Goal: Task Accomplishment & Management: Manage account settings

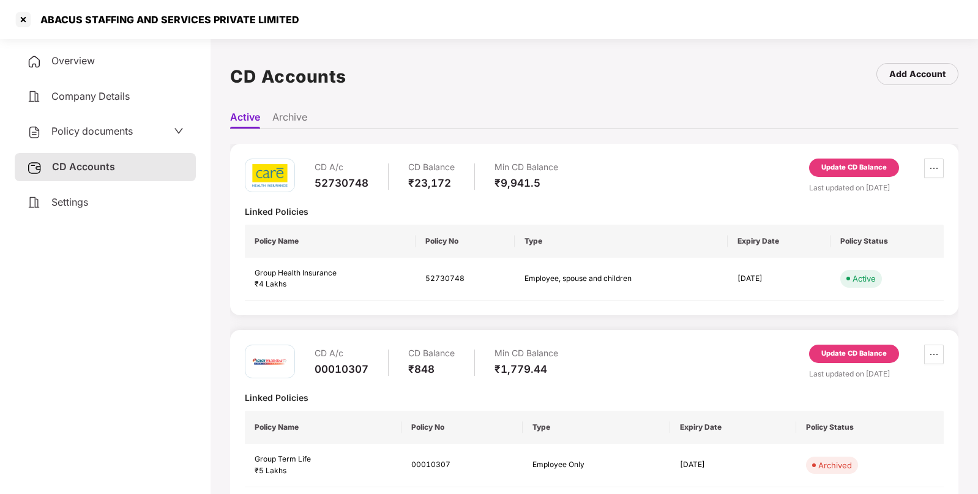
scroll to position [33, 0]
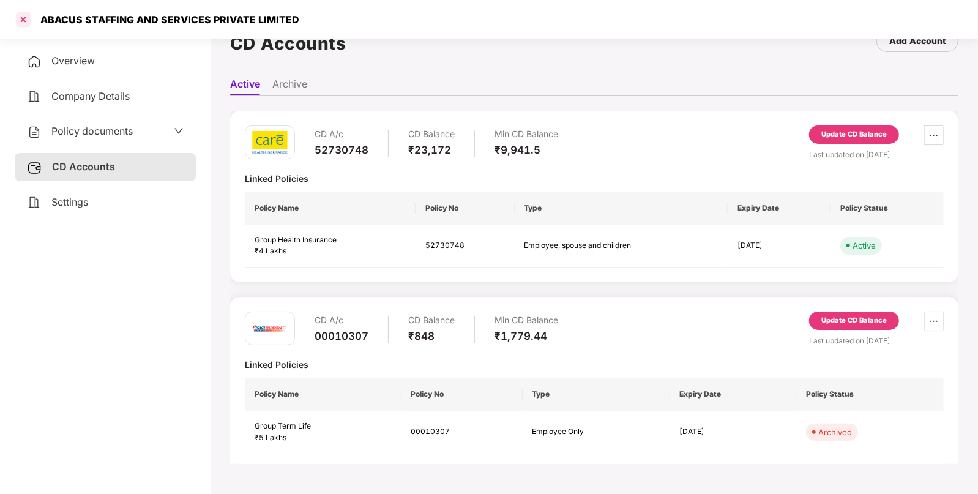
click at [23, 17] on div at bounding box center [23, 20] width 20 height 20
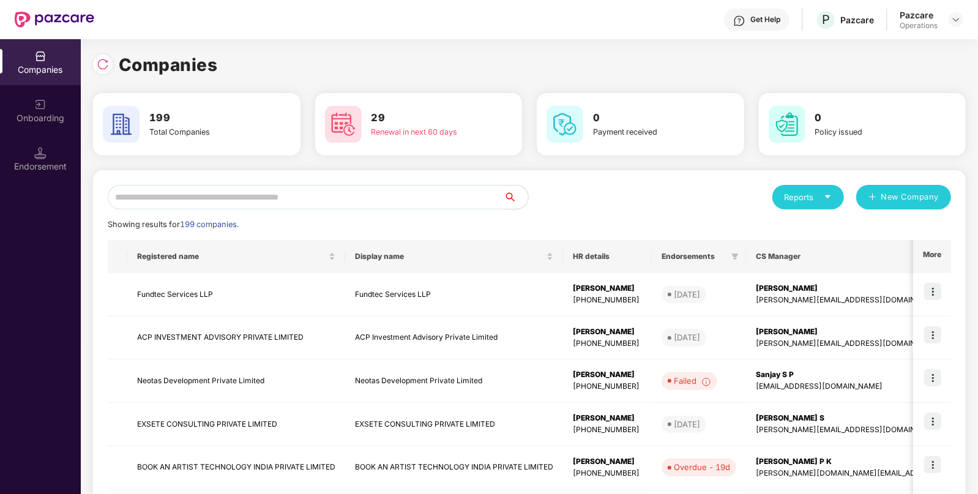
click at [264, 201] on input "text" at bounding box center [306, 197] width 396 height 24
paste input "**********"
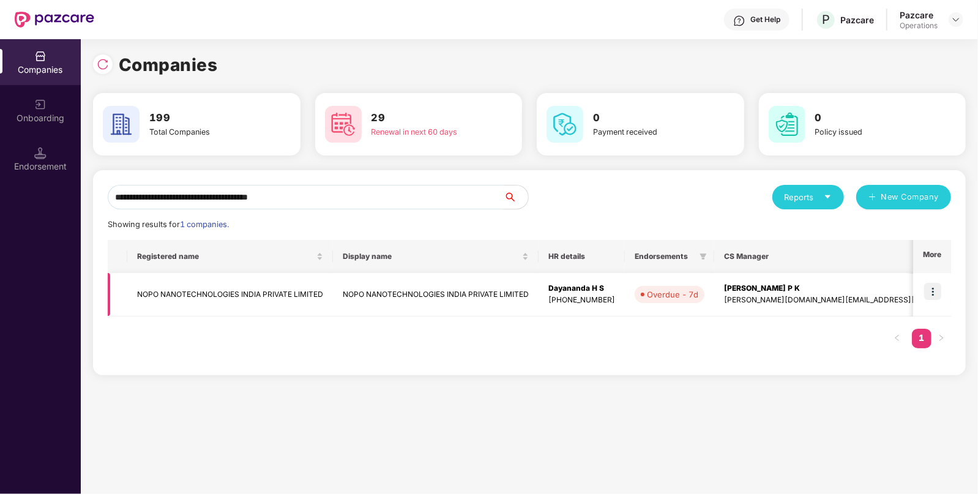
type input "**********"
click at [229, 291] on td "NOPO NANOTECHNOLOGIES INDIA PRIVATE LIMITED" at bounding box center [230, 294] width 206 height 43
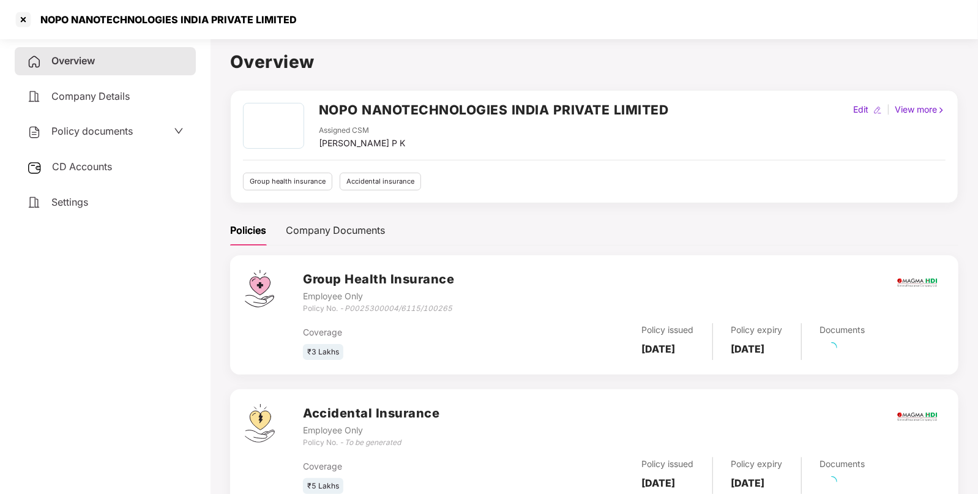
click at [130, 119] on div "Overview Company Details Policy documents CD Accounts Settings" at bounding box center [105, 131] width 181 height 169
click at [125, 132] on span "Policy documents" at bounding box center [91, 131] width 81 height 12
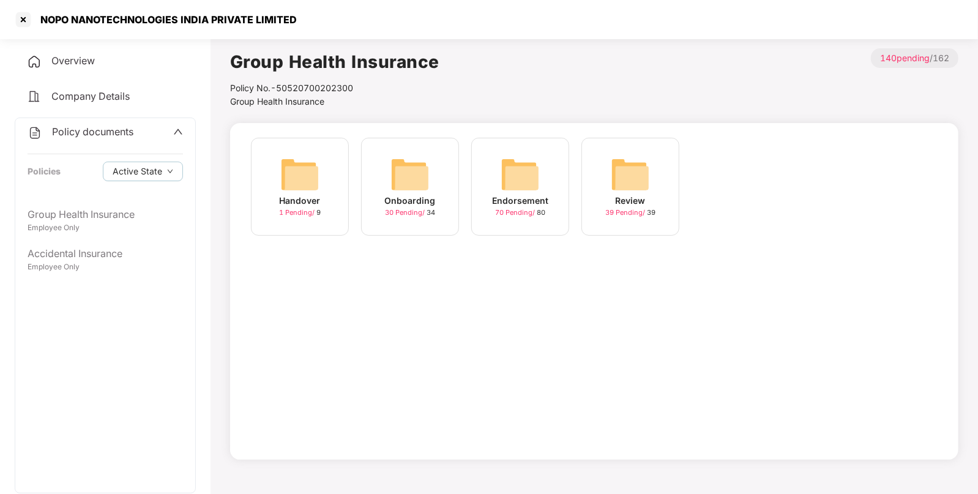
click at [174, 208] on body "NOPO NANOTECHNOLOGIES INDIA PRIVATE LIMITED Overview Company Details Policy doc…" at bounding box center [489, 247] width 978 height 494
click at [159, 171] on span "Active State" at bounding box center [138, 171] width 50 height 13
click at [146, 201] on span "Active State" at bounding box center [147, 195] width 59 height 13
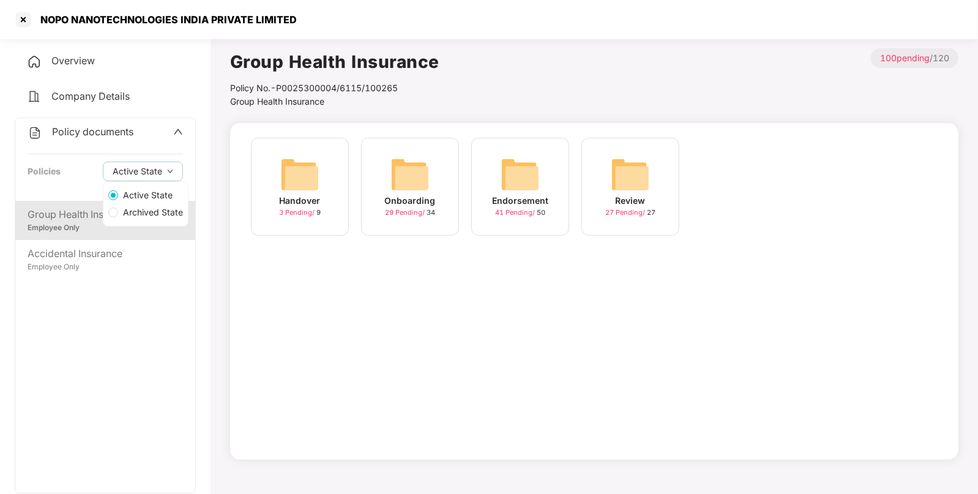
click at [119, 332] on div "Group Health Insurance Employee Only Accidental Insurance Employee Only" at bounding box center [105, 347] width 180 height 292
click at [137, 220] on div "Group Health Insurance" at bounding box center [105, 214] width 155 height 15
click at [523, 181] on img at bounding box center [520, 174] width 39 height 39
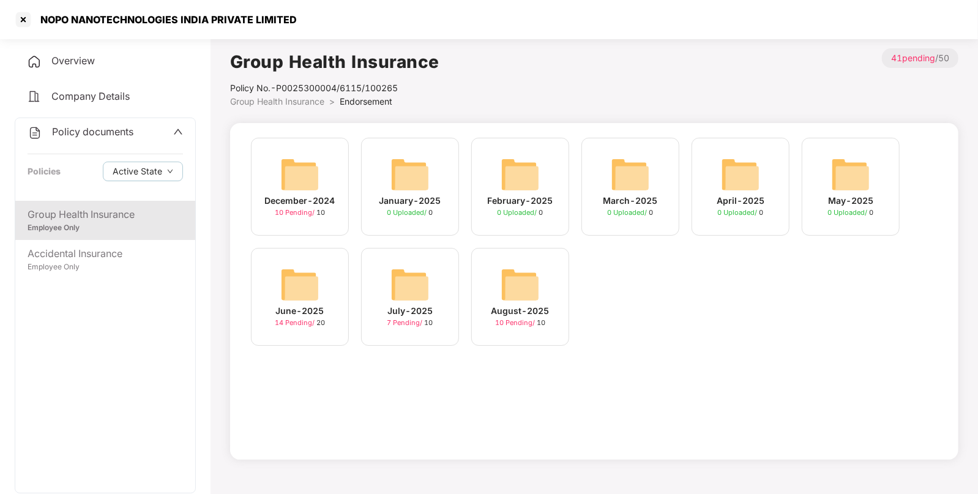
click at [518, 285] on img at bounding box center [520, 284] width 39 height 39
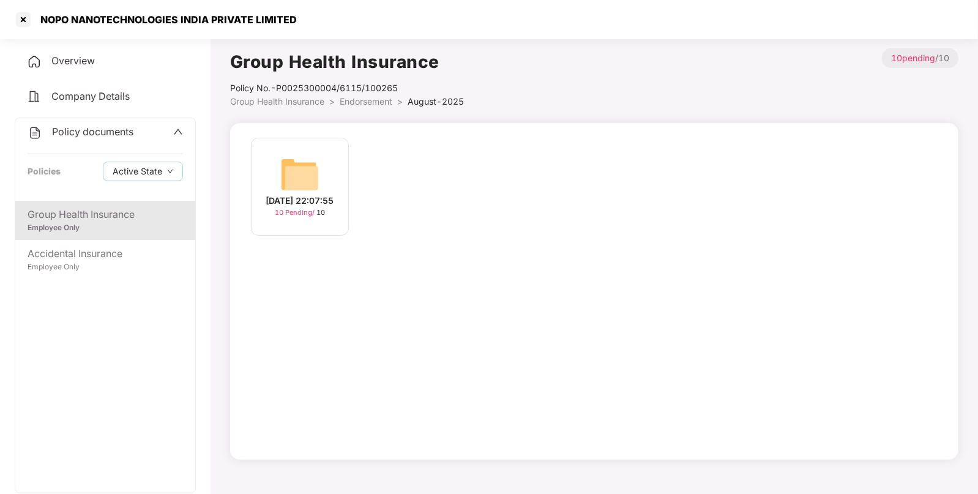
click at [303, 173] on img at bounding box center [299, 174] width 39 height 39
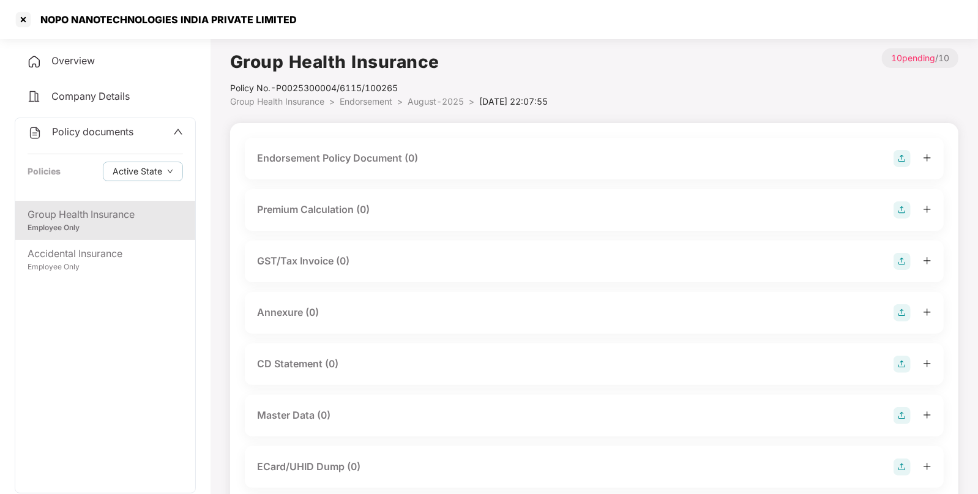
click at [909, 163] on img at bounding box center [902, 158] width 17 height 17
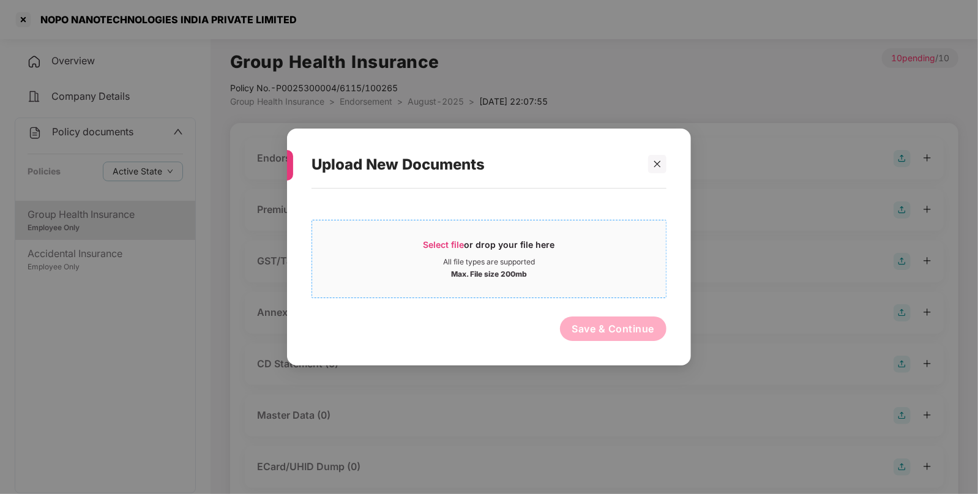
click at [525, 260] on div "All file types are supported" at bounding box center [489, 262] width 92 height 10
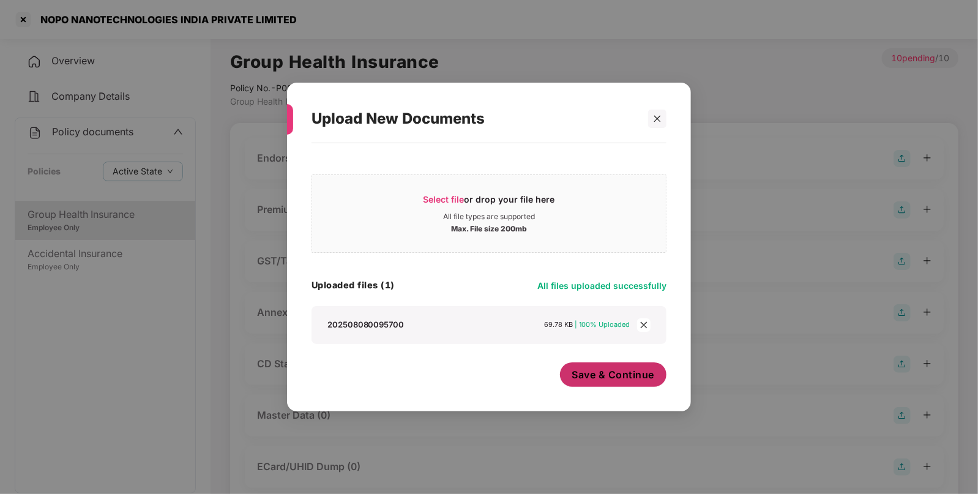
click at [585, 373] on span "Save & Continue" at bounding box center [613, 374] width 83 height 13
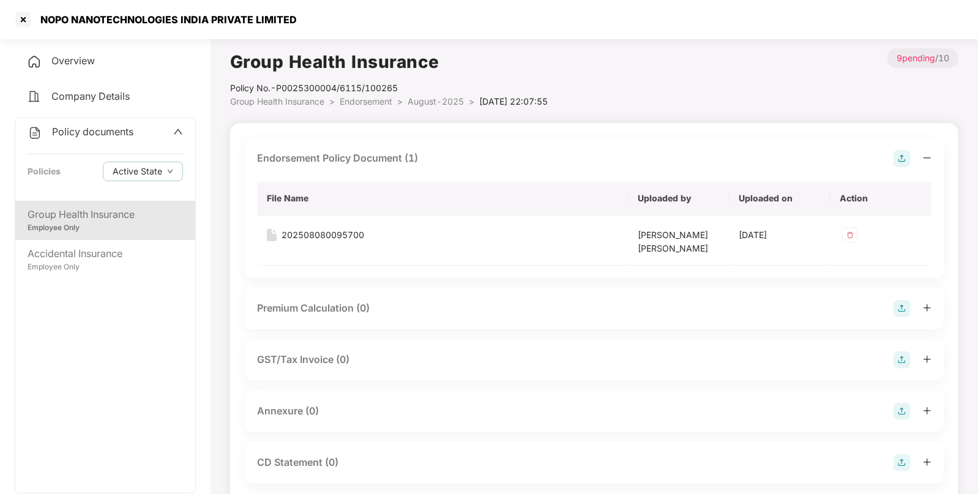
click at [903, 410] on img at bounding box center [902, 411] width 17 height 17
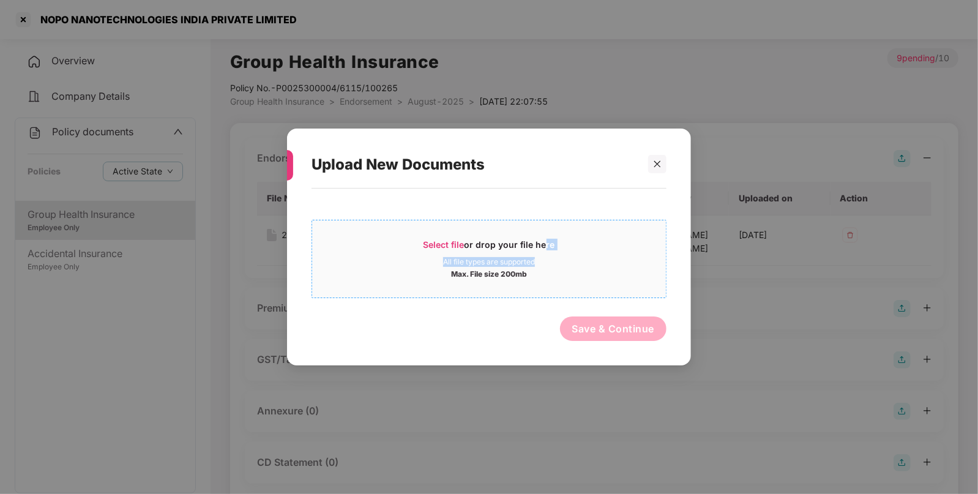
click at [540, 256] on div "Select file or drop your file here All file types are supported Max. File size …" at bounding box center [489, 259] width 354 height 40
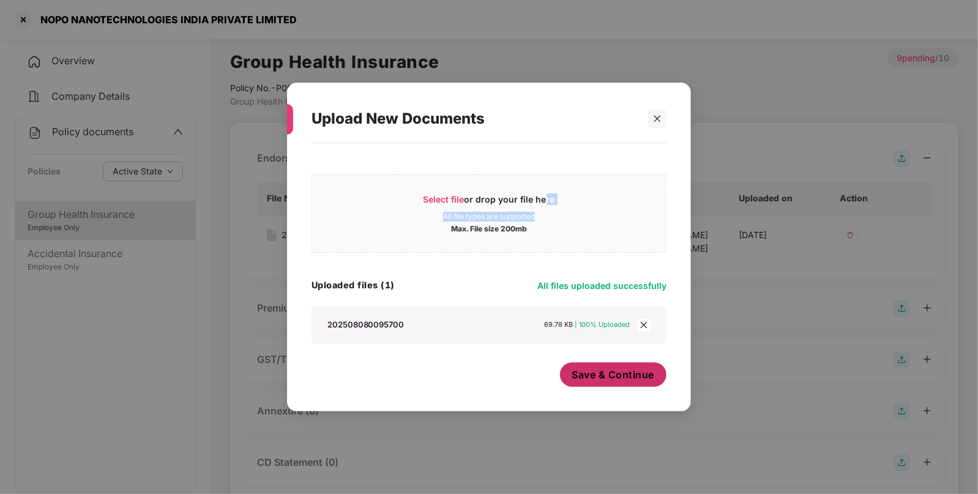
click at [616, 371] on span "Save & Continue" at bounding box center [613, 374] width 83 height 13
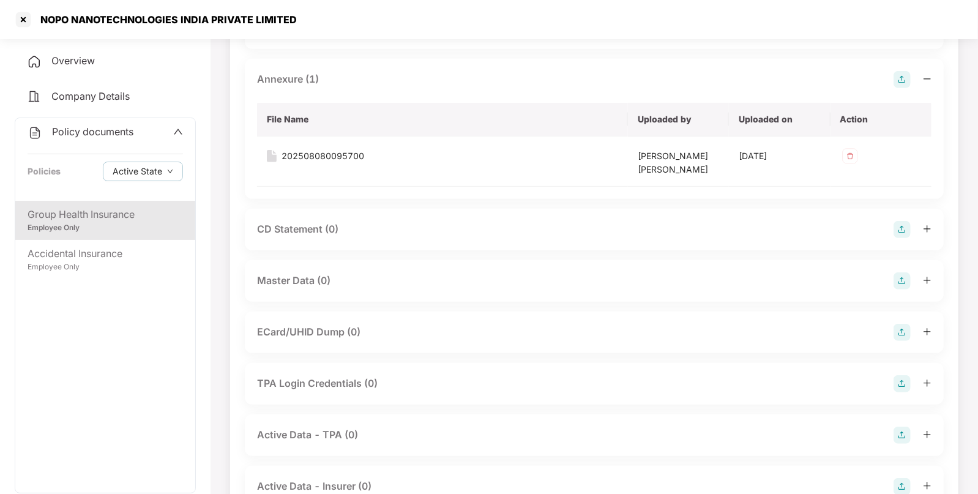
scroll to position [383, 0]
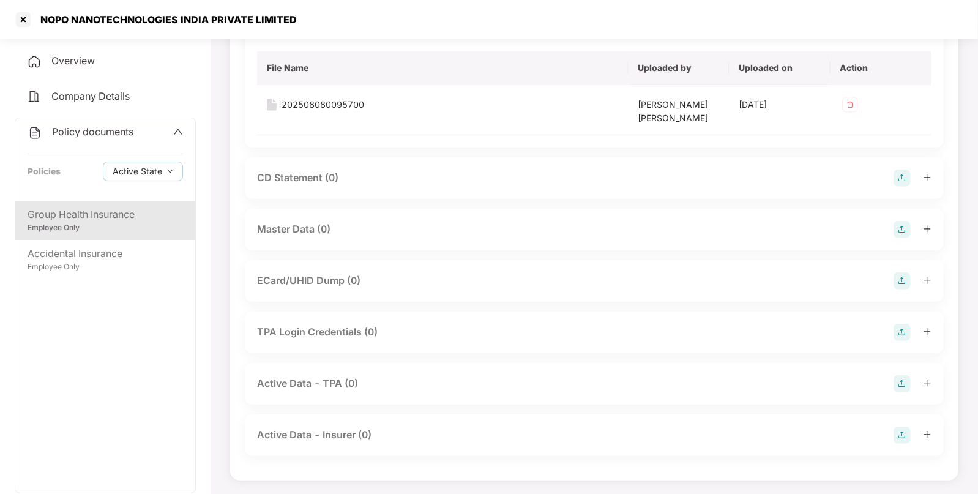
click at [905, 228] on img at bounding box center [902, 229] width 17 height 17
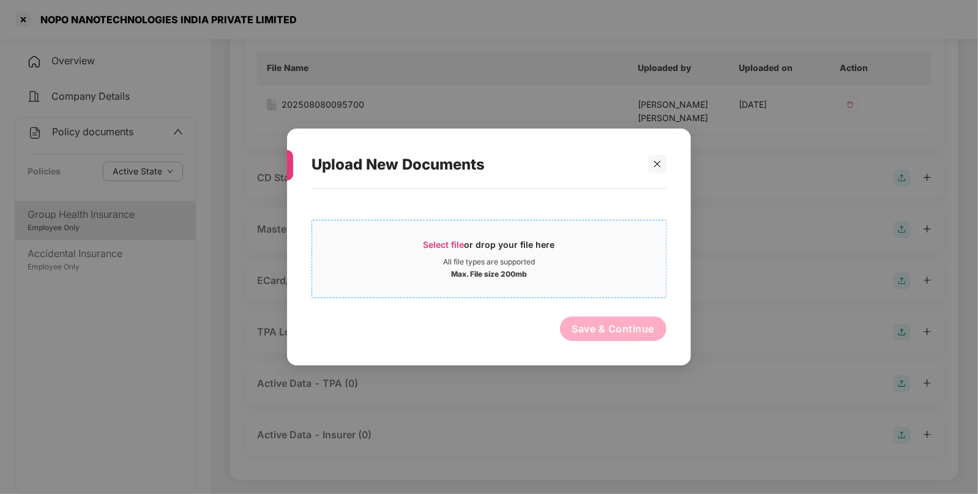
click at [566, 250] on div "Select file or drop your file here" at bounding box center [489, 248] width 354 height 18
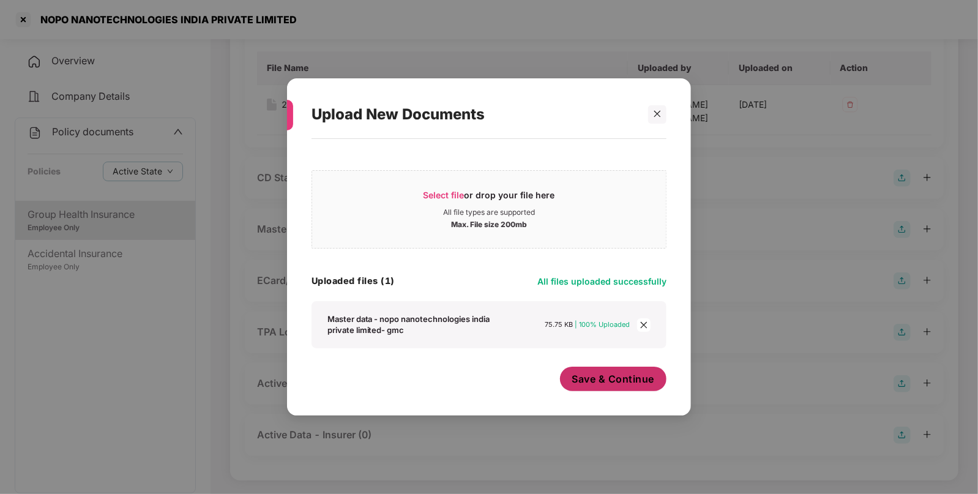
click at [593, 381] on span "Save & Continue" at bounding box center [613, 378] width 83 height 13
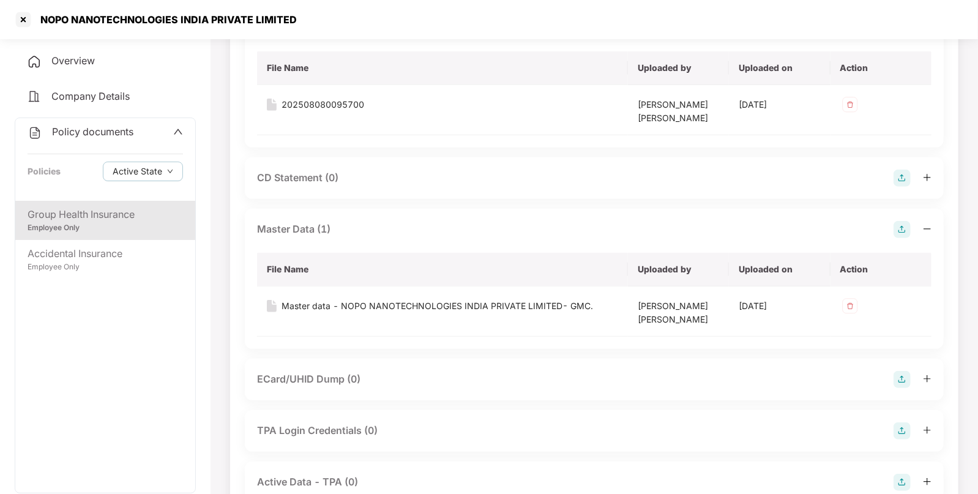
click at [93, 132] on span "Policy documents" at bounding box center [92, 131] width 81 height 12
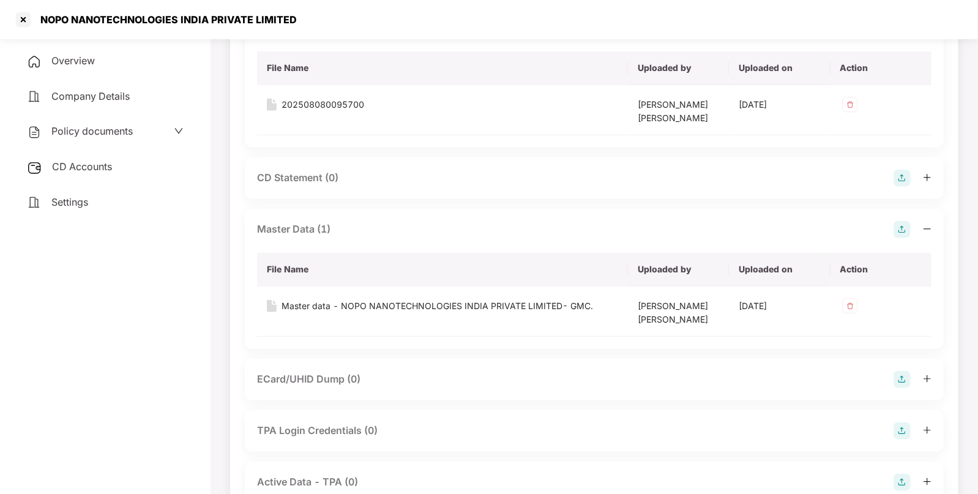
click at [86, 182] on div "Overview Company Details Policy documents CD Accounts Settings" at bounding box center [105, 131] width 181 height 169
click at [110, 160] on div "CD Accounts" at bounding box center [105, 167] width 181 height 28
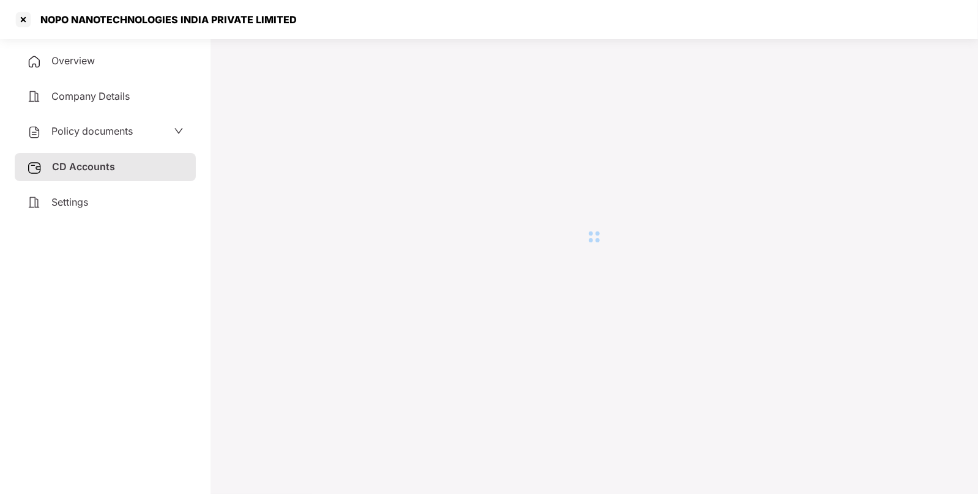
scroll to position [33, 0]
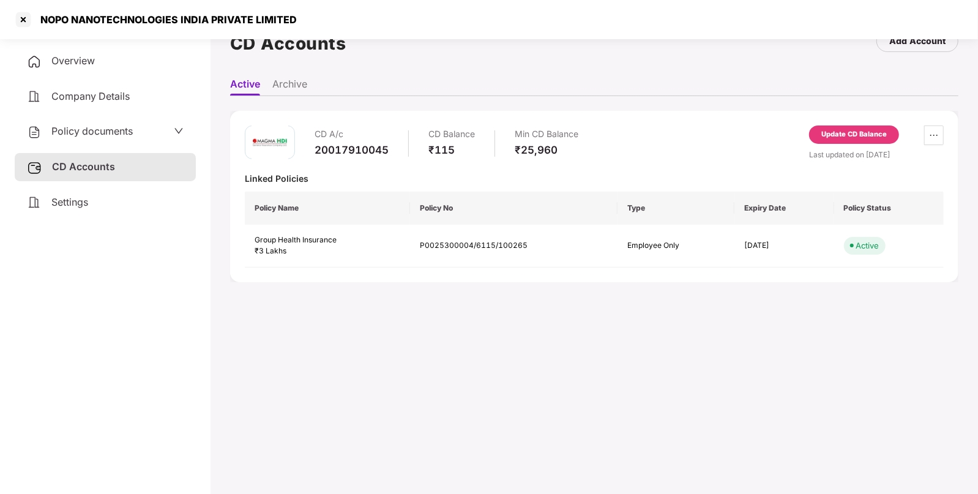
click at [844, 141] on div "Update CD Balance" at bounding box center [854, 134] width 90 height 18
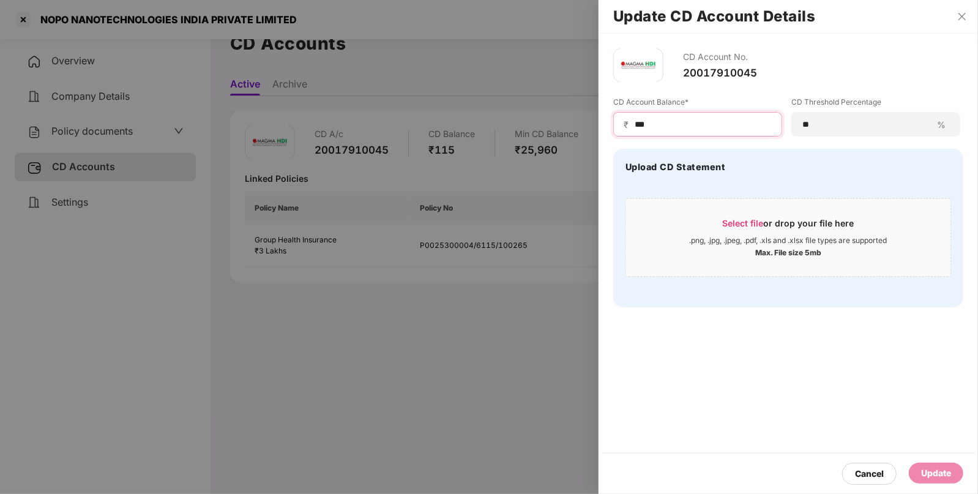
click at [686, 122] on input "***" at bounding box center [703, 124] width 138 height 13
type input "*"
type input "****"
click at [949, 470] on div "Update" at bounding box center [936, 472] width 30 height 13
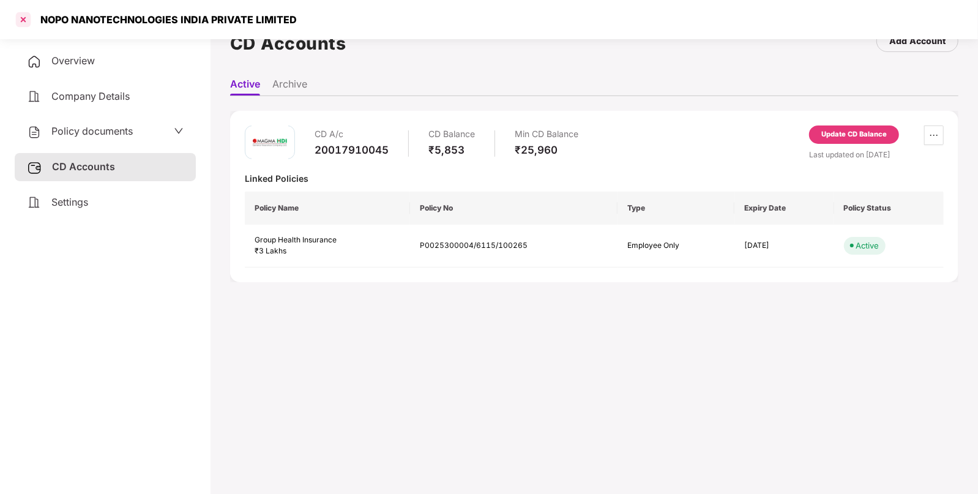
click at [24, 20] on div at bounding box center [23, 20] width 20 height 20
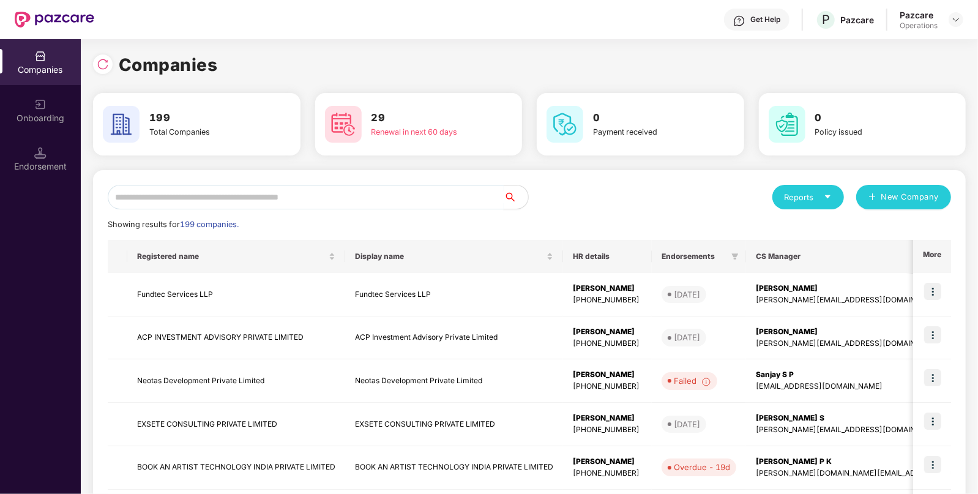
click at [275, 203] on input "text" at bounding box center [306, 197] width 396 height 24
paste input "**********"
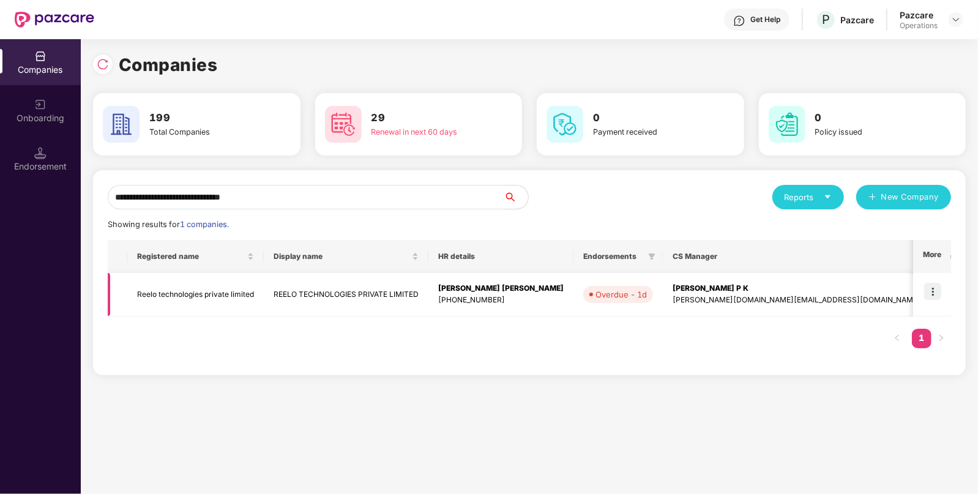
type input "**********"
click at [169, 300] on td "Reelo technologies private limited" at bounding box center [195, 294] width 137 height 43
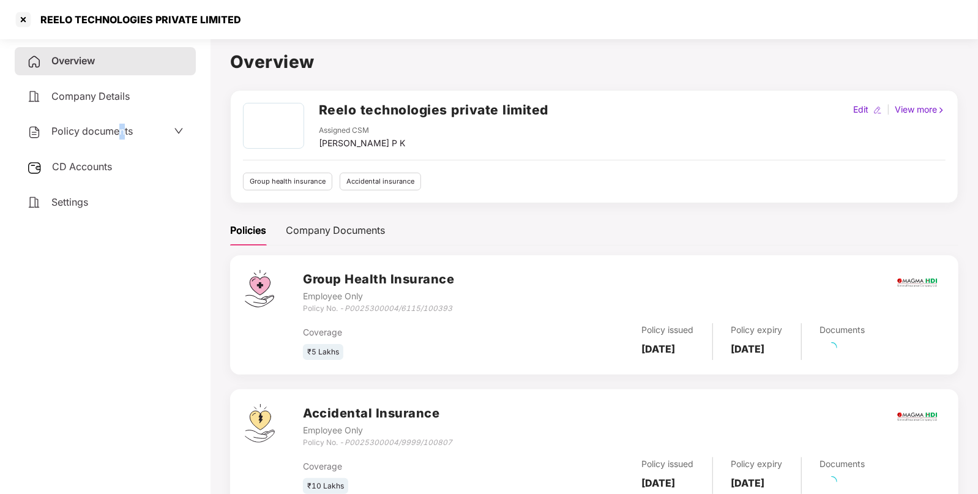
click at [122, 132] on span "Policy documents" at bounding box center [91, 131] width 81 height 12
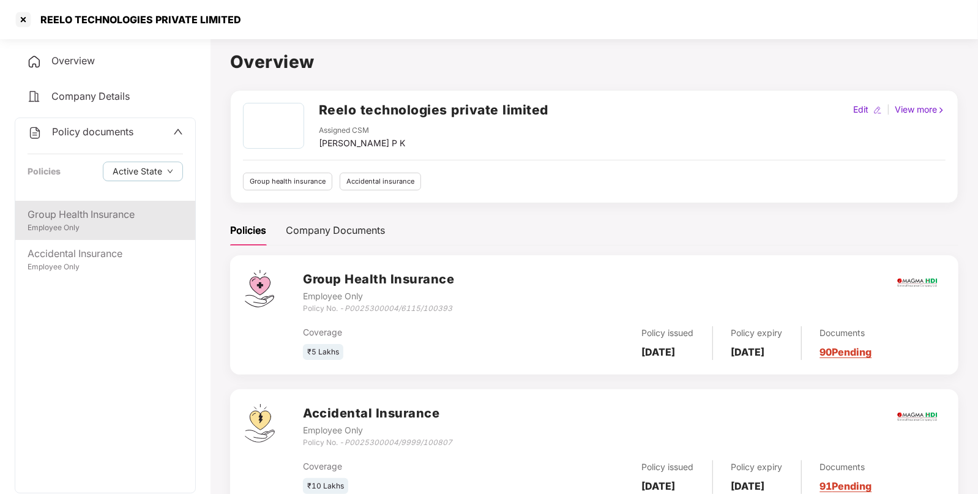
click at [88, 223] on div "Employee Only" at bounding box center [105, 228] width 155 height 12
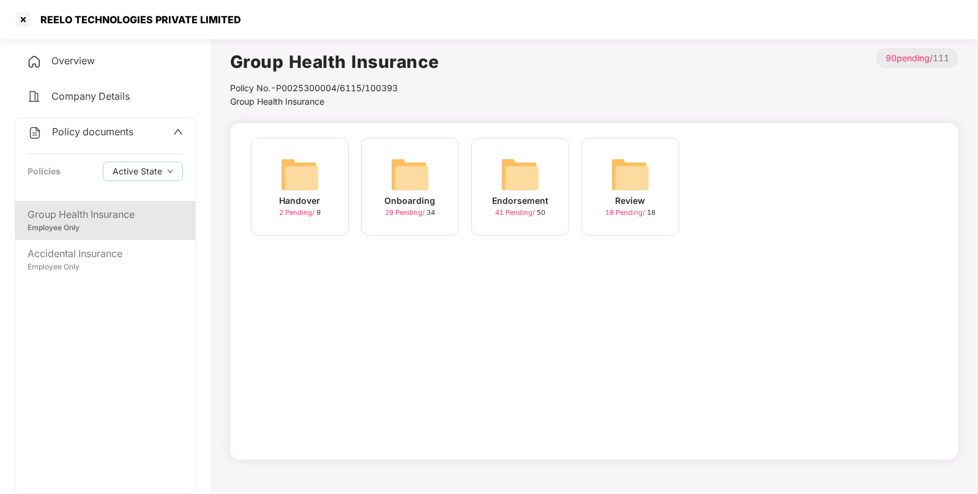
click at [531, 176] on img at bounding box center [520, 174] width 39 height 39
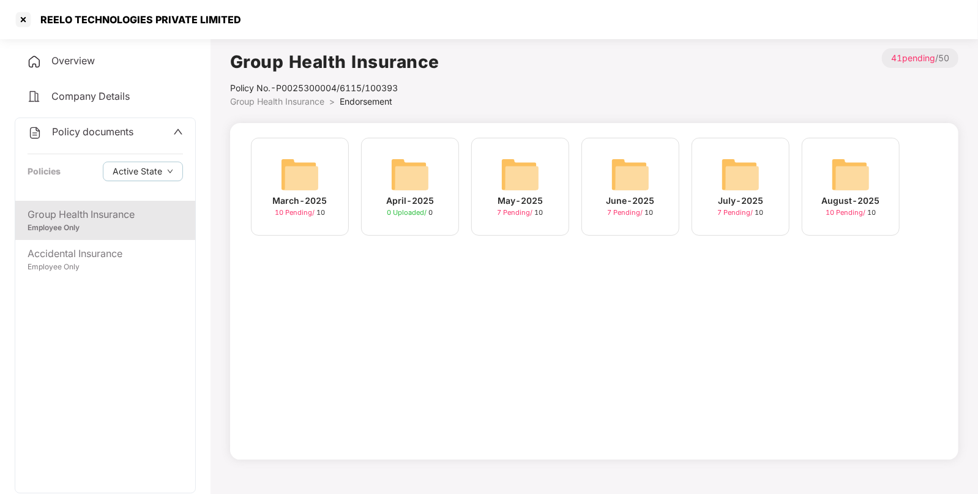
click at [851, 183] on img at bounding box center [850, 174] width 39 height 39
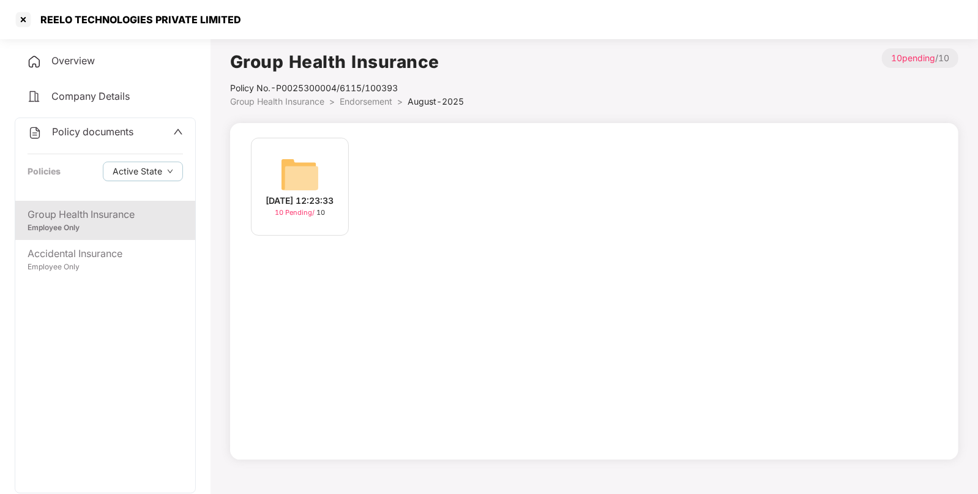
click at [313, 180] on img at bounding box center [299, 174] width 39 height 39
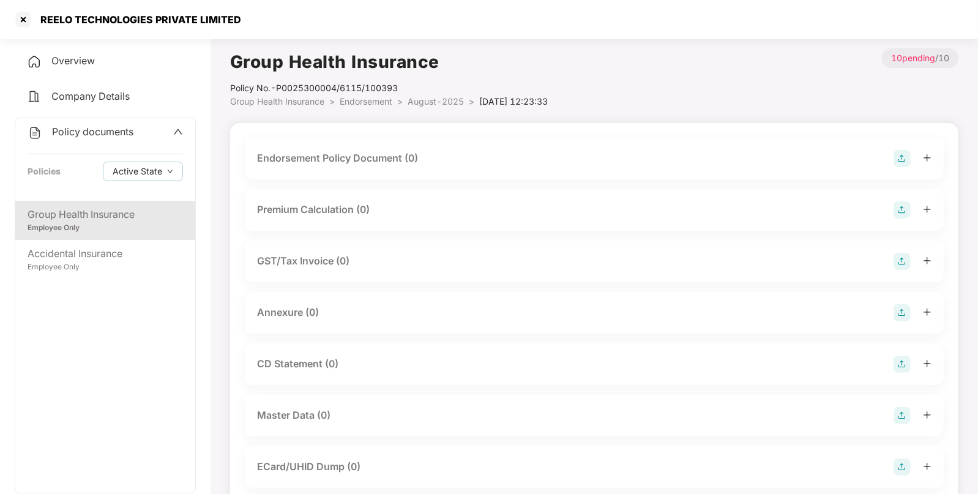
click at [908, 159] on img at bounding box center [902, 158] width 17 height 17
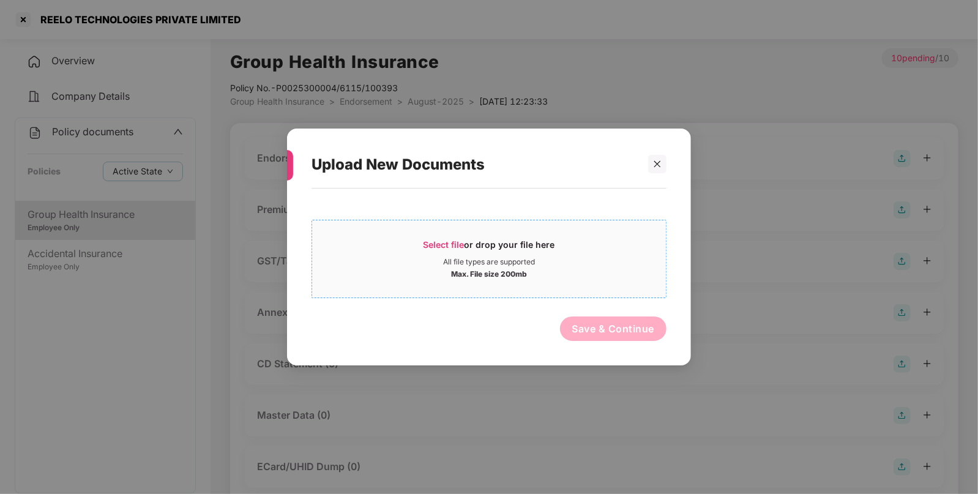
click at [585, 258] on div "All file types are supported" at bounding box center [489, 262] width 354 height 10
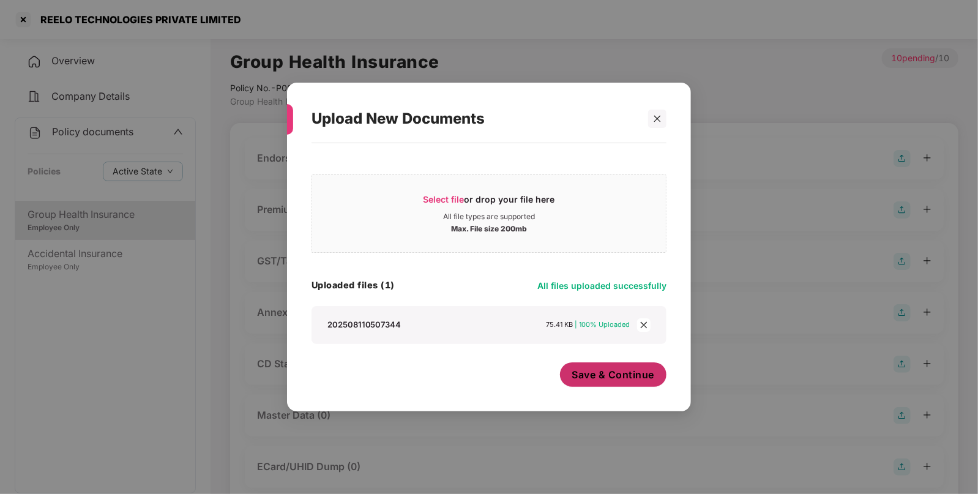
click at [629, 384] on button "Save & Continue" at bounding box center [613, 374] width 107 height 24
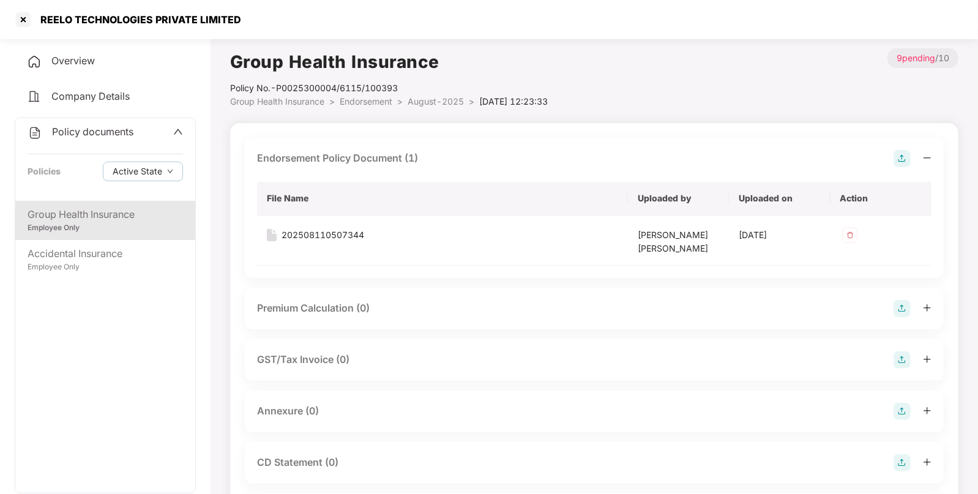
click at [901, 409] on img at bounding box center [902, 411] width 17 height 17
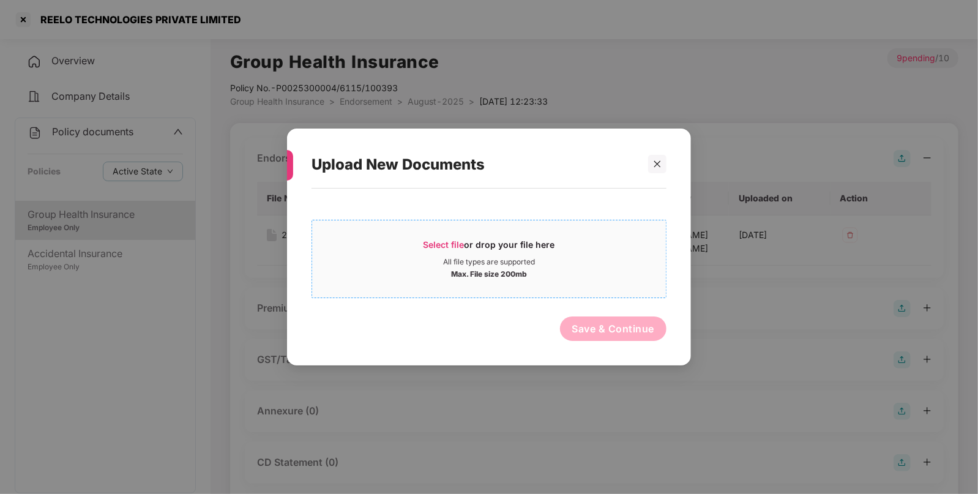
click at [557, 261] on div "All file types are supported" at bounding box center [489, 262] width 354 height 10
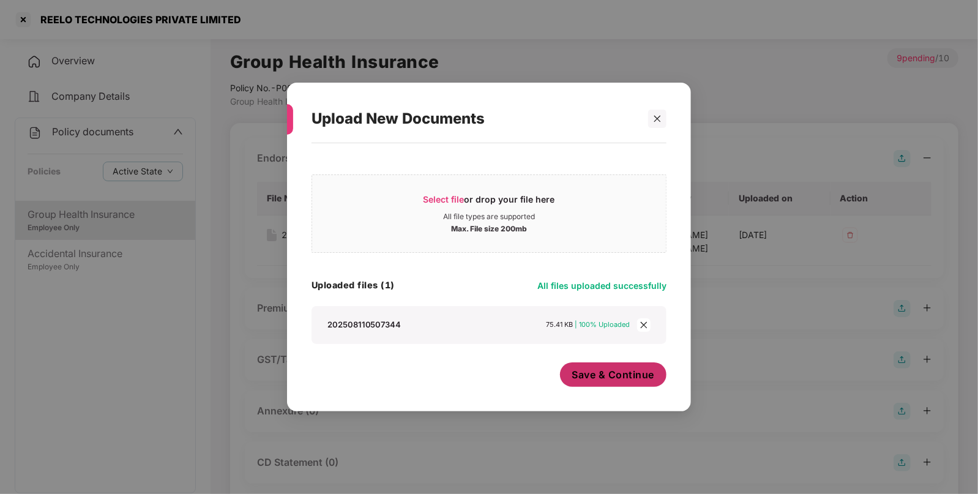
click at [588, 378] on span "Save & Continue" at bounding box center [613, 374] width 83 height 13
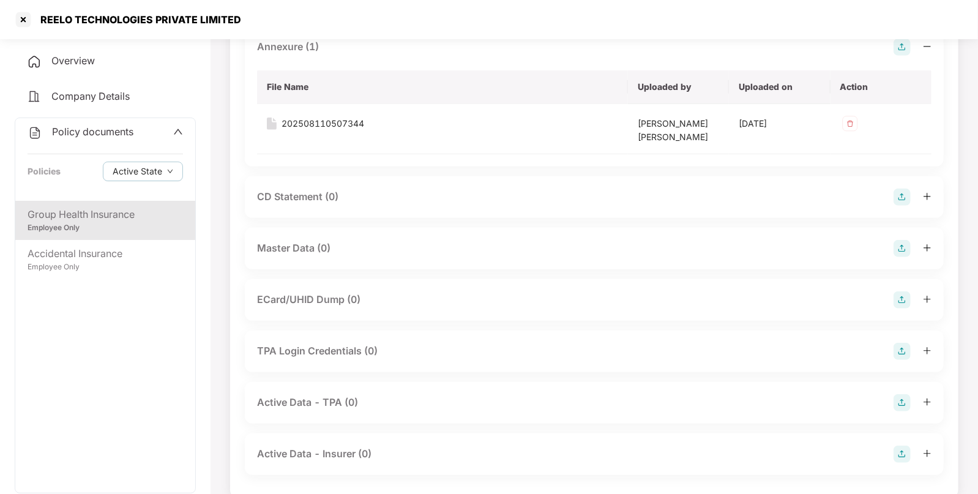
scroll to position [383, 0]
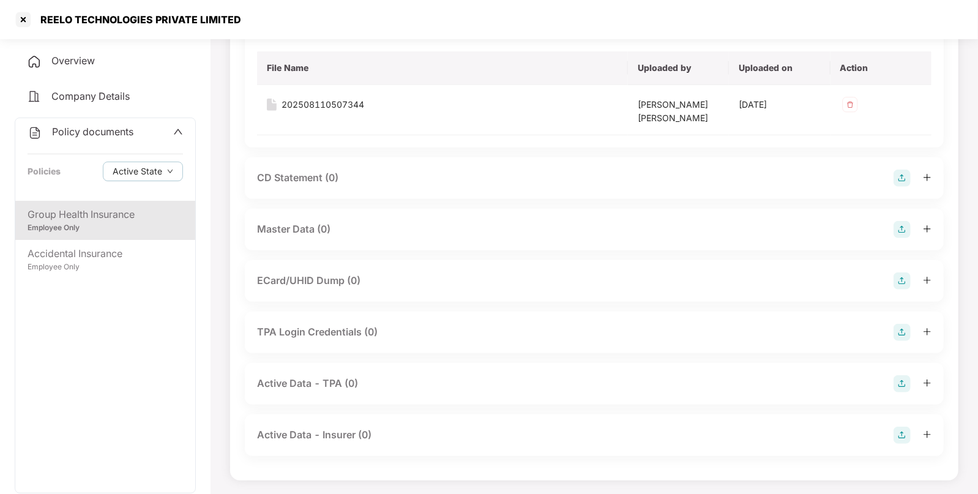
click at [908, 229] on img at bounding box center [902, 229] width 17 height 17
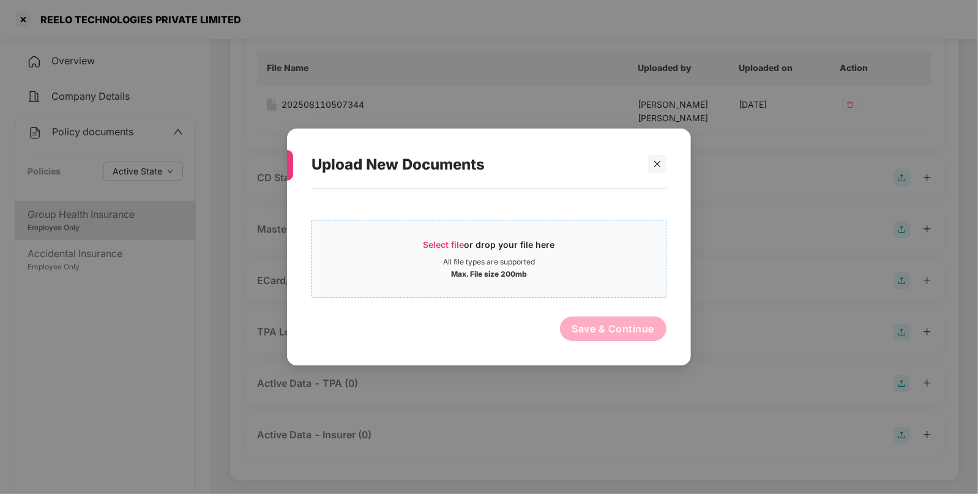
click at [564, 228] on div "Select file or drop your file here All file types are supported Max. File size …" at bounding box center [489, 259] width 355 height 78
click at [533, 259] on div "All file types are supported" at bounding box center [489, 262] width 92 height 10
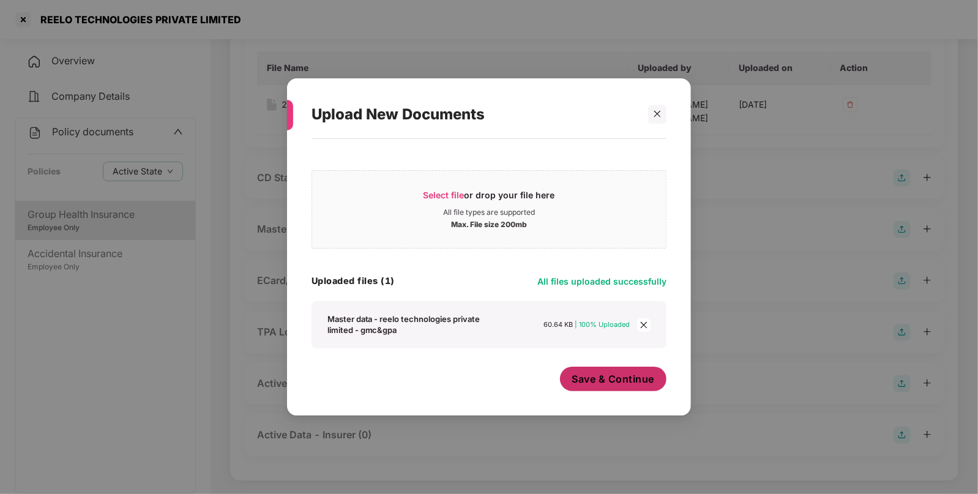
click at [616, 376] on span "Save & Continue" at bounding box center [613, 378] width 83 height 13
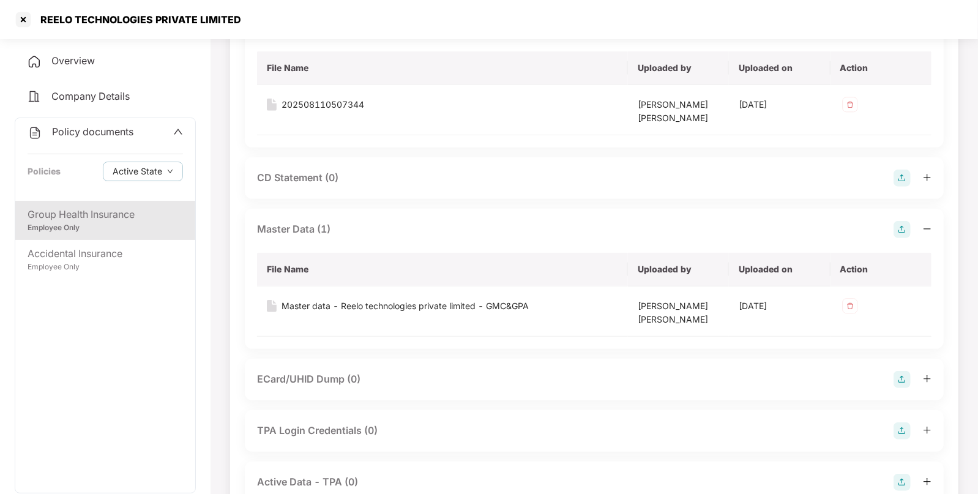
click at [89, 138] on div "Policy documents" at bounding box center [81, 132] width 106 height 16
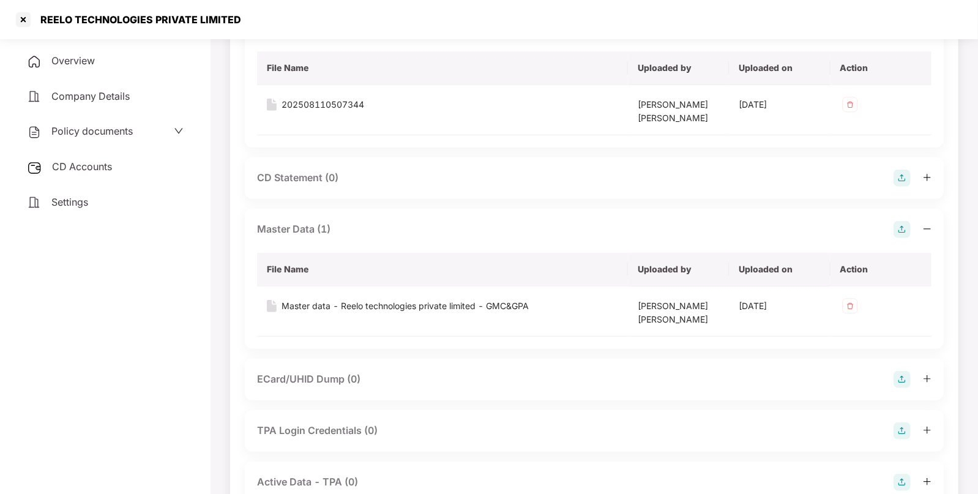
click at [81, 168] on span "CD Accounts" at bounding box center [82, 166] width 60 height 12
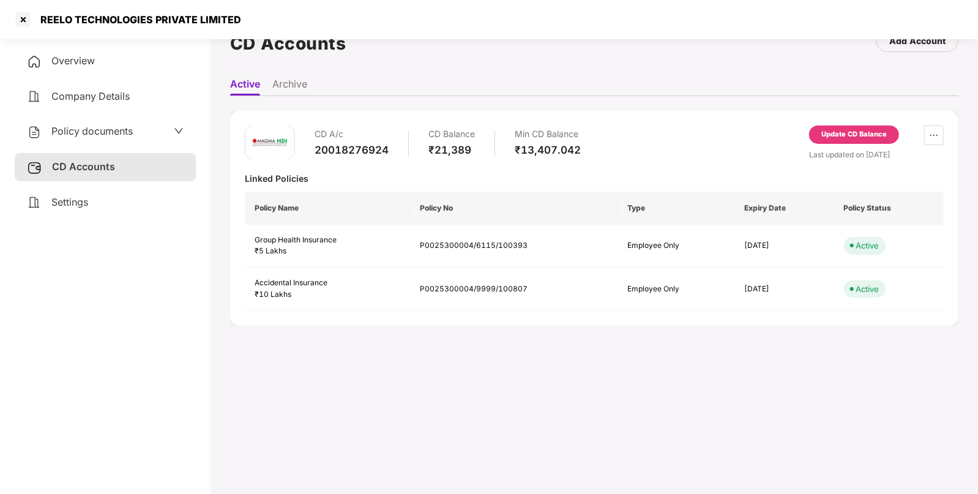
click at [857, 133] on div "Update CD Balance" at bounding box center [854, 134] width 65 height 11
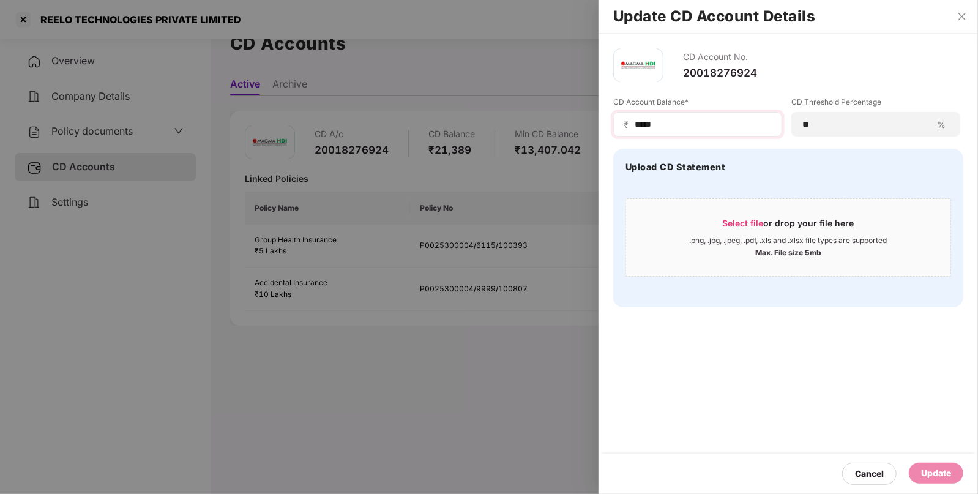
click at [735, 134] on div "₹ *****" at bounding box center [697, 124] width 169 height 24
click at [749, 121] on input "*****" at bounding box center [703, 124] width 138 height 13
type input "*"
type input "*****"
click at [929, 477] on div "Update" at bounding box center [936, 472] width 30 height 13
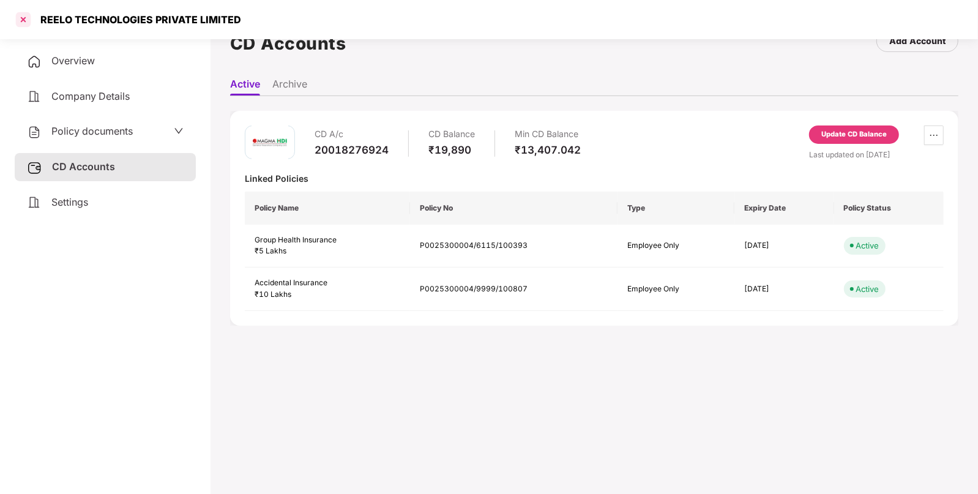
click at [25, 18] on div at bounding box center [23, 20] width 20 height 20
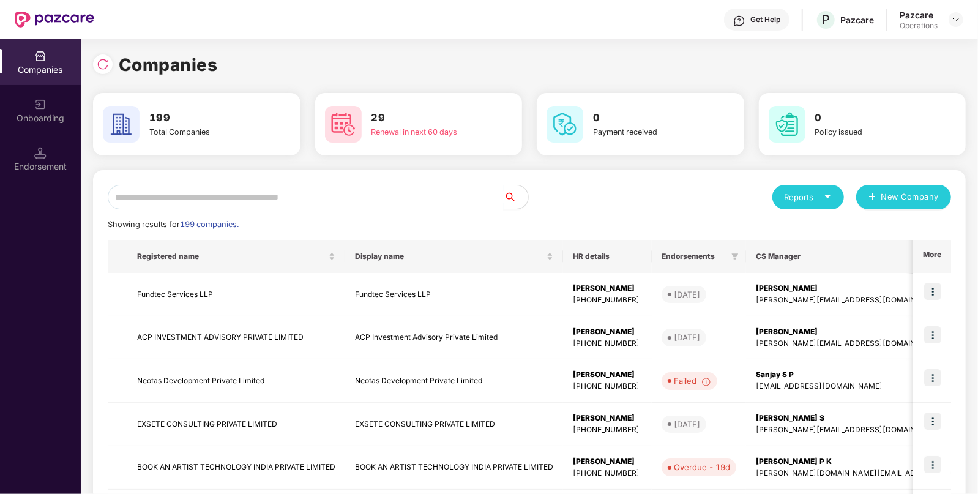
paste input "*********"
click at [263, 202] on input "*********" at bounding box center [306, 197] width 396 height 24
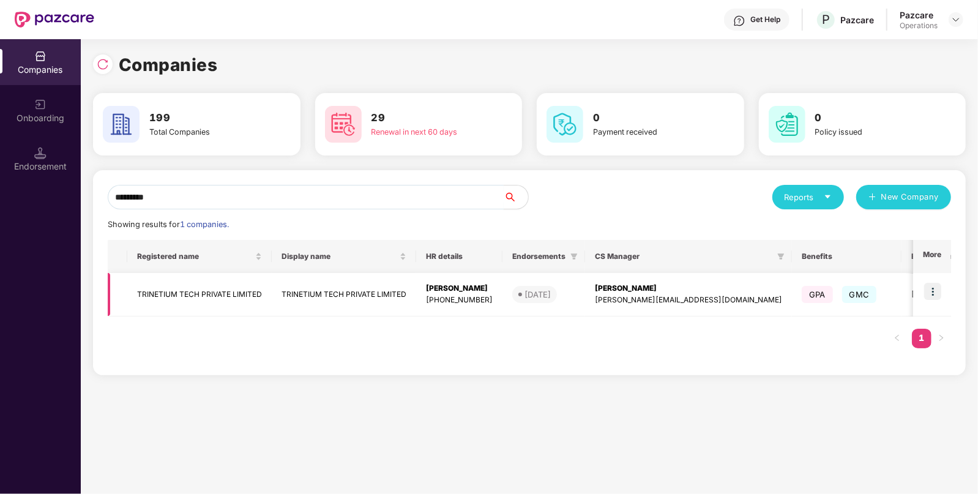
type input "*********"
click at [180, 291] on td "TRINETIUM TECH PRIVATE LIMITED" at bounding box center [199, 294] width 144 height 43
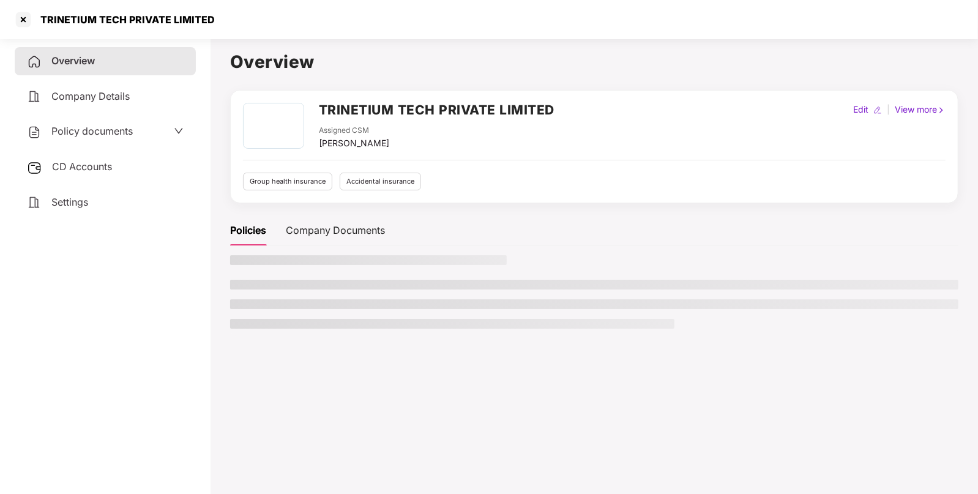
click at [121, 139] on div "Policy documents" at bounding box center [80, 132] width 106 height 16
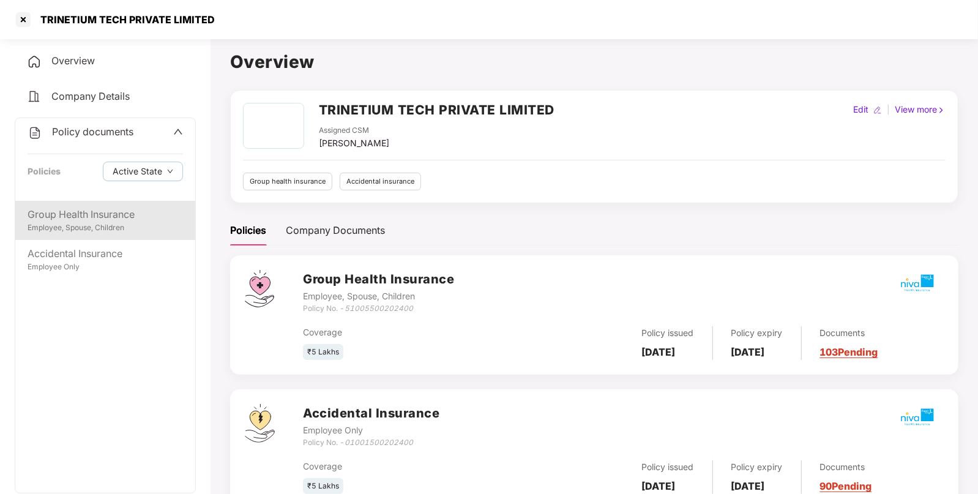
click at [124, 216] on div "Group Health Insurance" at bounding box center [105, 214] width 155 height 15
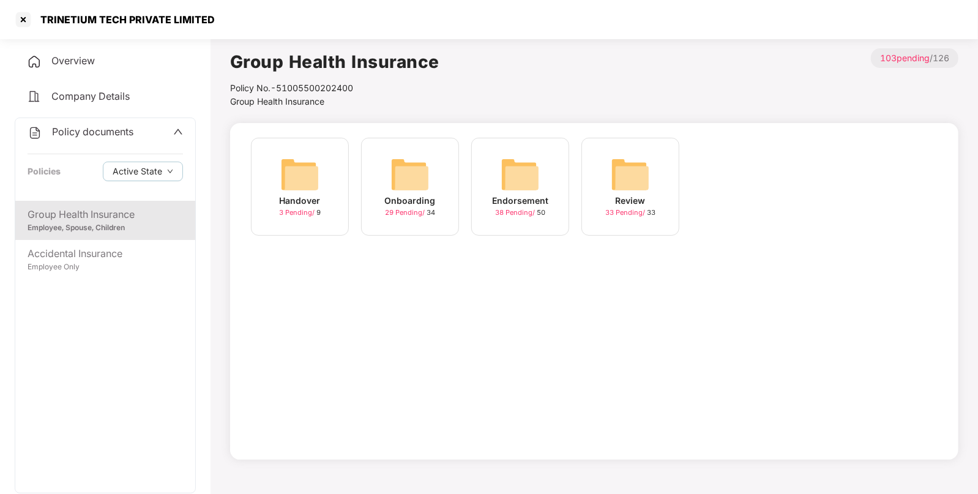
click at [526, 163] on img at bounding box center [520, 174] width 39 height 39
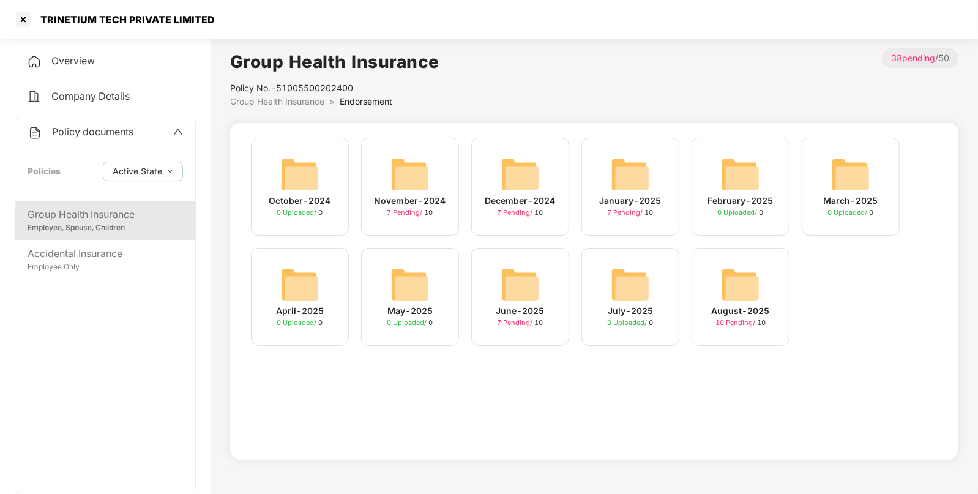
click at [744, 290] on img at bounding box center [740, 284] width 39 height 39
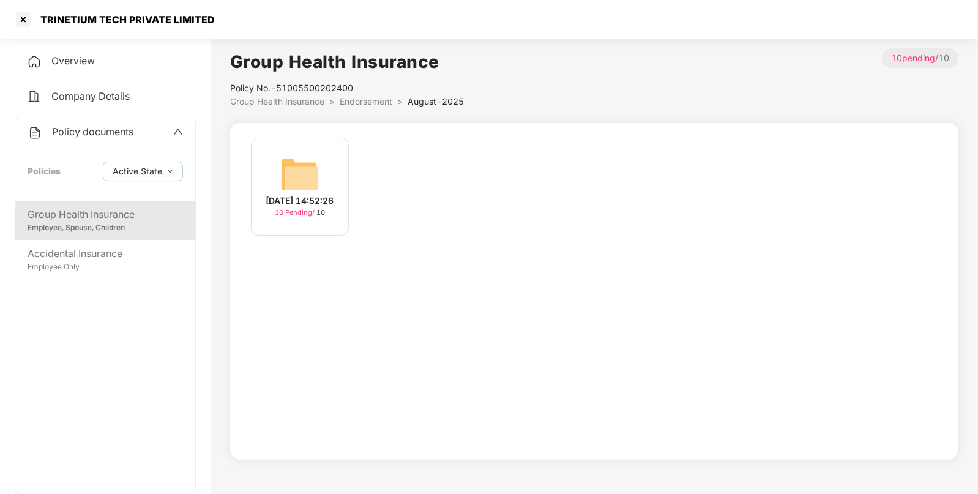
click at [345, 177] on div "[DATE] 14:52:26 10 Pending / 10" at bounding box center [300, 187] width 98 height 98
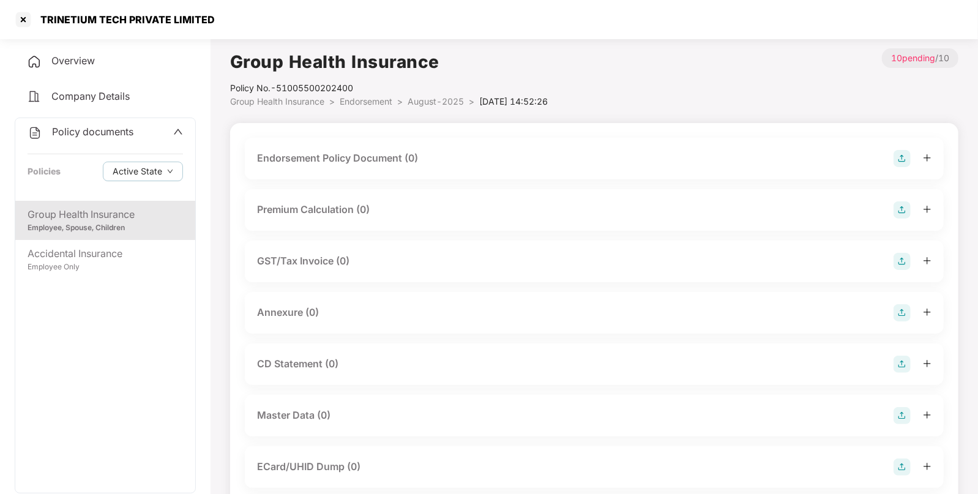
click at [899, 156] on img at bounding box center [902, 158] width 17 height 17
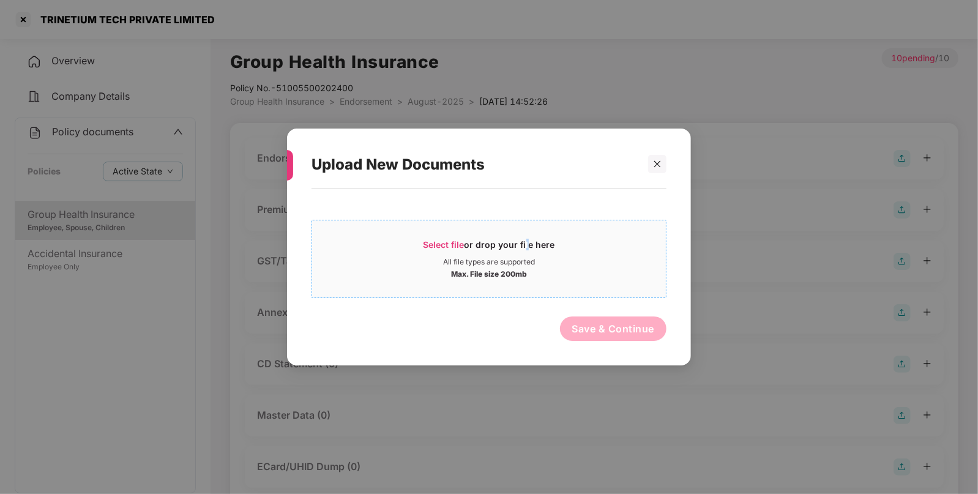
click at [523, 235] on span "Select file or drop your file here All file types are supported Max. File size …" at bounding box center [489, 259] width 354 height 59
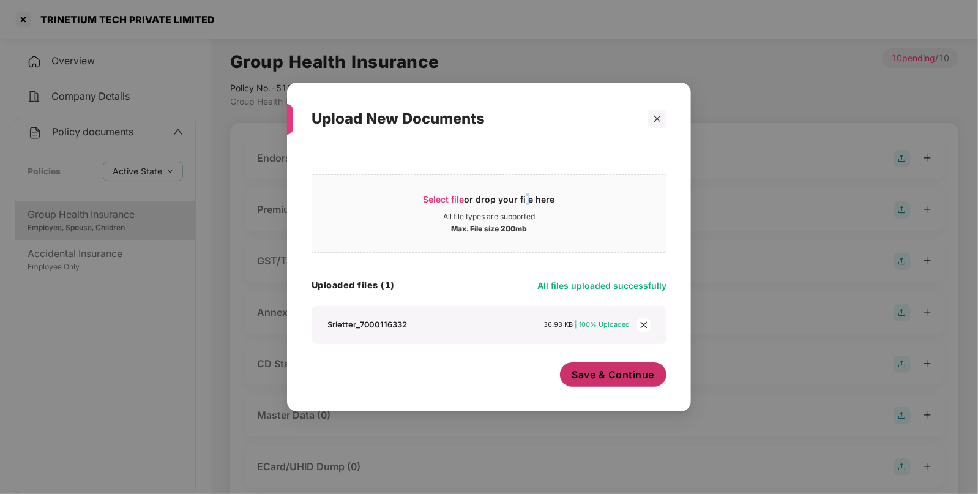
click at [619, 379] on span "Save & Continue" at bounding box center [613, 374] width 83 height 13
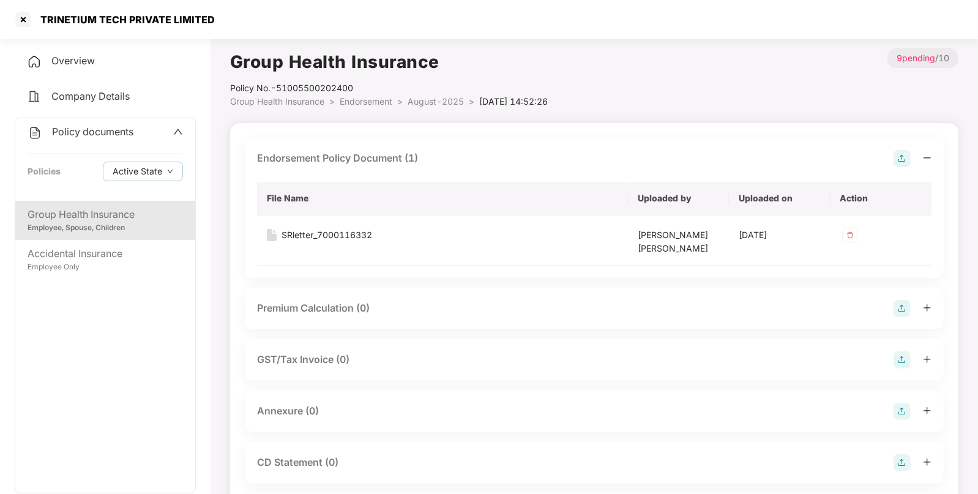
click at [902, 411] on img at bounding box center [902, 411] width 17 height 17
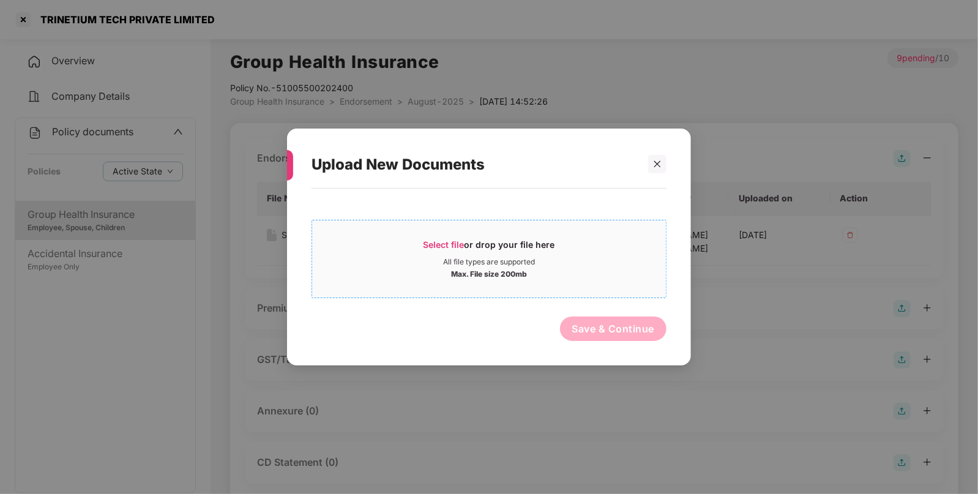
click at [533, 280] on span "Select file or drop your file here All file types are supported Max. File size …" at bounding box center [489, 259] width 354 height 59
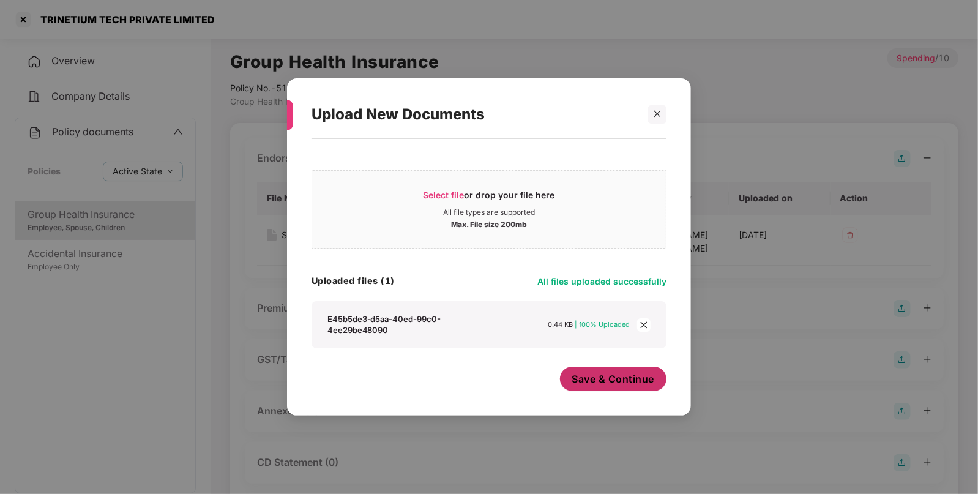
click at [623, 383] on span "Save & Continue" at bounding box center [613, 378] width 83 height 13
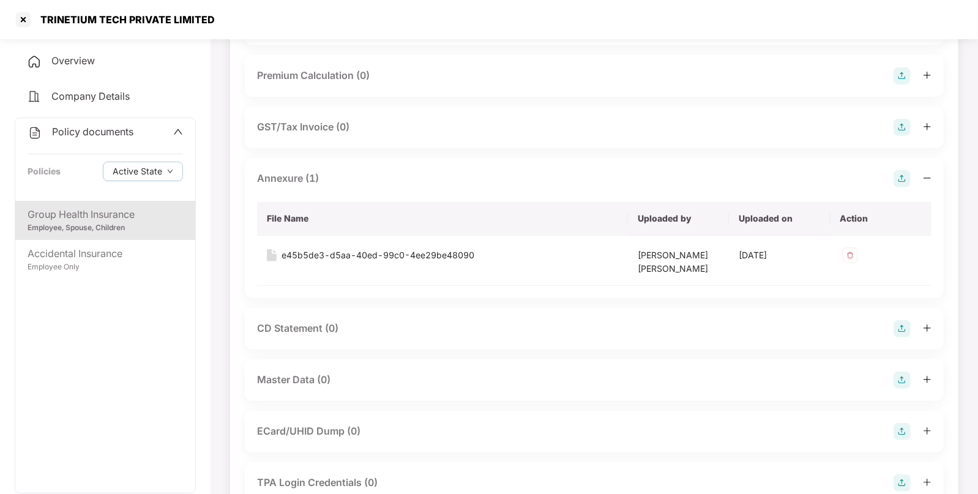
scroll to position [239, 0]
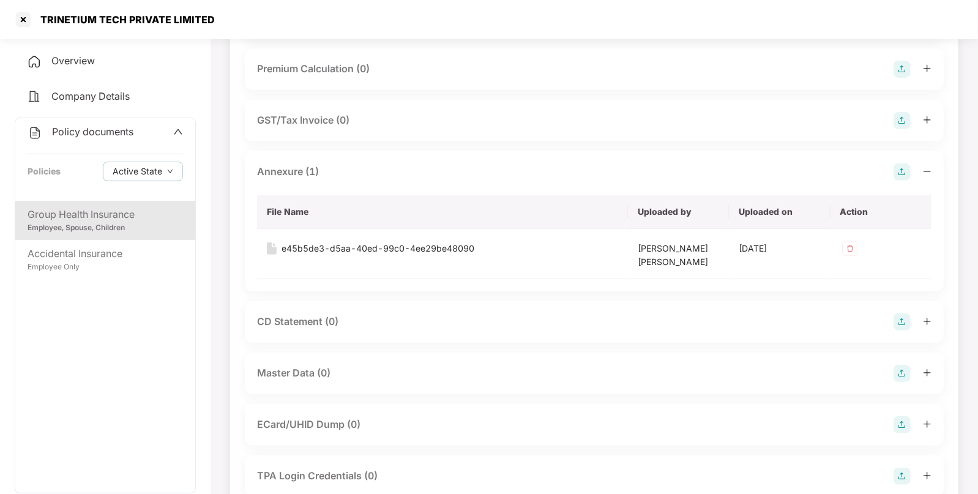
click at [902, 373] on img at bounding box center [902, 373] width 17 height 17
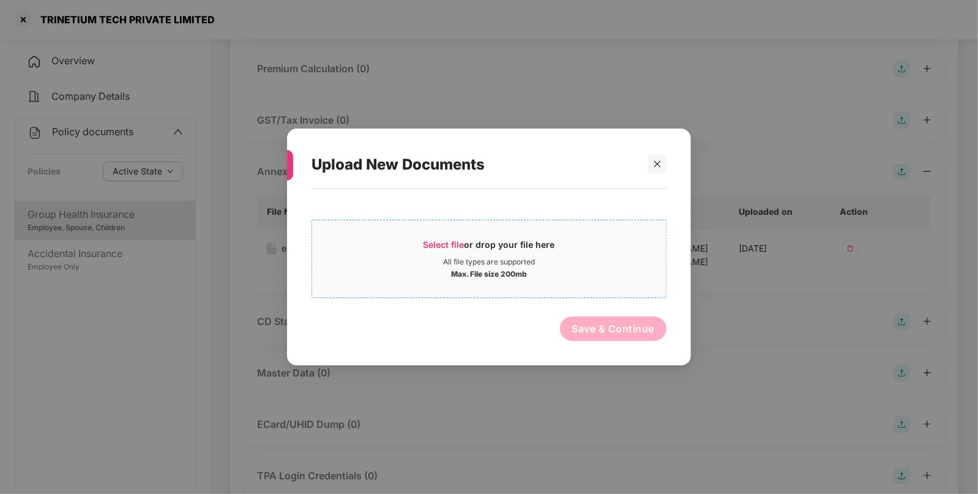
click at [541, 275] on div "Max. File size 200mb" at bounding box center [489, 273] width 354 height 12
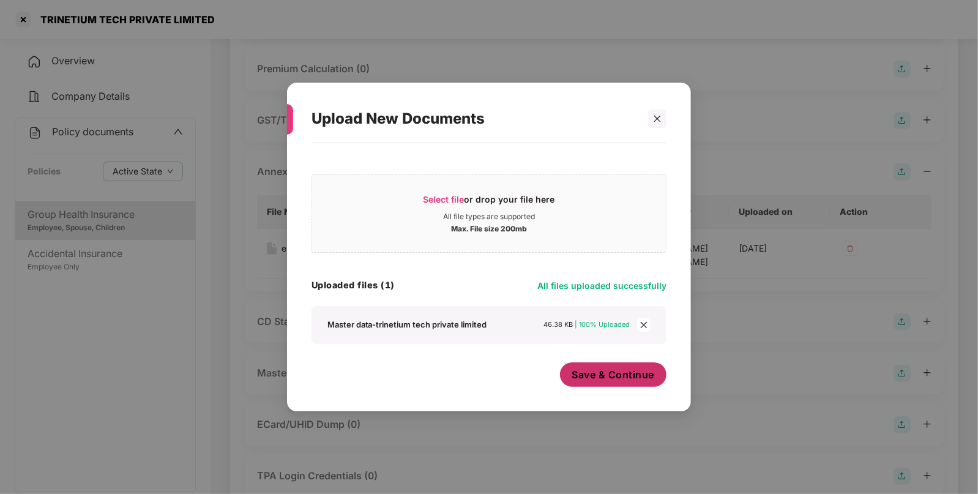
click at [615, 385] on button "Save & Continue" at bounding box center [613, 374] width 107 height 24
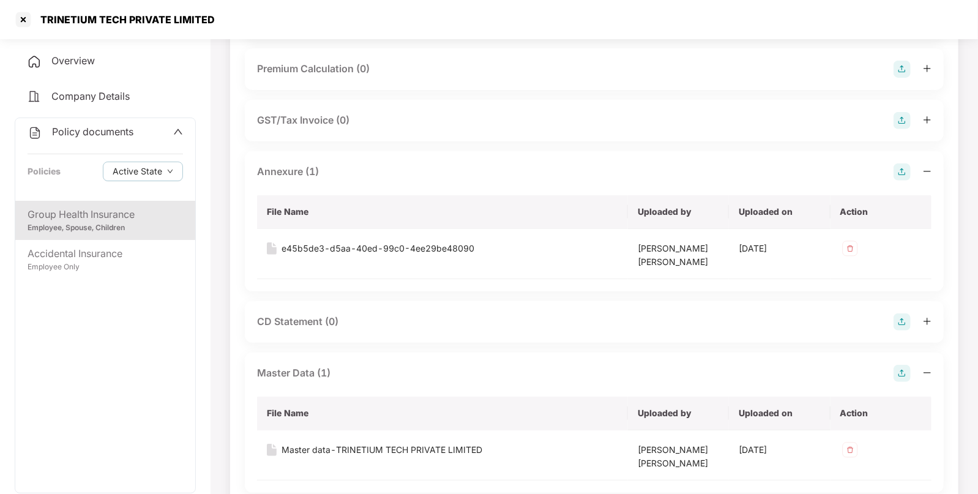
click at [107, 141] on div "Policy documents Policies Active State" at bounding box center [105, 159] width 180 height 83
click at [120, 130] on span "Policy documents" at bounding box center [92, 131] width 81 height 12
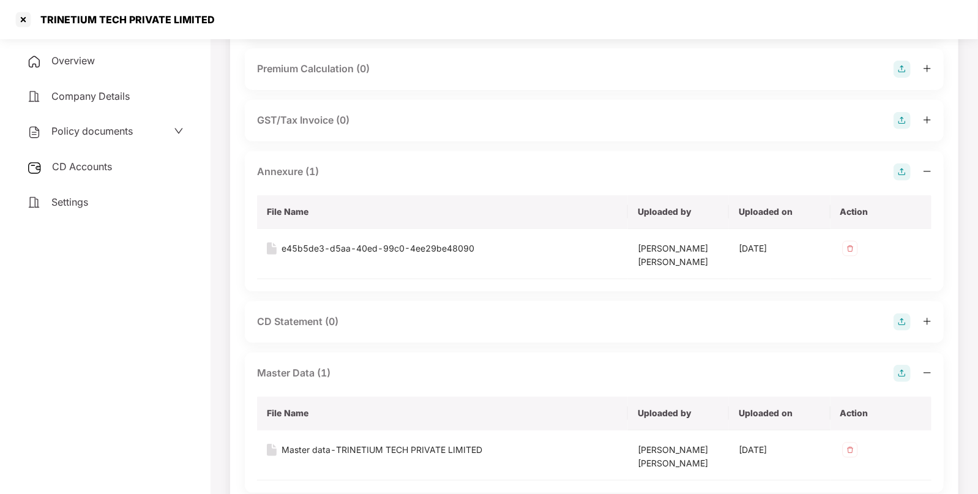
click at [97, 168] on span "CD Accounts" at bounding box center [82, 166] width 60 height 12
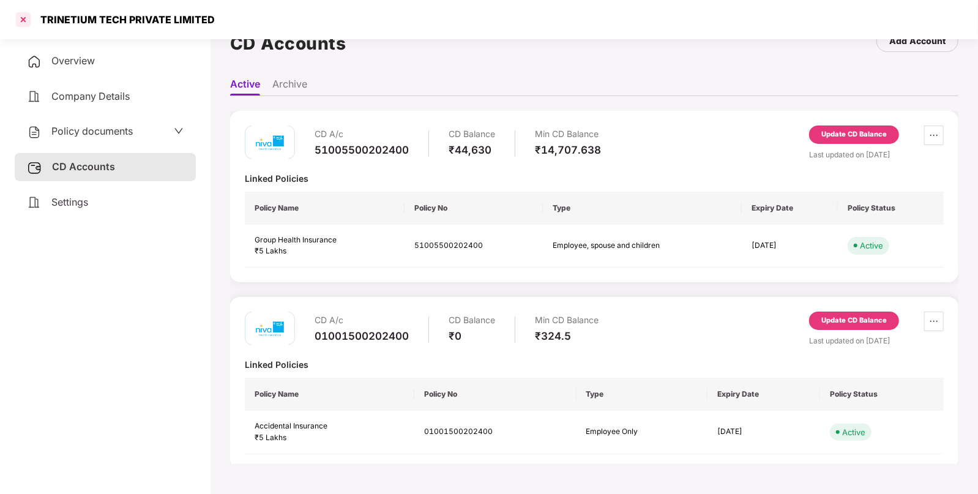
click at [21, 21] on div at bounding box center [23, 20] width 20 height 20
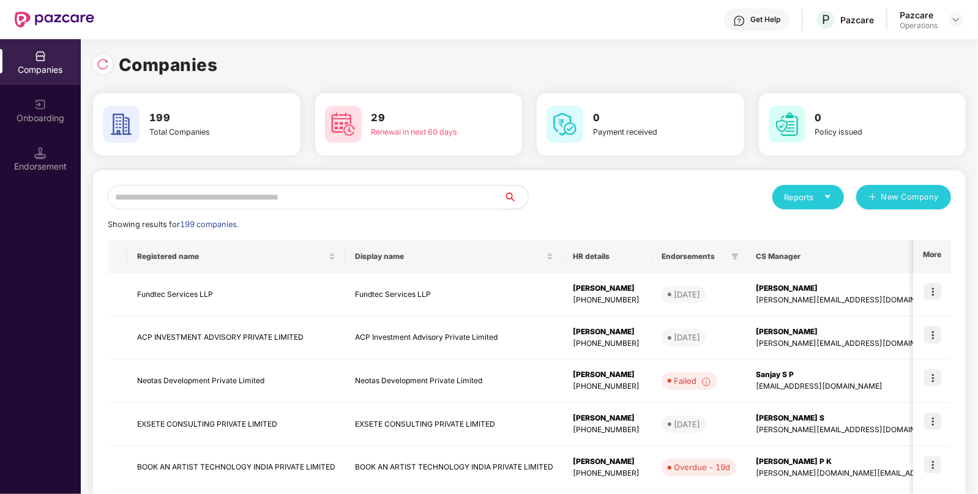
click at [254, 190] on input "text" at bounding box center [306, 197] width 396 height 24
paste input "**********"
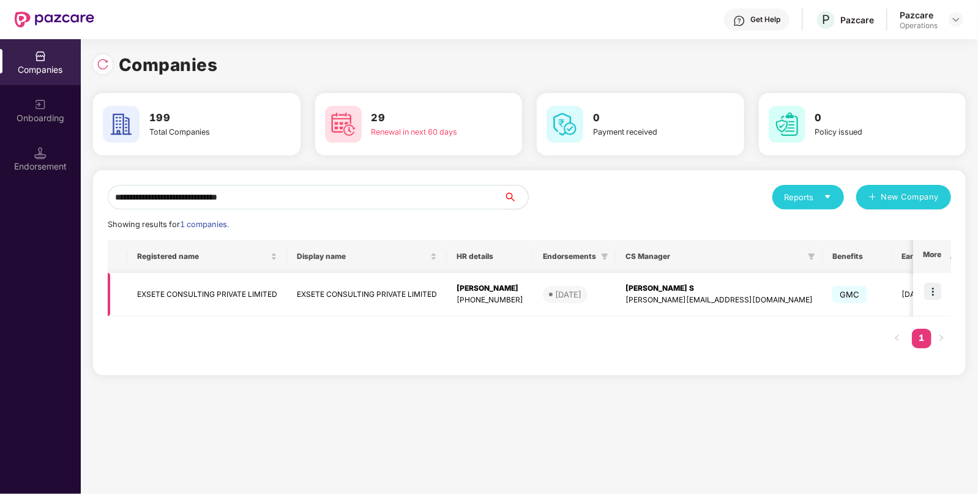
type input "**********"
click at [200, 289] on td "EXSETE CONSULTING PRIVATE LIMITED" at bounding box center [207, 294] width 160 height 43
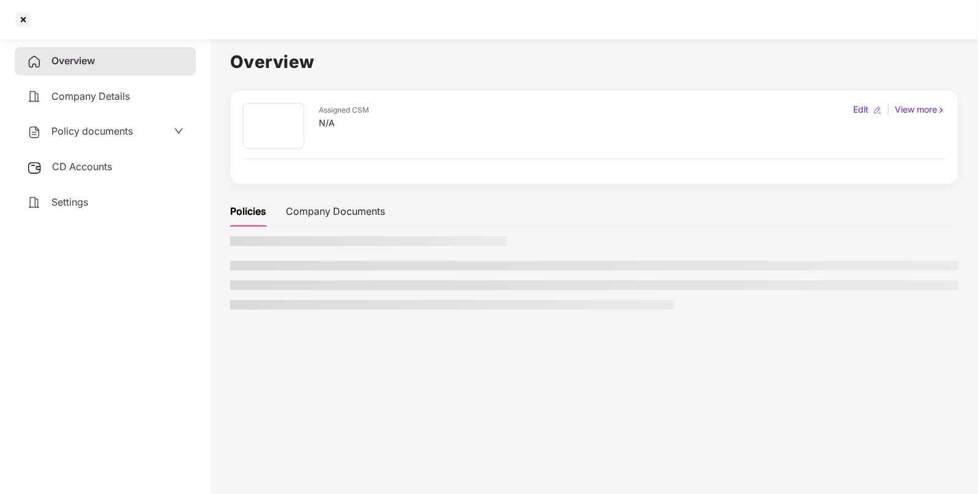
click at [119, 134] on span "Policy documents" at bounding box center [91, 131] width 81 height 12
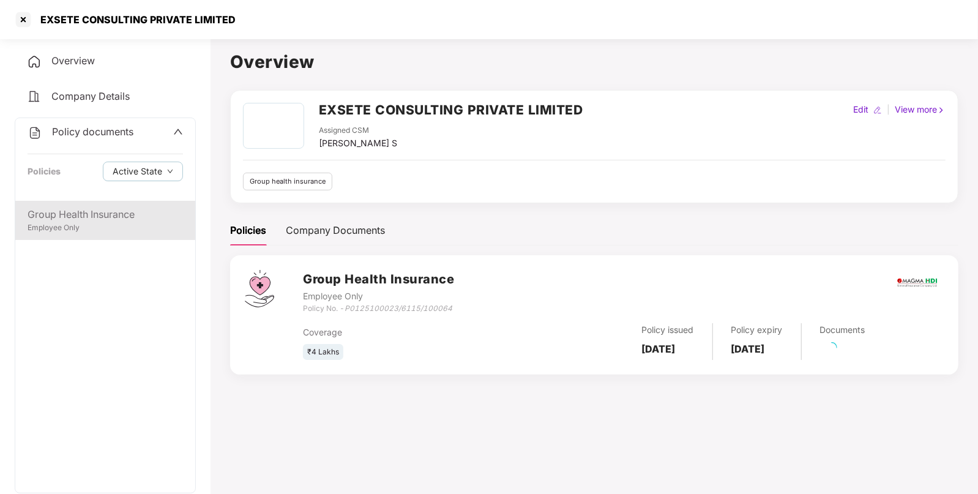
click at [129, 208] on div "Group Health Insurance" at bounding box center [105, 214] width 155 height 15
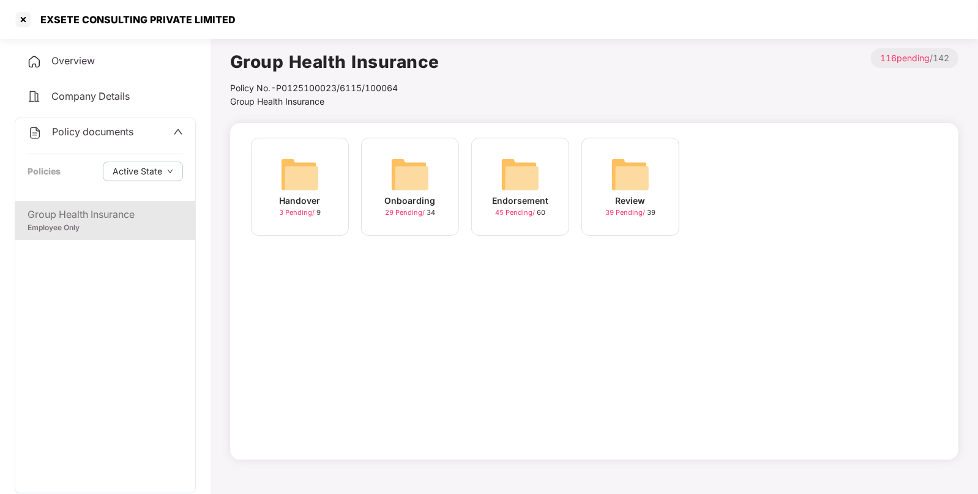
click at [525, 171] on img at bounding box center [520, 174] width 39 height 39
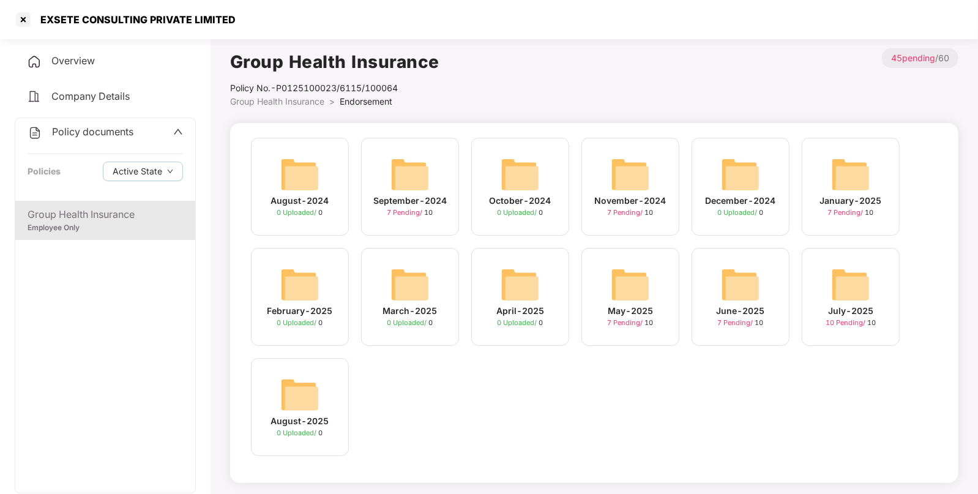
click at [855, 283] on img at bounding box center [850, 284] width 39 height 39
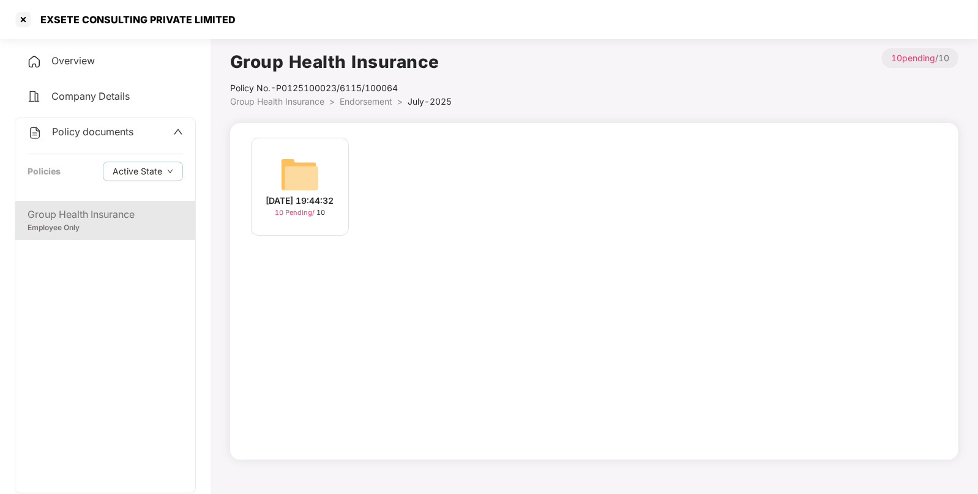
click at [294, 168] on img at bounding box center [299, 174] width 39 height 39
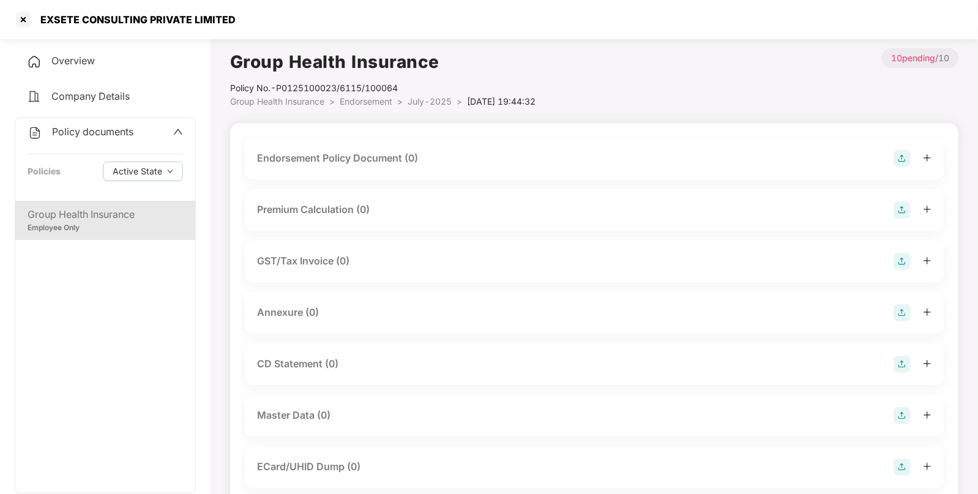
click at [903, 157] on img at bounding box center [902, 158] width 17 height 17
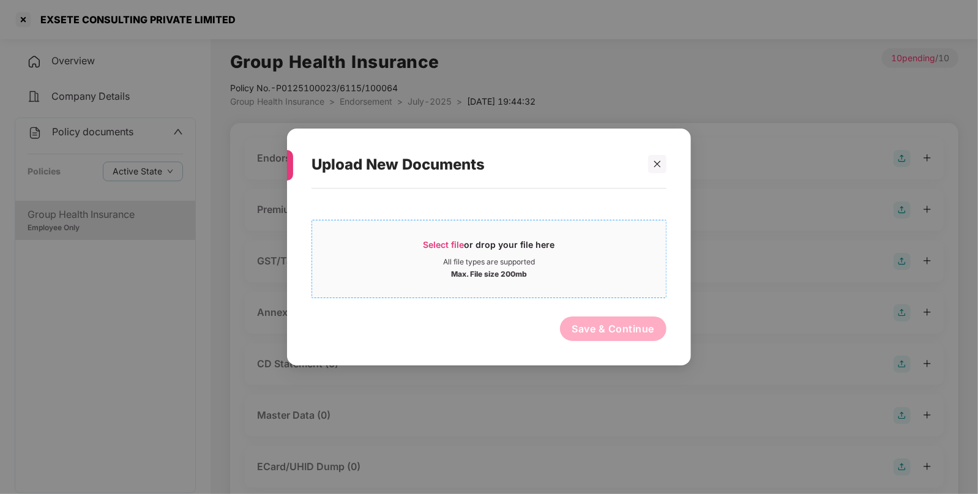
click at [521, 267] on div "Max. File size 200mb" at bounding box center [489, 273] width 76 height 12
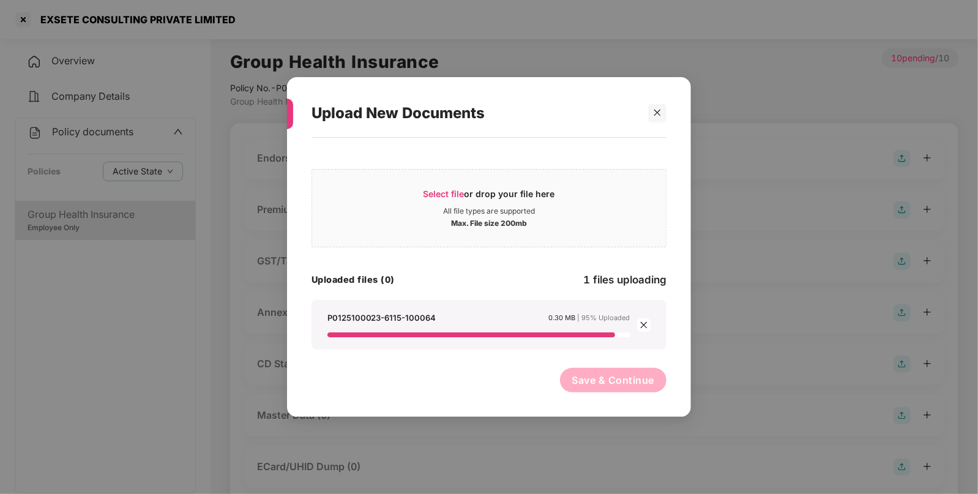
click at [648, 384] on button "Save & Continue" at bounding box center [613, 380] width 107 height 24
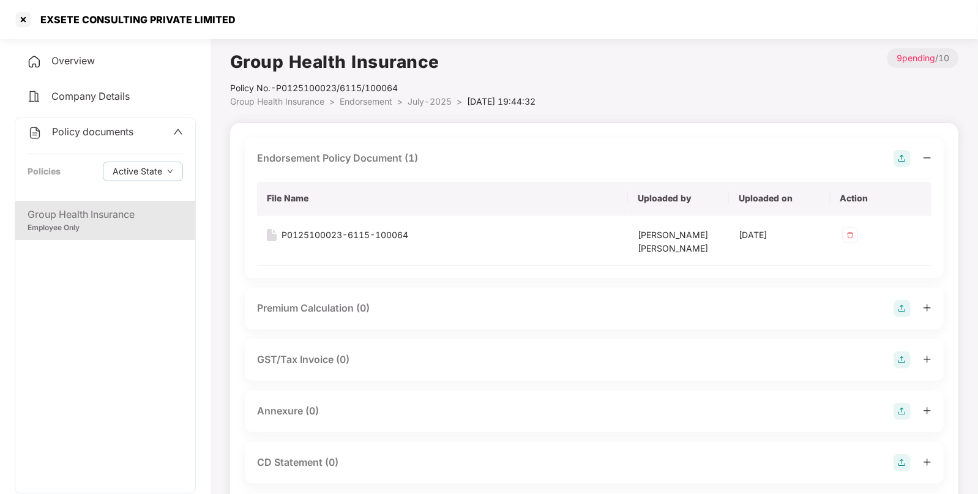
click at [905, 410] on img at bounding box center [902, 411] width 17 height 17
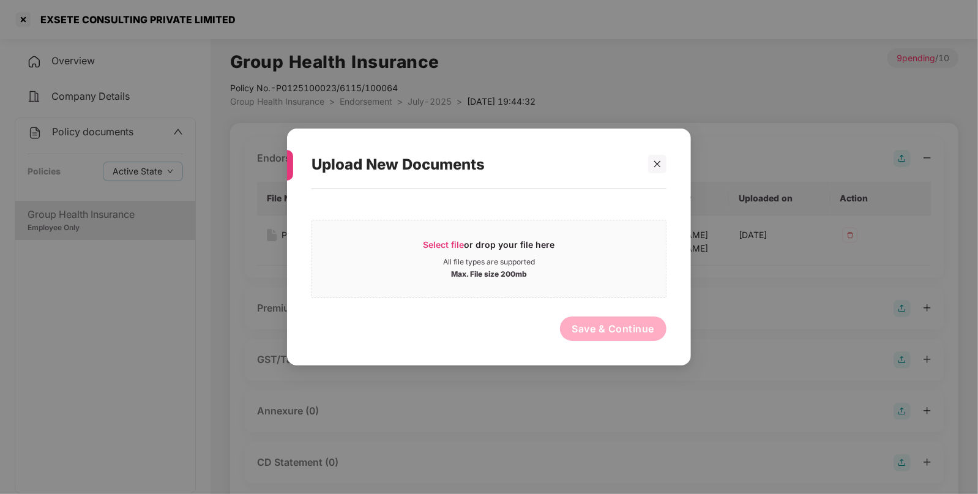
click at [416, 218] on div "Select file or drop your file here All file types are supported Max. File size …" at bounding box center [489, 256] width 355 height 84
click at [447, 253] on div "Select file or drop your file here" at bounding box center [490, 248] width 132 height 18
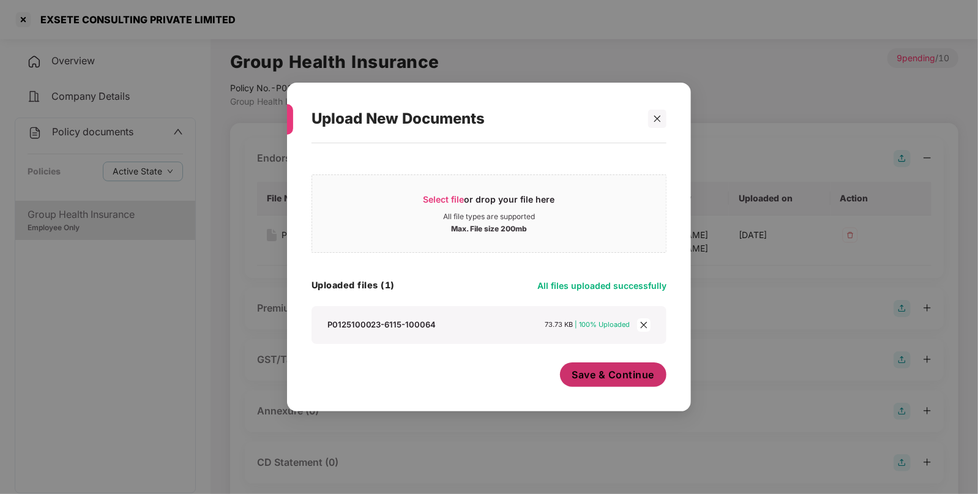
click at [627, 384] on button "Save & Continue" at bounding box center [613, 374] width 107 height 24
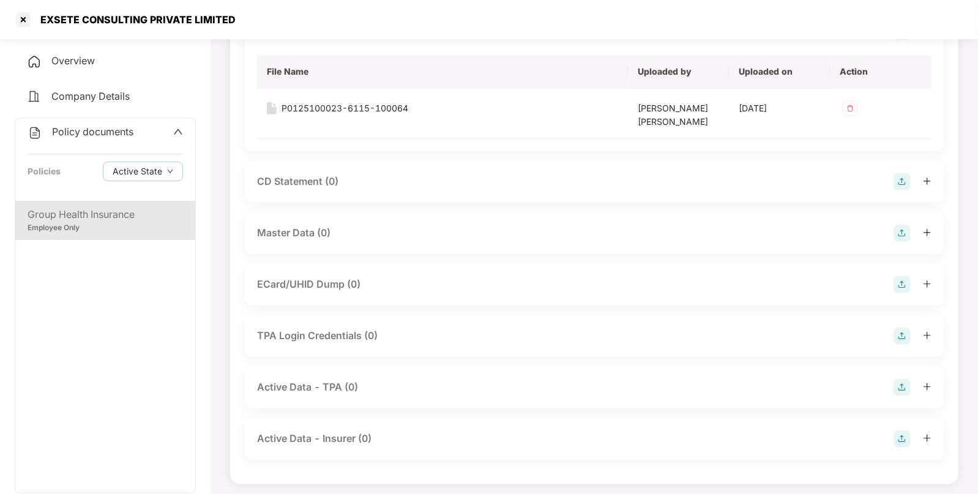
scroll to position [380, 0]
click at [900, 232] on img at bounding box center [902, 232] width 17 height 17
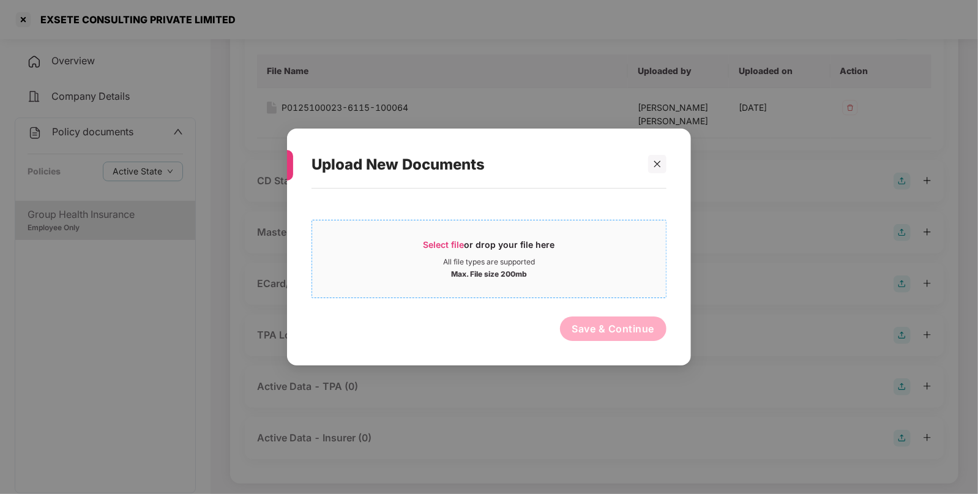
click at [564, 259] on div "All file types are supported" at bounding box center [489, 262] width 354 height 10
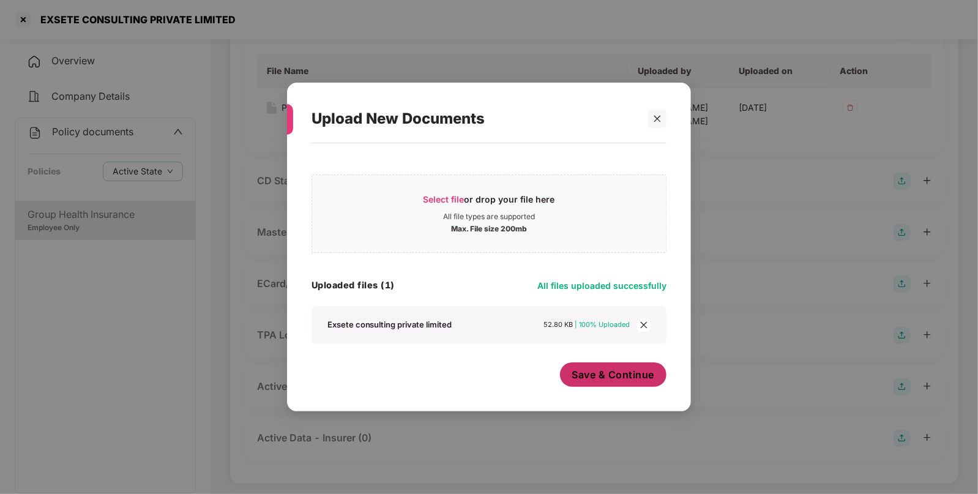
click at [613, 370] on span "Save & Continue" at bounding box center [613, 374] width 83 height 13
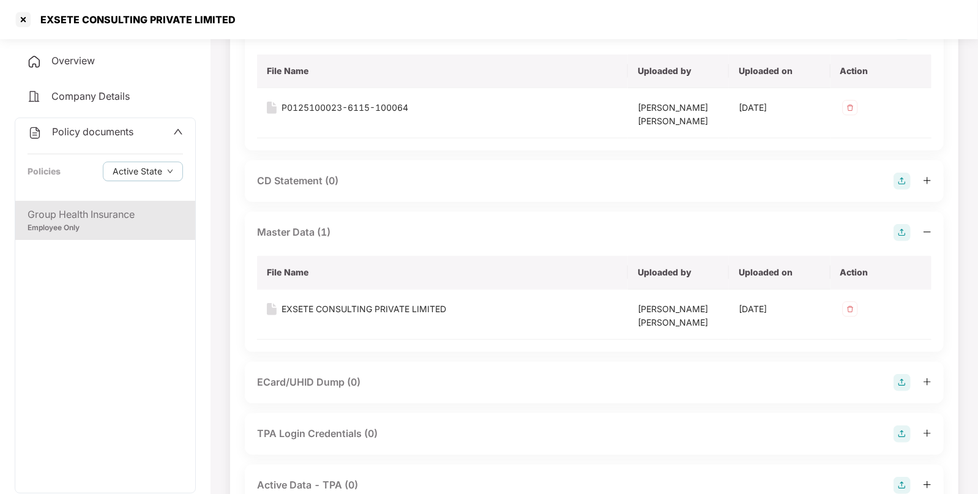
click at [124, 132] on span "Policy documents" at bounding box center [92, 131] width 81 height 12
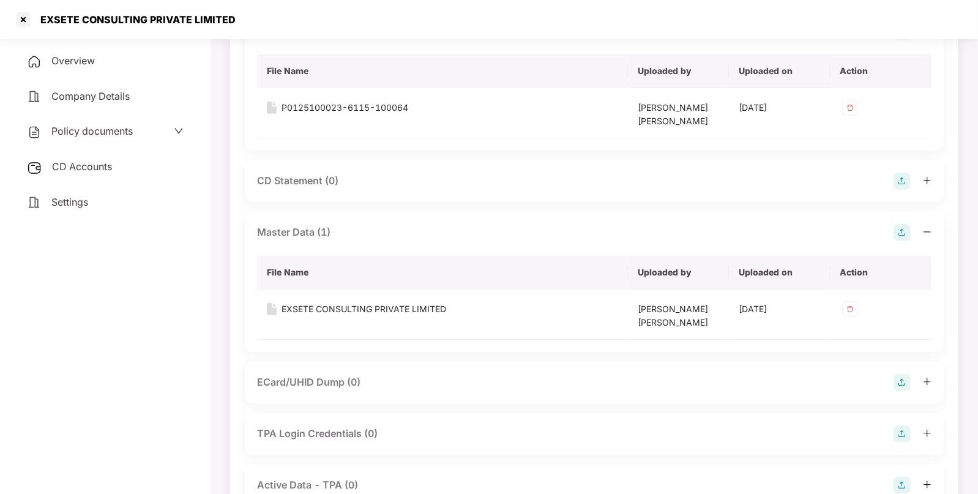
click at [107, 159] on div "CD Accounts" at bounding box center [105, 167] width 181 height 28
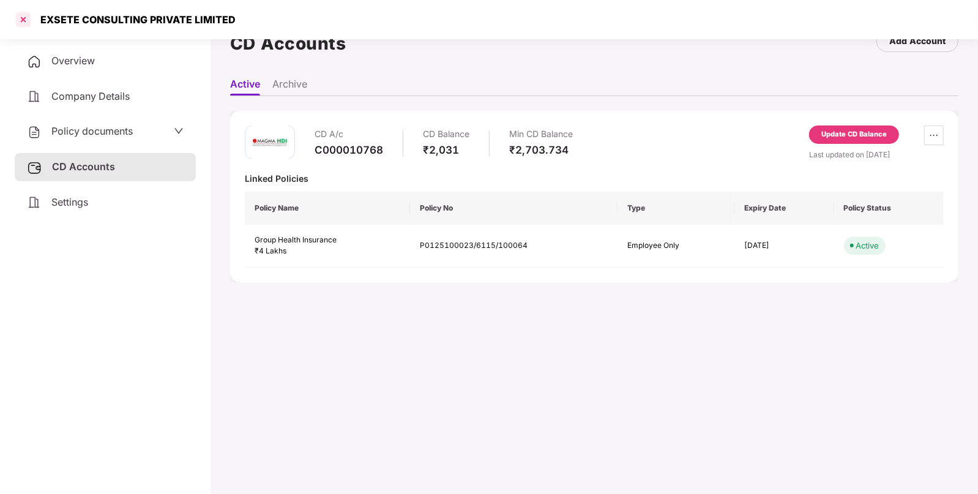
click at [26, 22] on div at bounding box center [23, 20] width 20 height 20
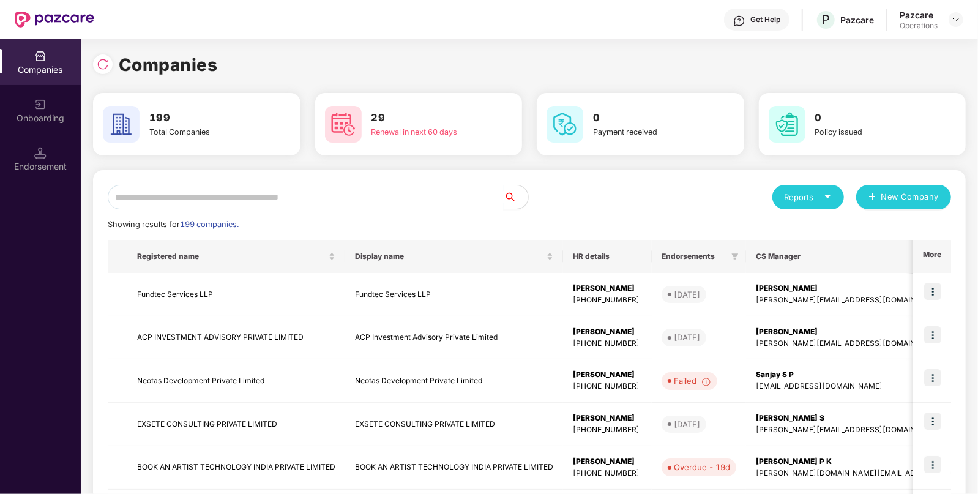
click at [346, 198] on input "text" at bounding box center [306, 197] width 396 height 24
paste input "**********"
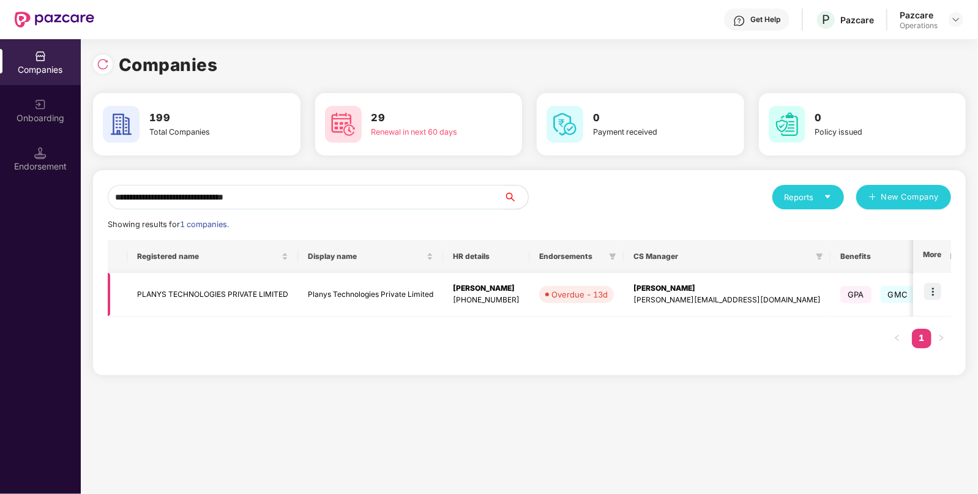
type input "**********"
click at [202, 282] on td "PLANYS TECHNOLOGIES PRIVATE LIMITED" at bounding box center [212, 294] width 171 height 43
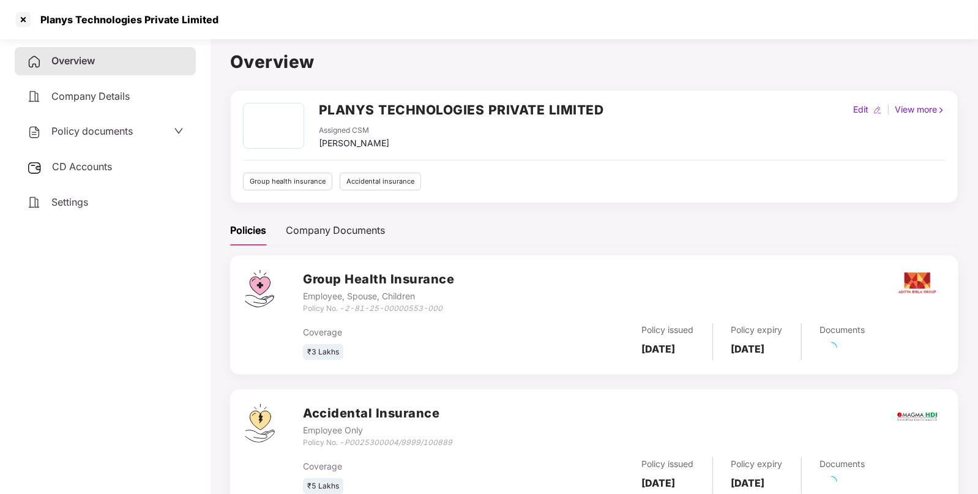
click at [94, 137] on span "Policy documents" at bounding box center [91, 131] width 81 height 12
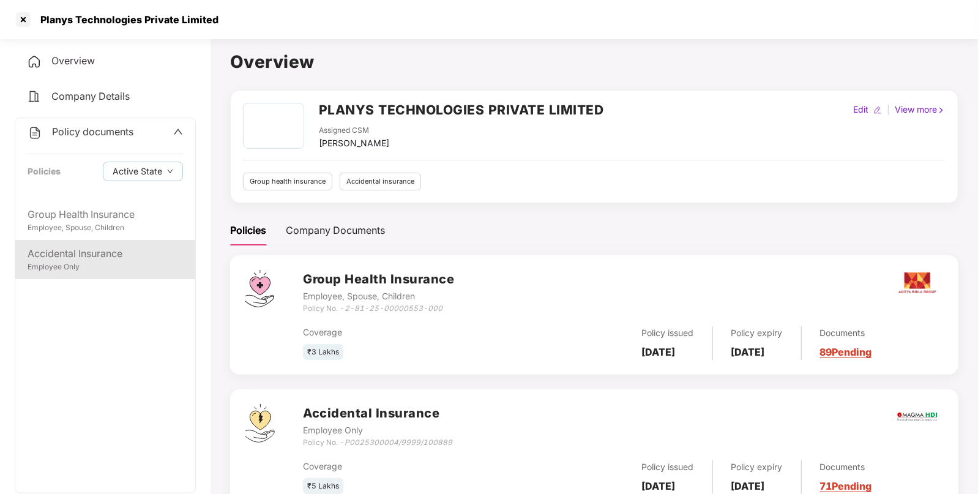
click at [99, 250] on div "Accidental Insurance" at bounding box center [105, 253] width 155 height 15
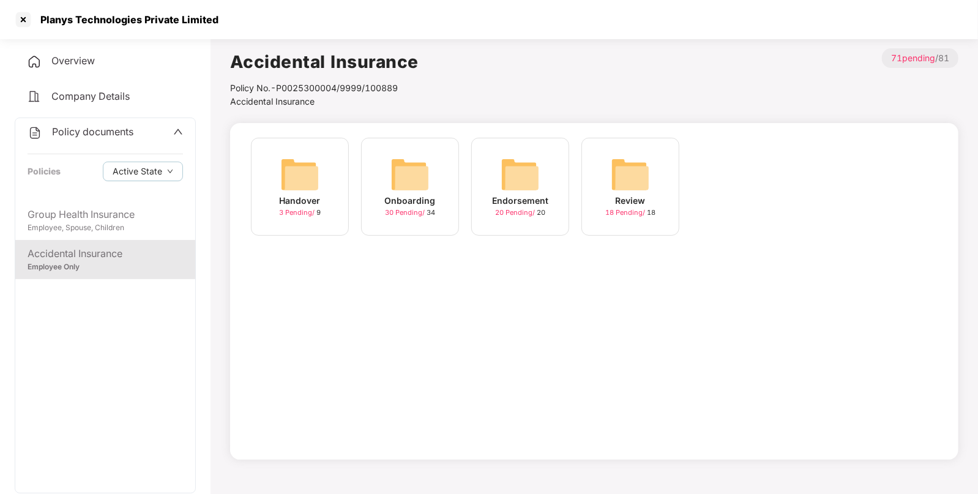
click at [518, 174] on img at bounding box center [520, 174] width 39 height 39
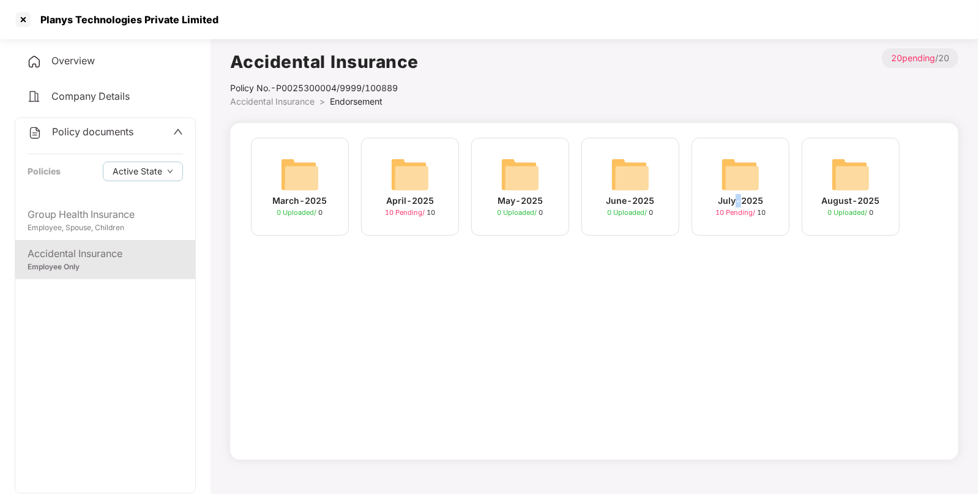
click at [738, 198] on div "July-2025" at bounding box center [740, 200] width 45 height 13
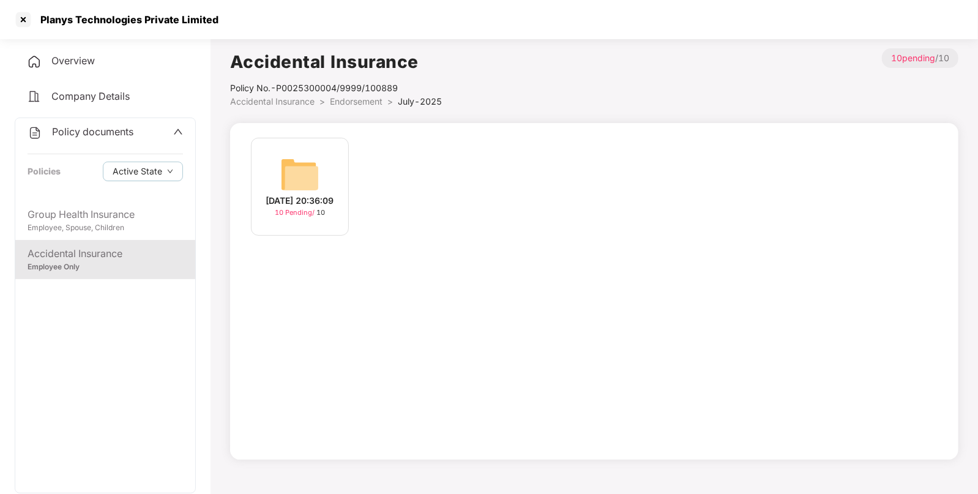
click at [318, 178] on div "[DATE] 20:36:09 10 Pending / 10" at bounding box center [300, 187] width 98 height 98
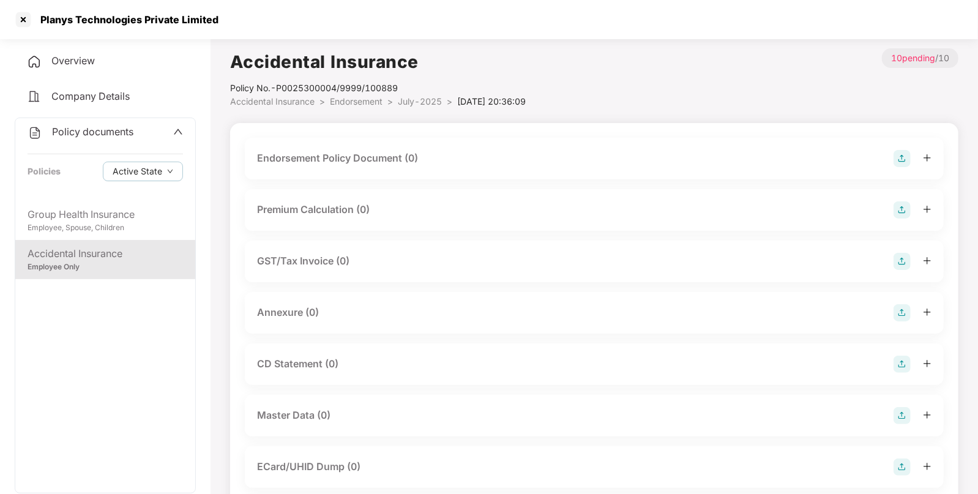
click at [904, 157] on img at bounding box center [902, 158] width 17 height 17
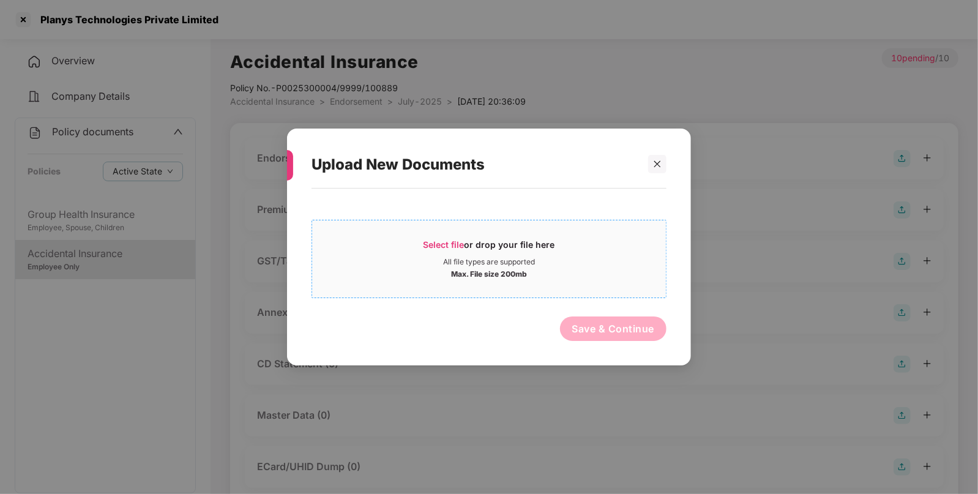
click at [530, 236] on span "Select file or drop your file here All file types are supported Max. File size …" at bounding box center [489, 259] width 354 height 59
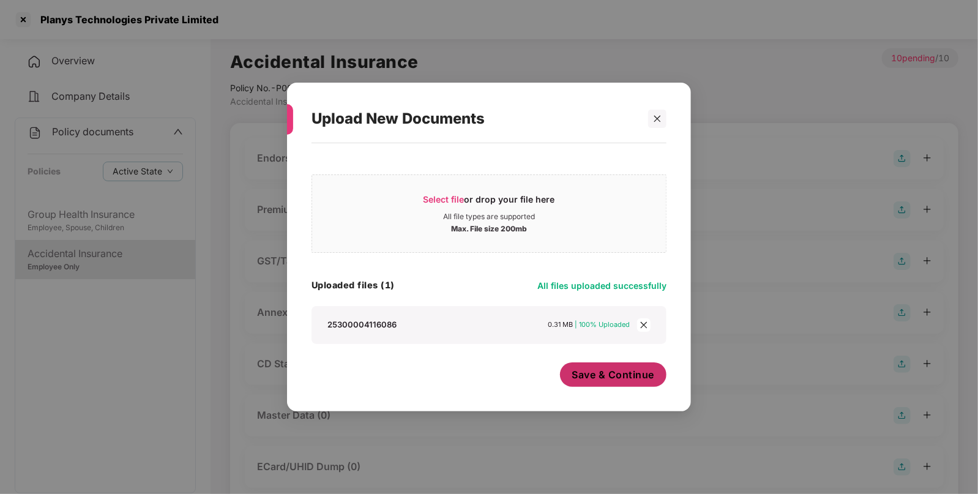
click at [616, 380] on span "Save & Continue" at bounding box center [613, 374] width 83 height 13
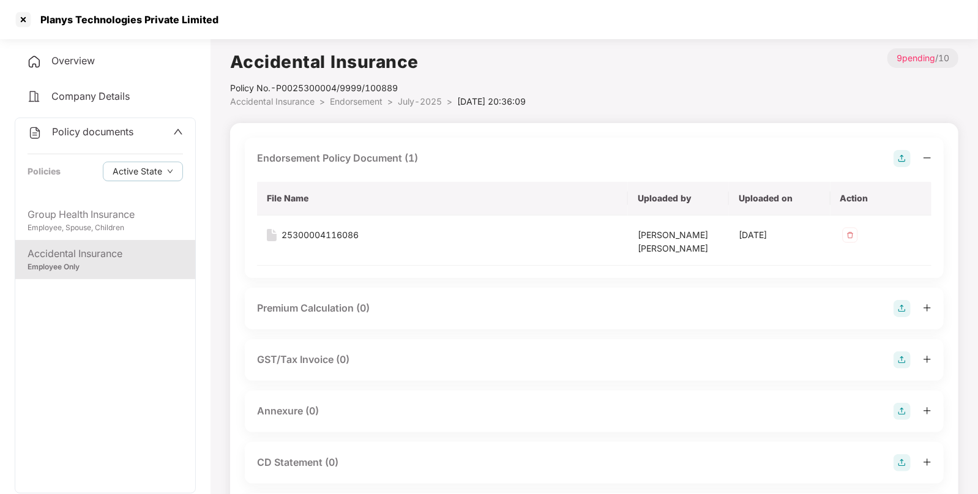
click at [905, 407] on img at bounding box center [902, 411] width 17 height 17
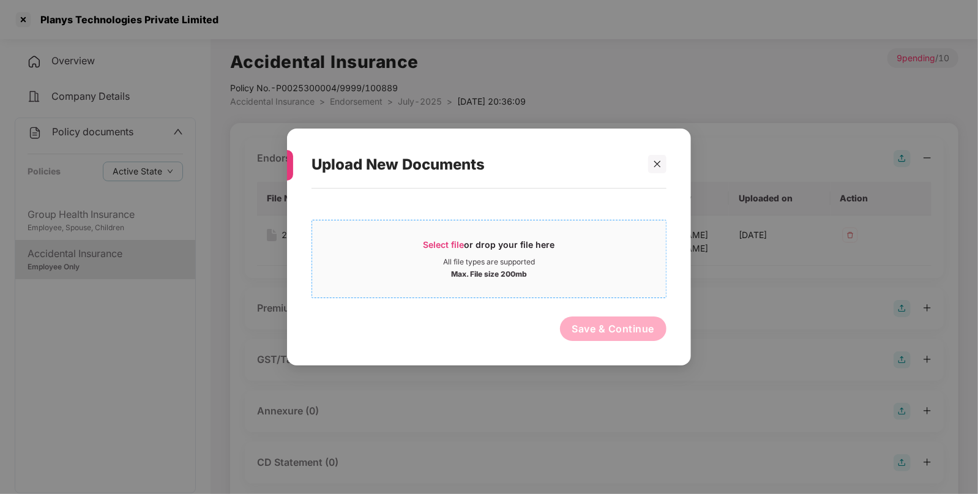
click at [476, 230] on span "Select file or drop your file here All file types are supported Max. File size …" at bounding box center [489, 259] width 354 height 59
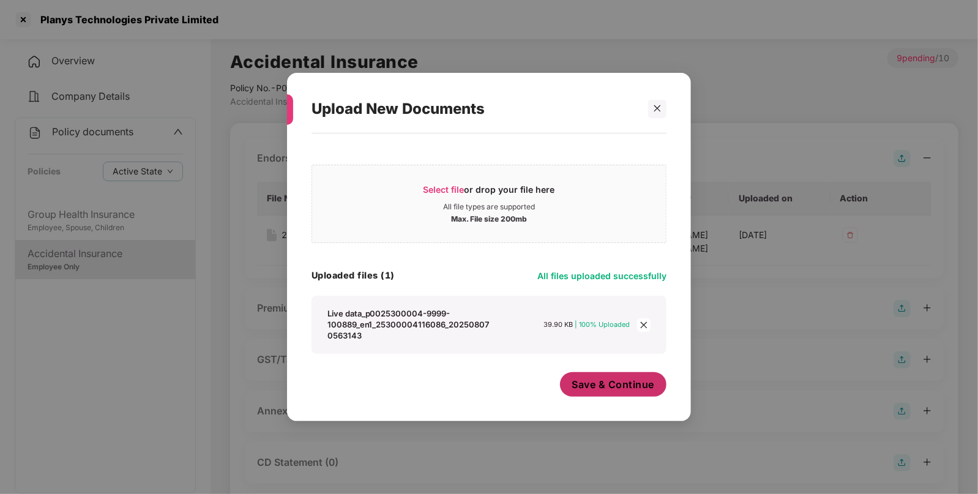
click at [608, 386] on span "Save & Continue" at bounding box center [613, 384] width 83 height 13
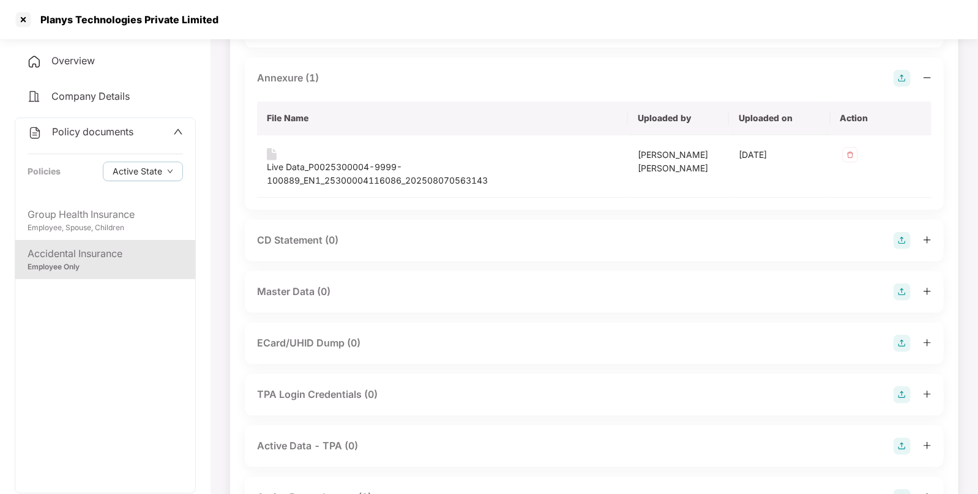
scroll to position [334, 0]
click at [900, 288] on img at bounding box center [902, 291] width 17 height 17
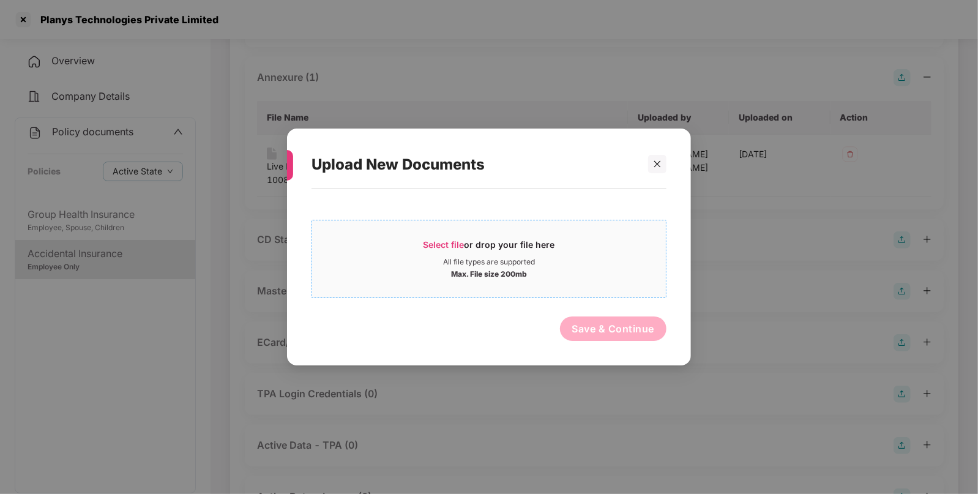
click at [620, 267] on div "Max. File size 200mb" at bounding box center [489, 273] width 354 height 12
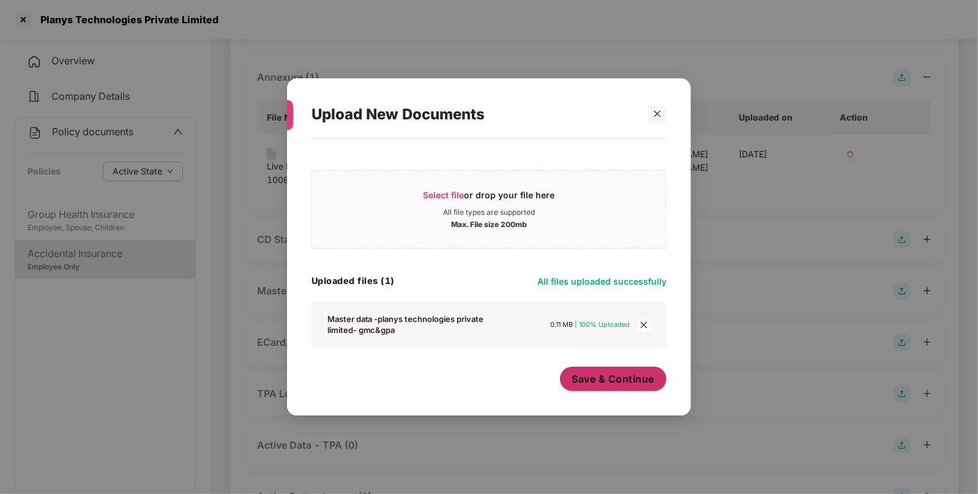
click at [591, 384] on span "Save & Continue" at bounding box center [613, 378] width 83 height 13
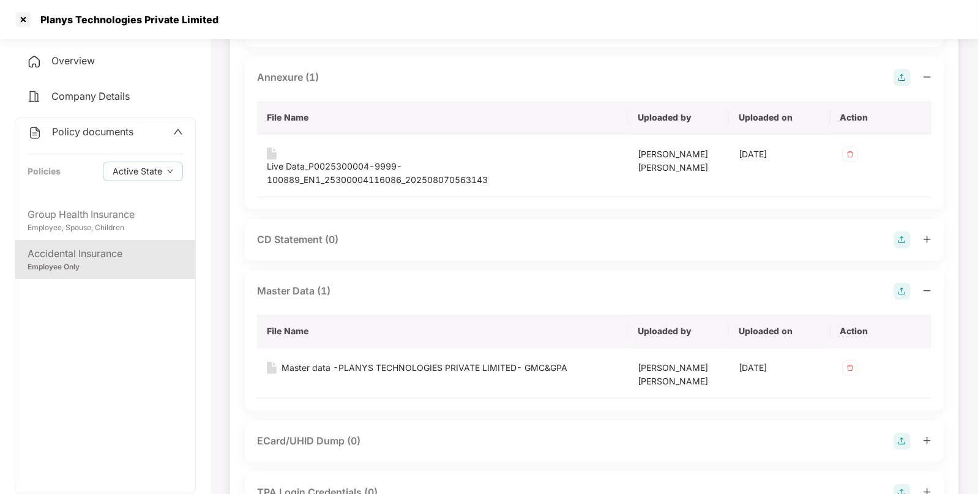
scroll to position [70, 0]
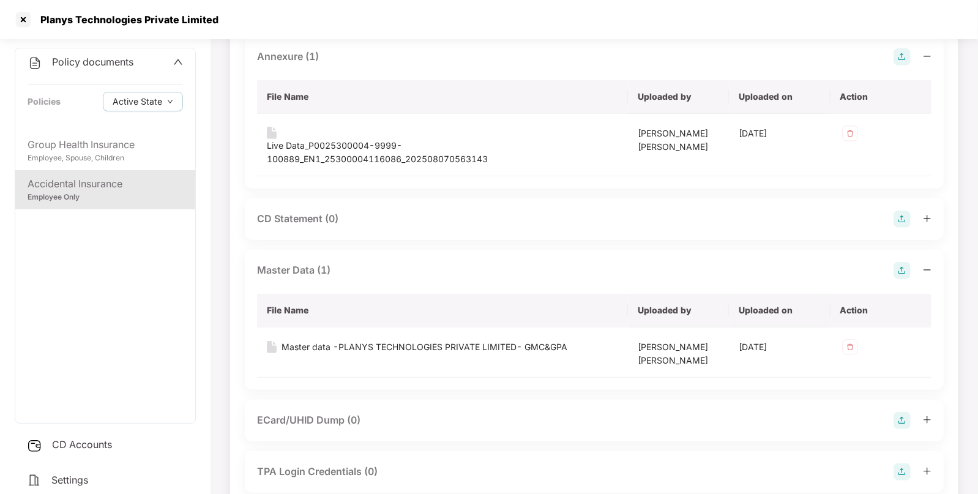
click at [104, 451] on div "CD Accounts" at bounding box center [105, 445] width 181 height 28
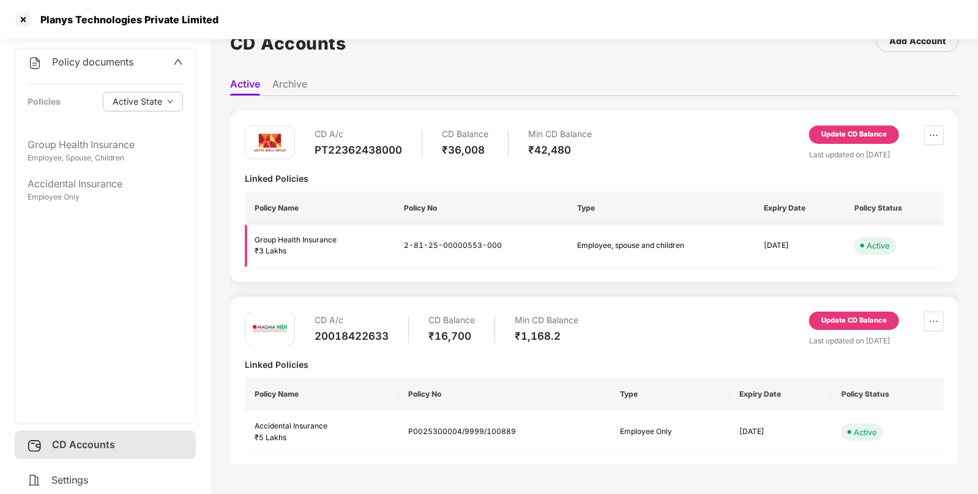
scroll to position [18, 0]
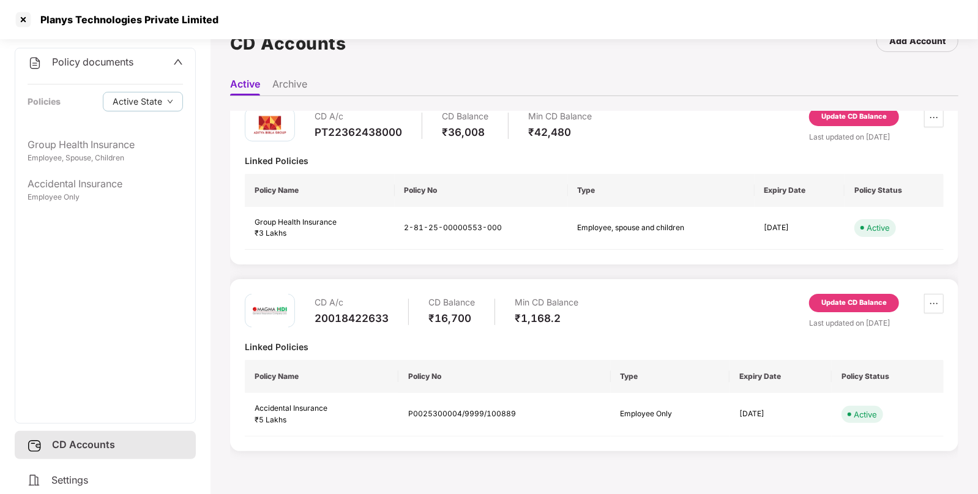
click at [833, 298] on div "Update CD Balance" at bounding box center [854, 303] width 65 height 11
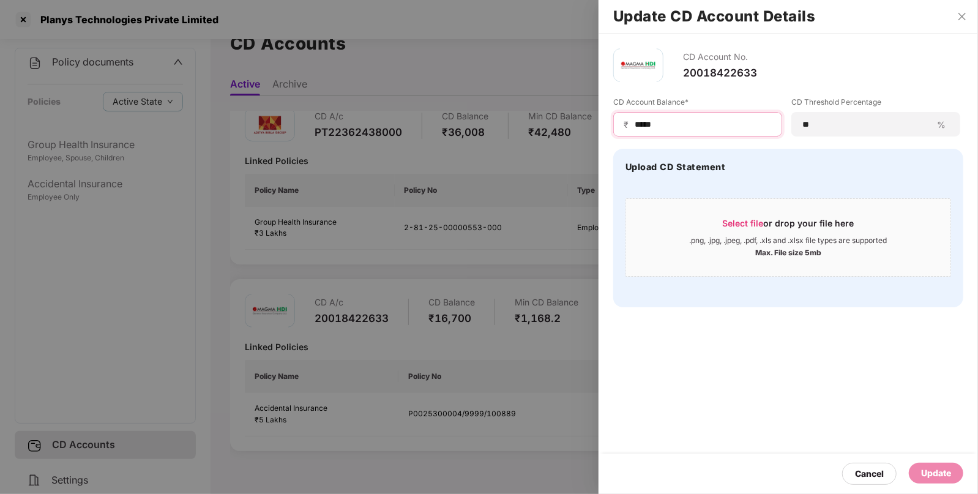
click at [735, 125] on input "*****" at bounding box center [703, 124] width 138 height 13
type input "*"
type input "****"
click at [936, 470] on div "Update" at bounding box center [936, 472] width 30 height 13
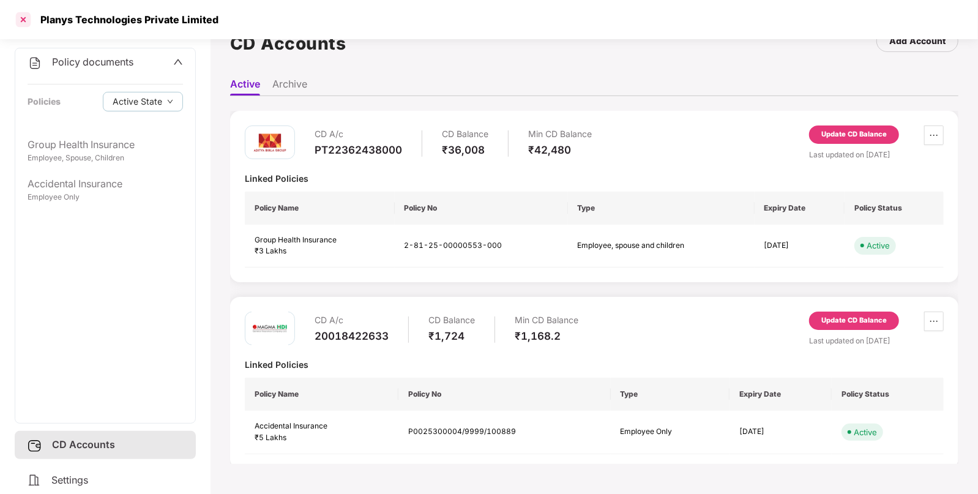
click at [23, 20] on div at bounding box center [23, 20] width 20 height 20
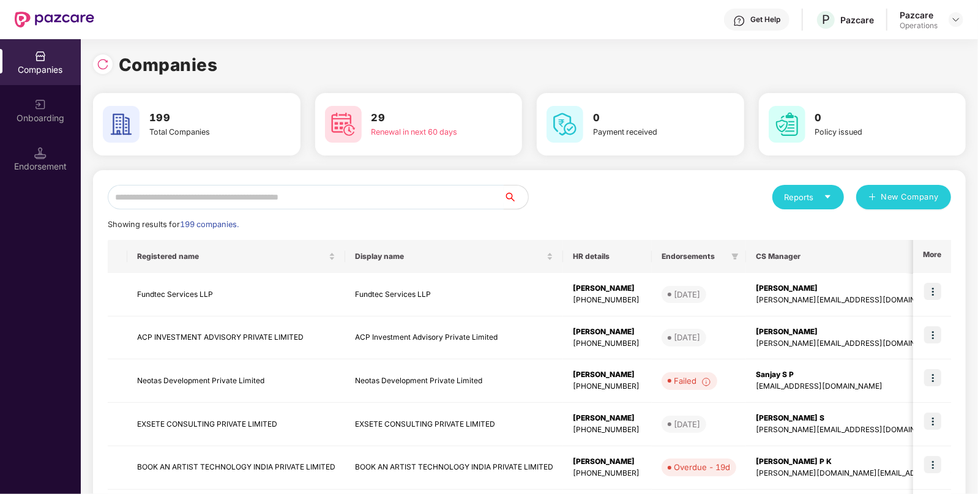
paste input "**********"
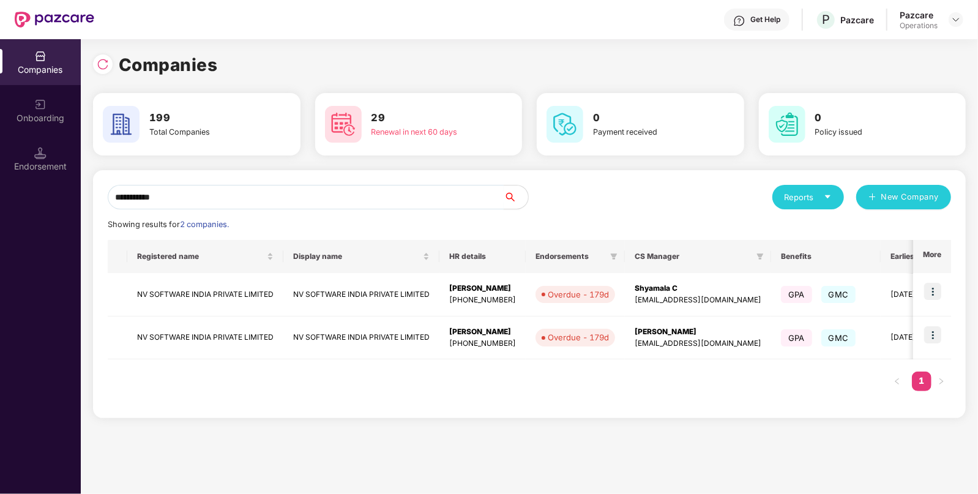
click at [241, 193] on input "**********" at bounding box center [306, 197] width 396 height 24
type input "**********"
click at [940, 293] on img at bounding box center [932, 291] width 17 height 17
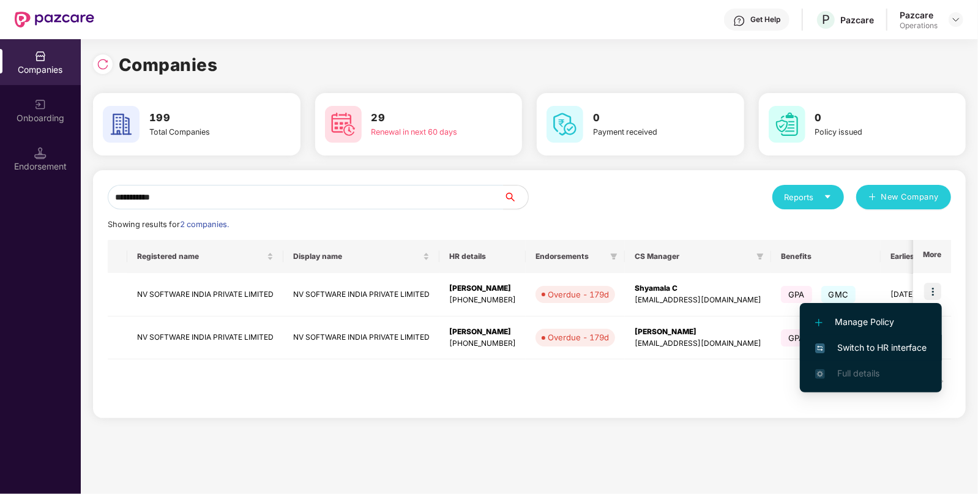
click at [885, 343] on span "Switch to HR interface" at bounding box center [870, 347] width 111 height 13
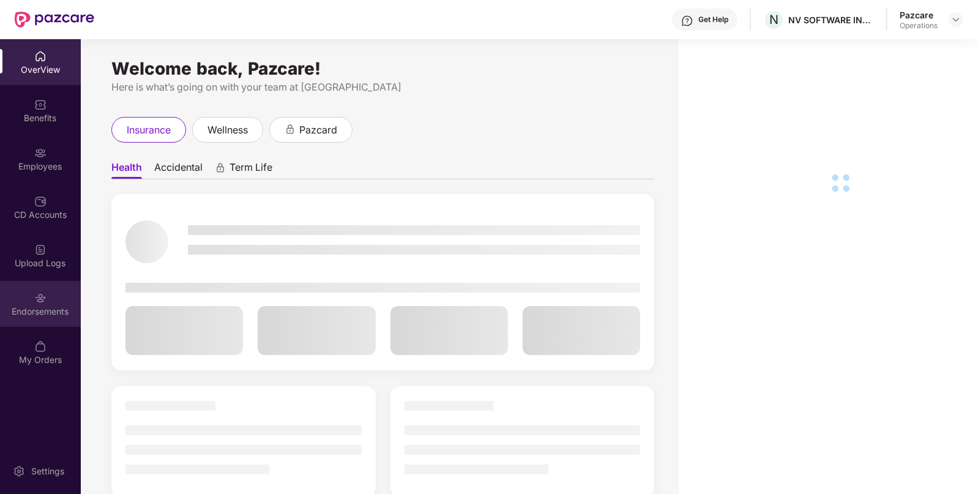
click at [48, 308] on div "Endorsements" at bounding box center [40, 311] width 81 height 12
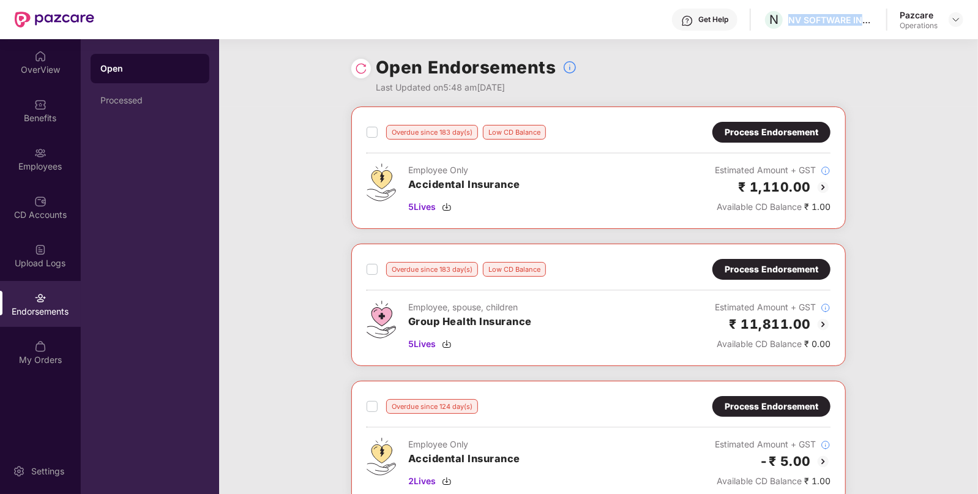
drag, startPoint x: 785, startPoint y: 18, endPoint x: 873, endPoint y: 31, distance: 88.4
click at [873, 31] on div "Get Help N NV SOFTWARE INDIA PRIVATE LIMITED Pazcare Operations" at bounding box center [528, 19] width 869 height 39
copy div "NV SOFTWARE INDI"
click at [961, 20] on div at bounding box center [956, 19] width 15 height 15
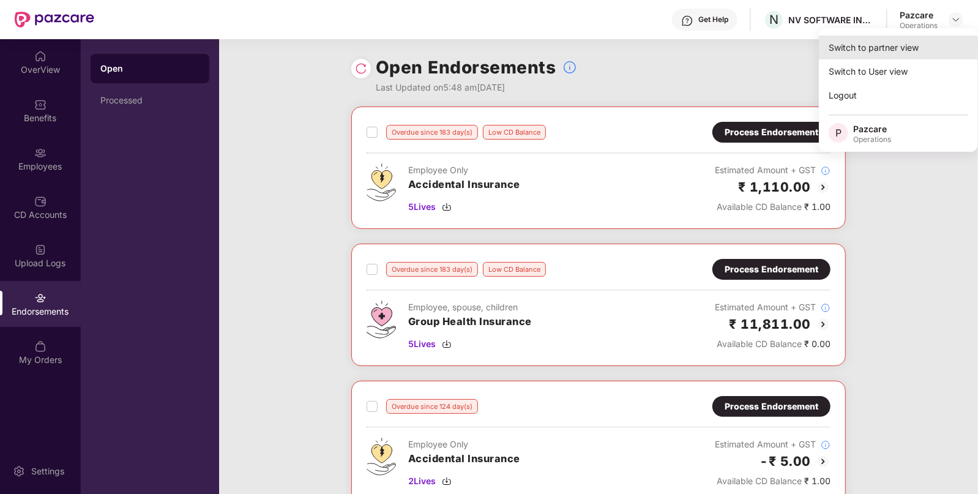
click at [915, 43] on div "Switch to partner view" at bounding box center [898, 48] width 159 height 24
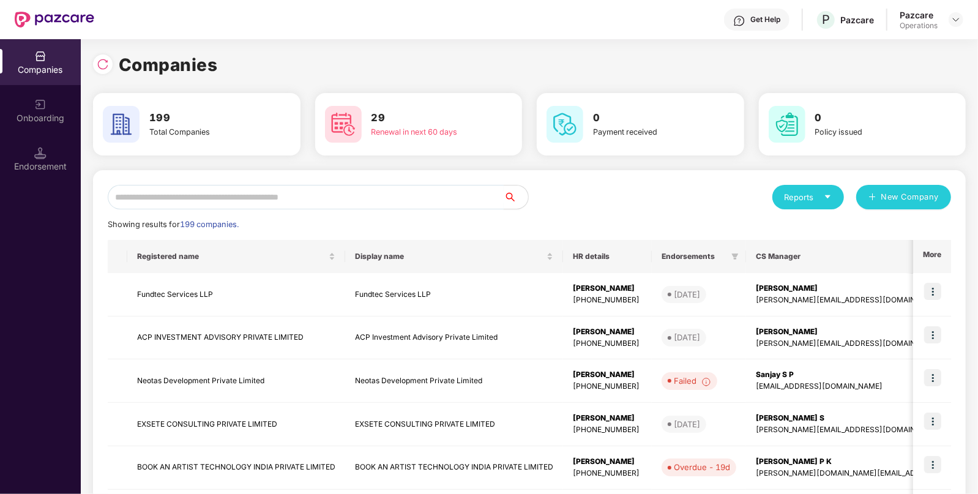
click at [274, 208] on input "text" at bounding box center [306, 197] width 396 height 24
paste input "**********"
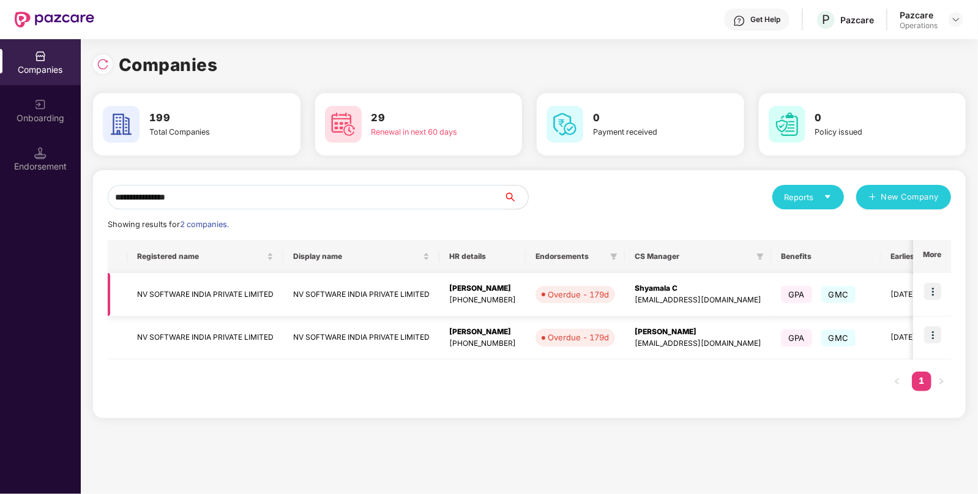
type input "**********"
click at [176, 279] on td "NV SOFTWARE INDIA PRIVATE LIMITED" at bounding box center [205, 294] width 156 height 43
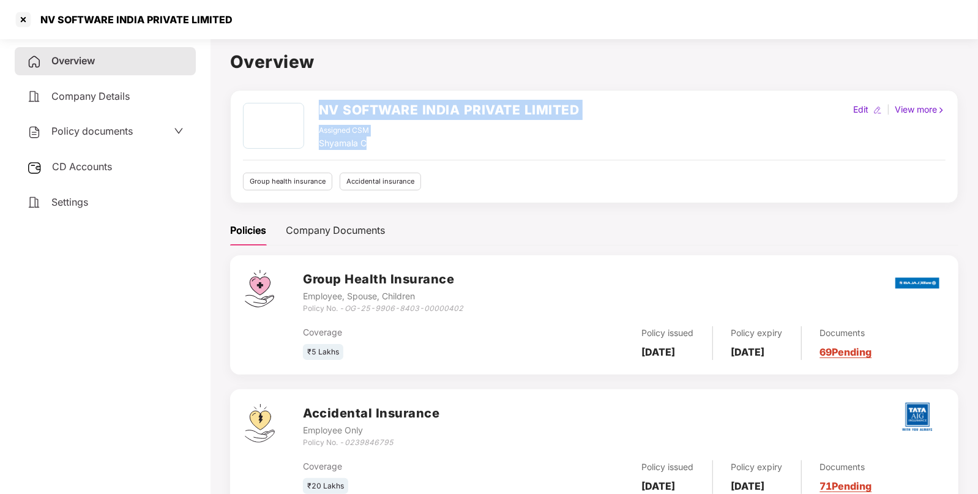
drag, startPoint x: 384, startPoint y: 148, endPoint x: 309, endPoint y: 149, distance: 75.3
click at [309, 149] on div "NV SOFTWARE INDIA PRIVATE LIMITED Assigned CSM Shyamala C" at bounding box center [411, 126] width 337 height 47
click at [389, 144] on div "Assigned CSM Shyamala C" at bounding box center [449, 137] width 261 height 25
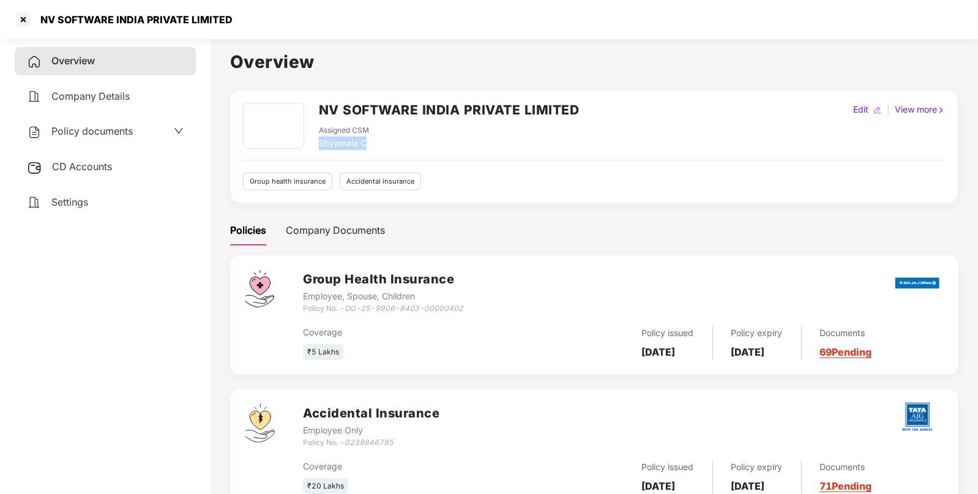
drag, startPoint x: 386, startPoint y: 144, endPoint x: 316, endPoint y: 149, distance: 69.3
click at [316, 149] on div "NV SOFTWARE INDIA PRIVATE LIMITED Assigned CSM Shyamala C" at bounding box center [411, 126] width 337 height 47
copy div "Shyamala C"
click at [21, 18] on div at bounding box center [23, 20] width 20 height 20
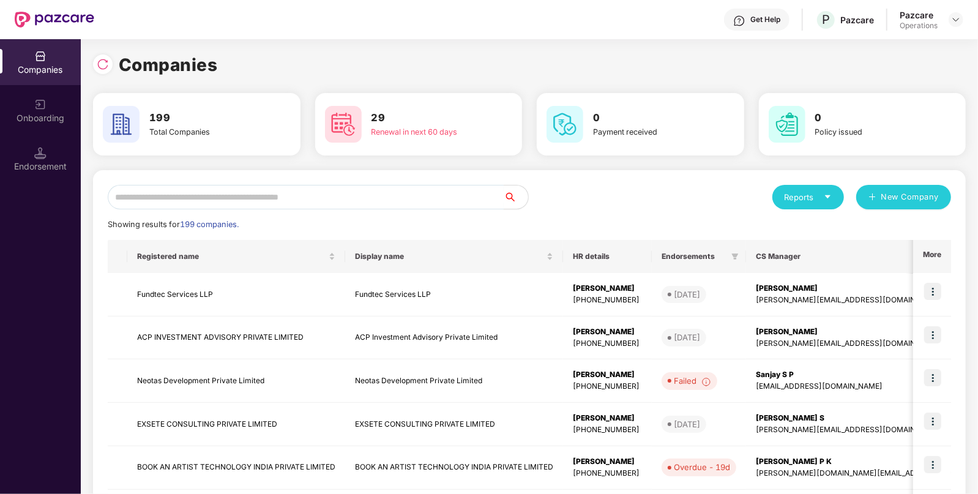
click at [314, 201] on input "text" at bounding box center [306, 197] width 396 height 24
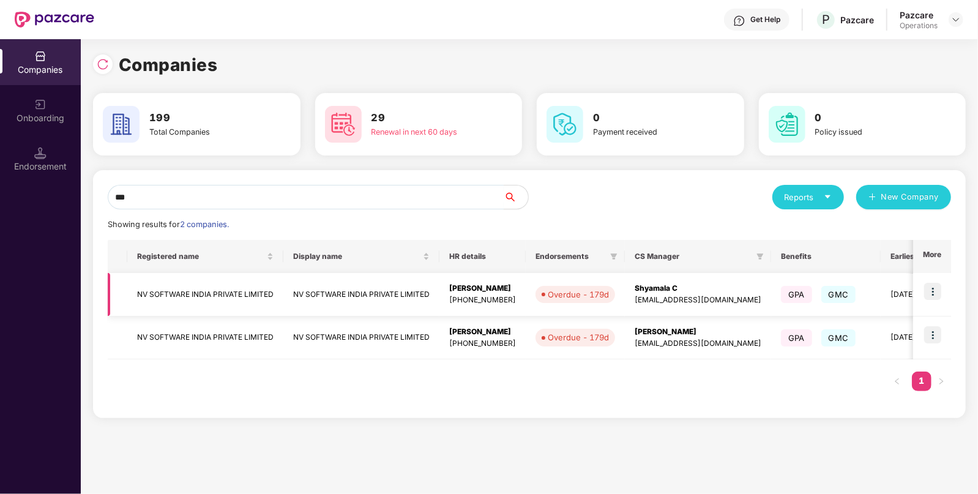
type input "**"
click at [938, 286] on img at bounding box center [932, 291] width 17 height 17
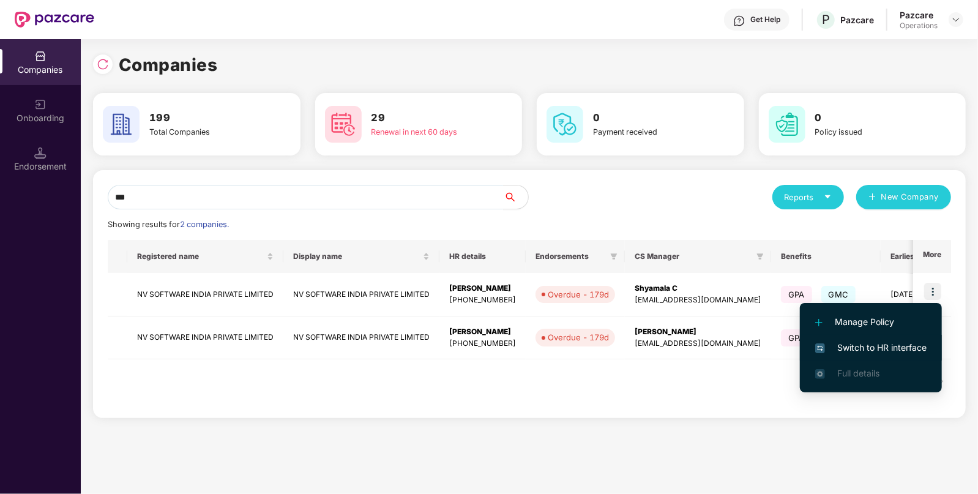
click at [883, 350] on span "Switch to HR interface" at bounding box center [870, 347] width 111 height 13
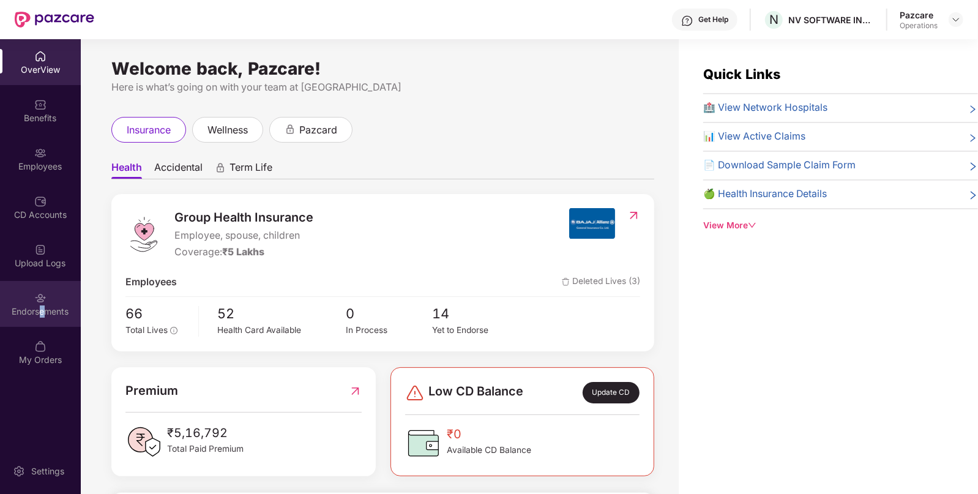
click at [41, 309] on div "Endorsements" at bounding box center [40, 311] width 81 height 12
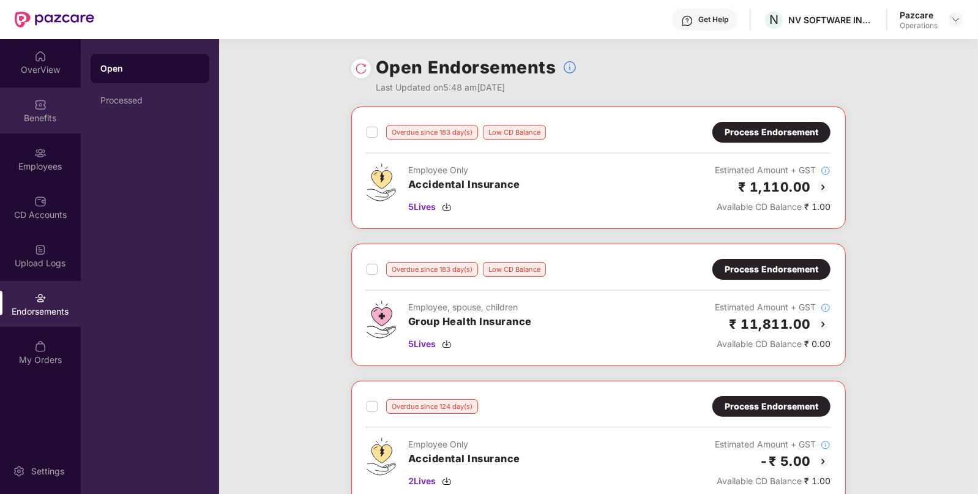
click at [40, 122] on div "Benefits" at bounding box center [40, 118] width 81 height 12
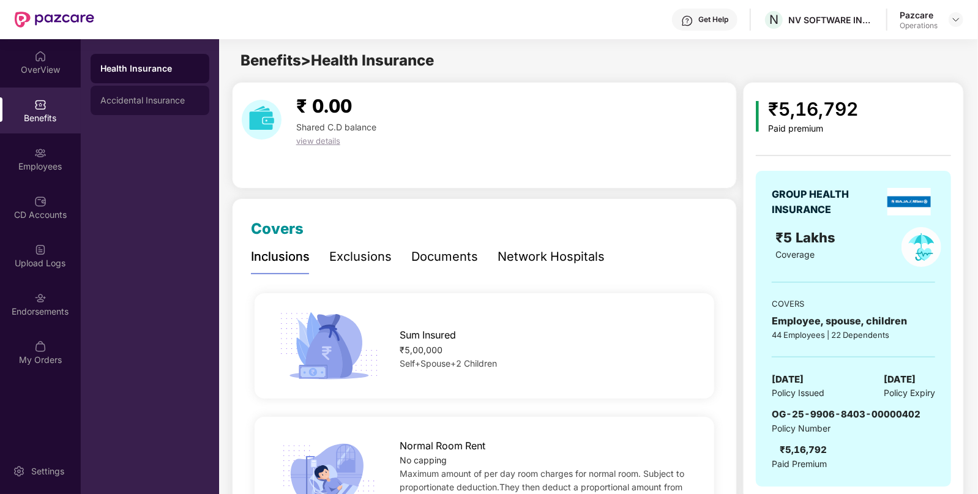
click at [159, 105] on div "Accidental Insurance" at bounding box center [150, 100] width 119 height 29
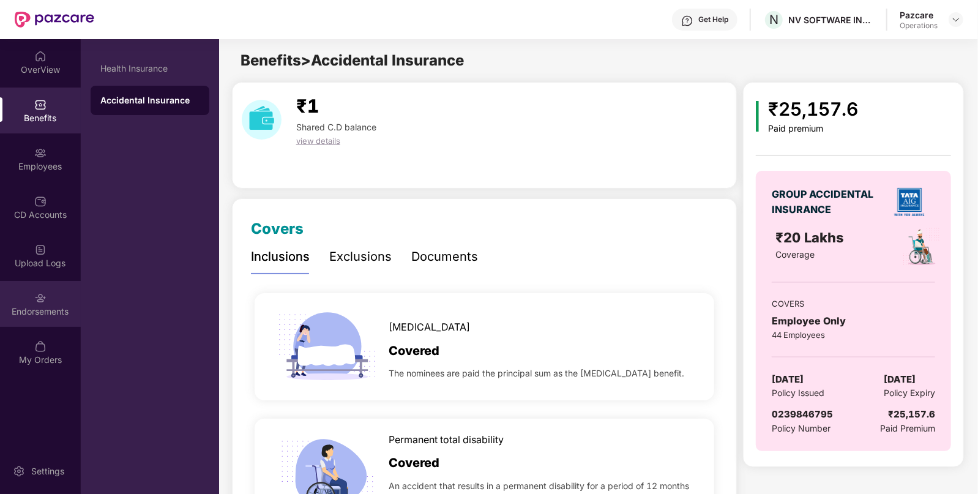
click at [30, 306] on div "Endorsements" at bounding box center [40, 311] width 81 height 12
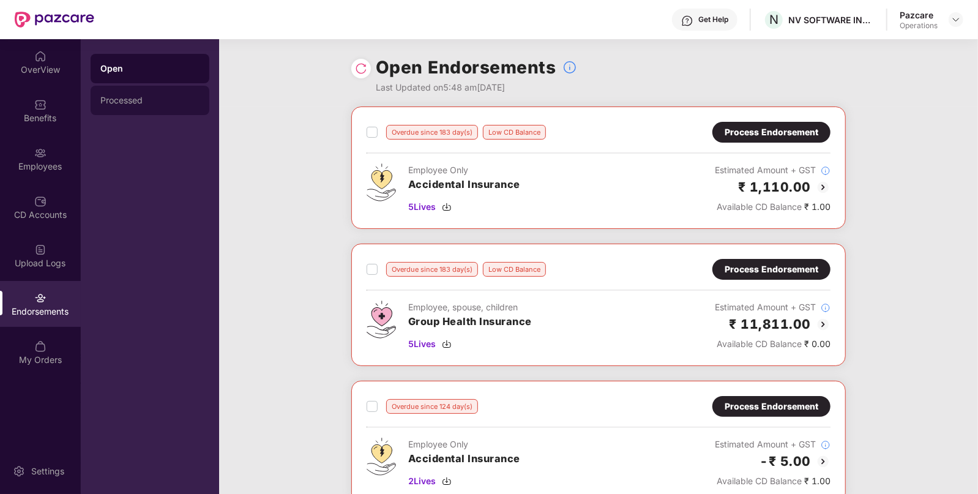
click at [110, 95] on div "Processed" at bounding box center [150, 100] width 119 height 29
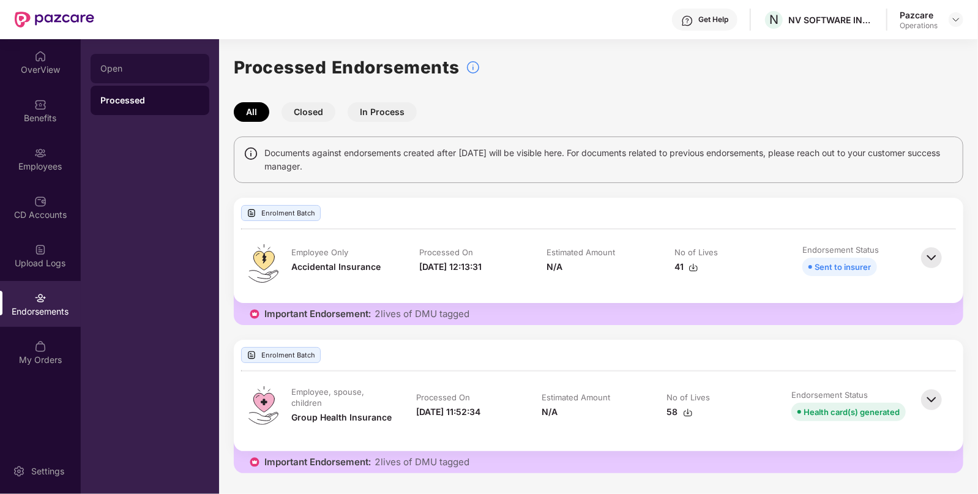
click at [116, 75] on div "Open" at bounding box center [150, 68] width 119 height 29
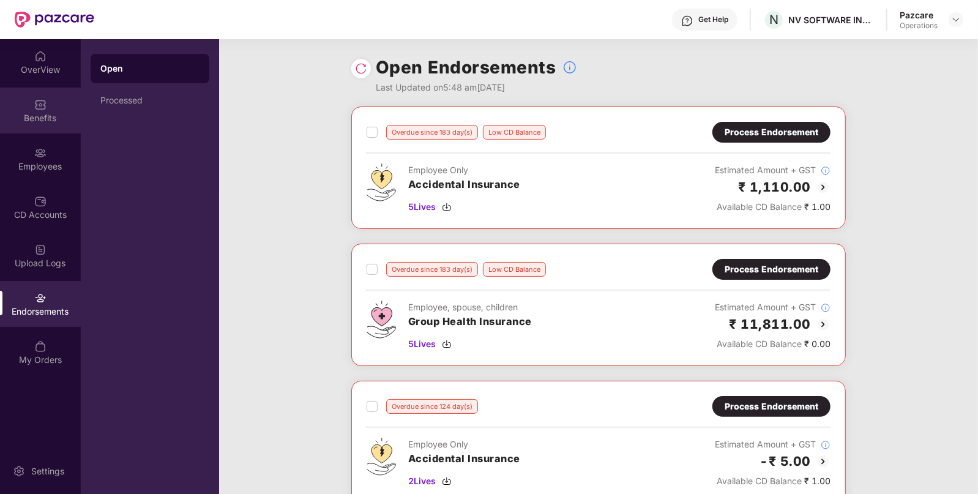
click at [49, 125] on div "Benefits" at bounding box center [40, 111] width 81 height 46
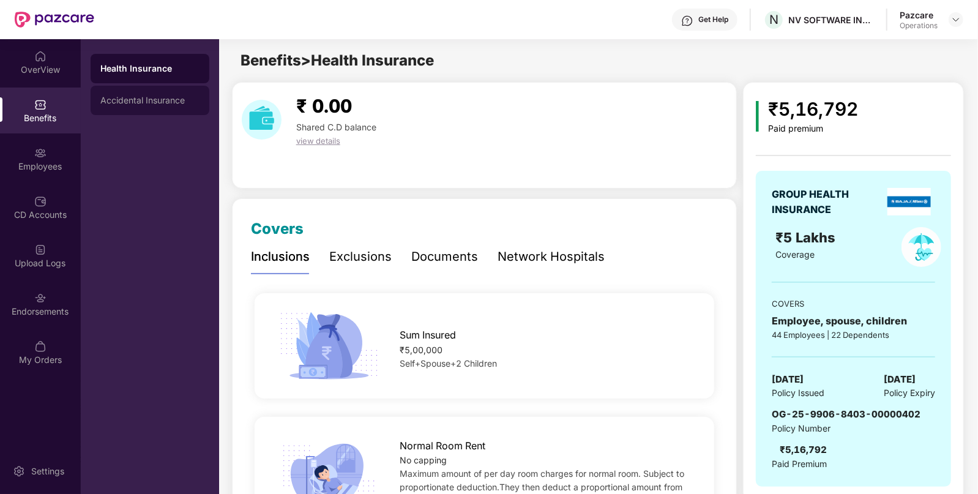
click at [171, 107] on div "Accidental Insurance" at bounding box center [150, 100] width 119 height 29
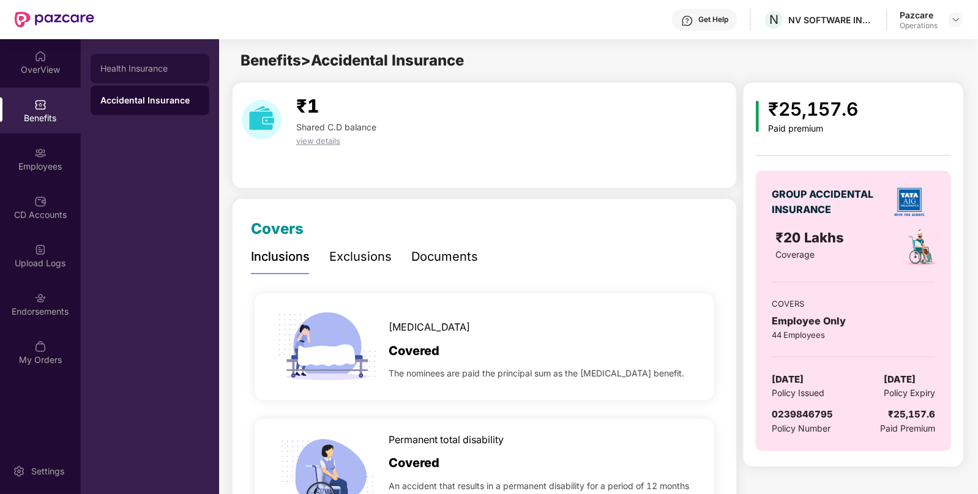
click at [160, 78] on div "Health Insurance" at bounding box center [150, 68] width 119 height 29
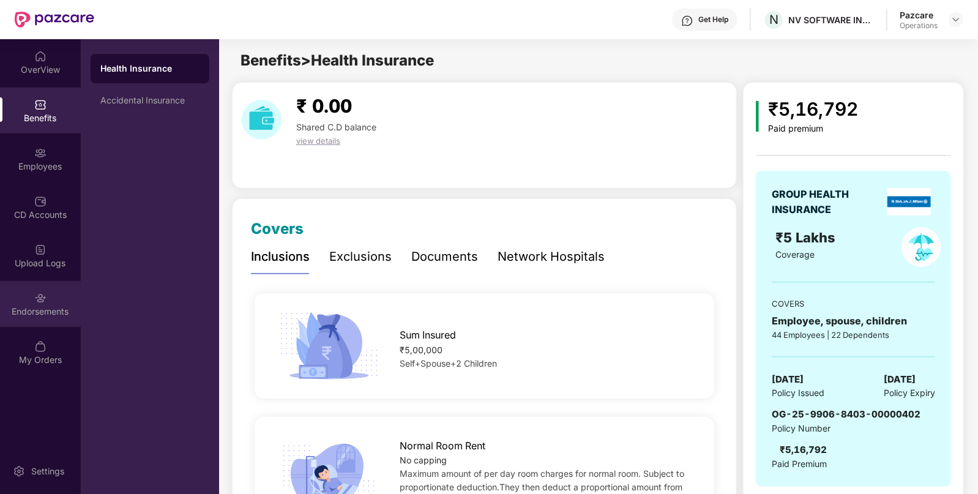
click at [31, 297] on div "Endorsements" at bounding box center [40, 304] width 81 height 46
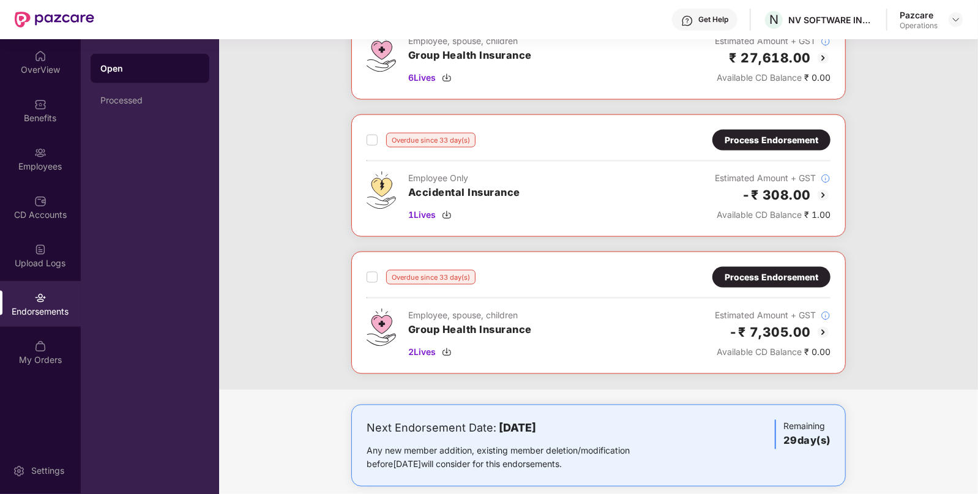
scroll to position [1101, 0]
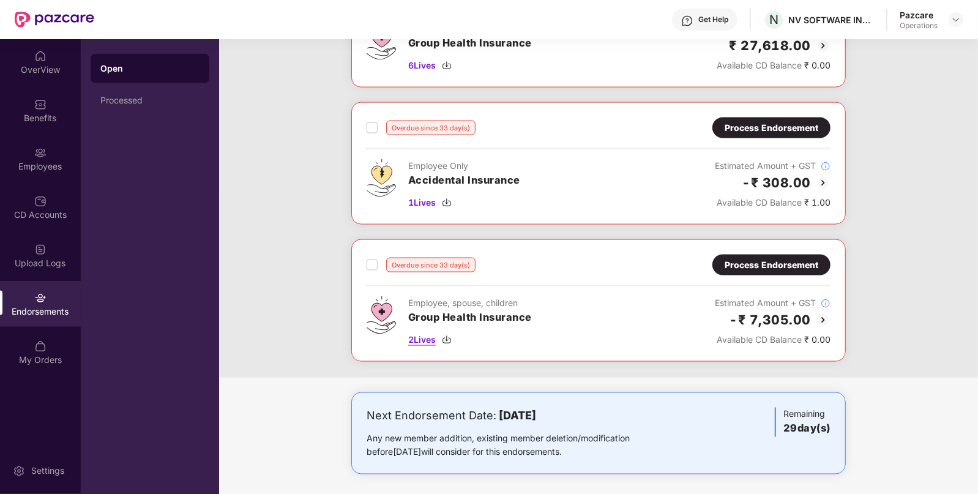
click at [416, 333] on span "2 Lives" at bounding box center [422, 339] width 28 height 13
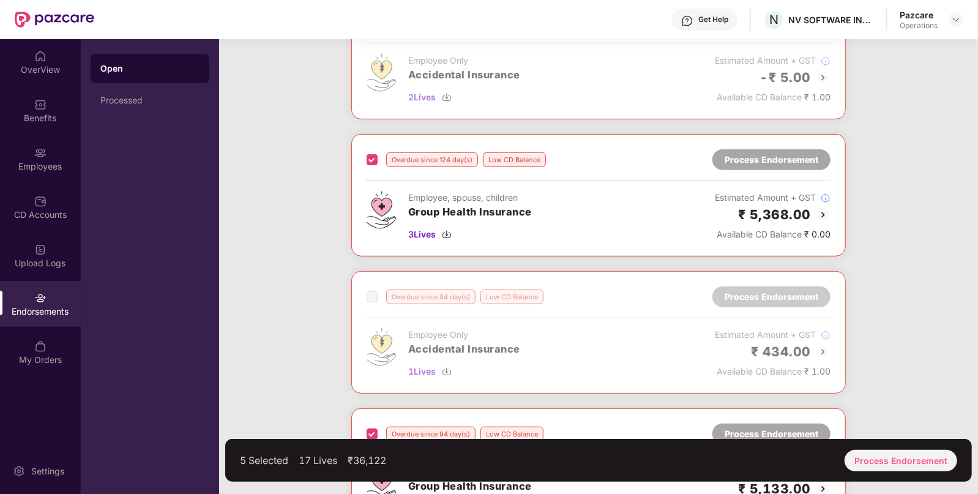
scroll to position [405, 0]
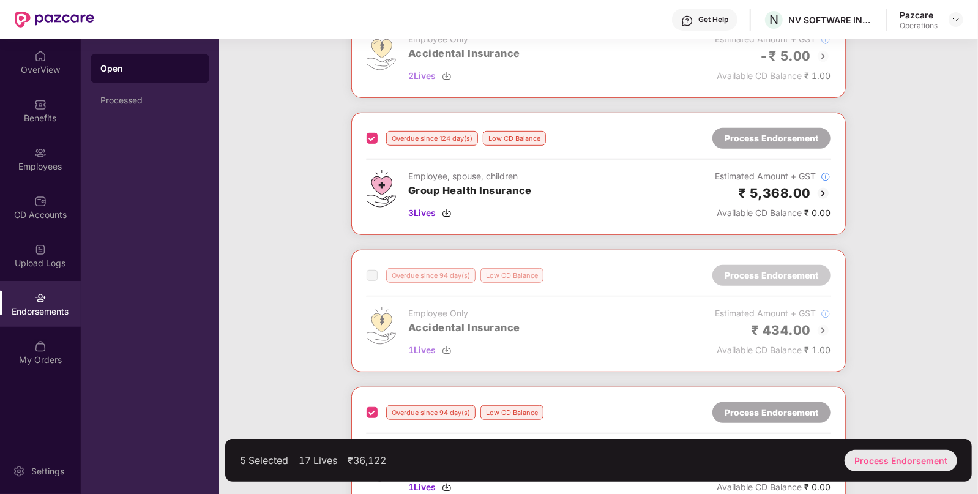
click at [908, 459] on div "Process Endorsement" at bounding box center [901, 460] width 113 height 21
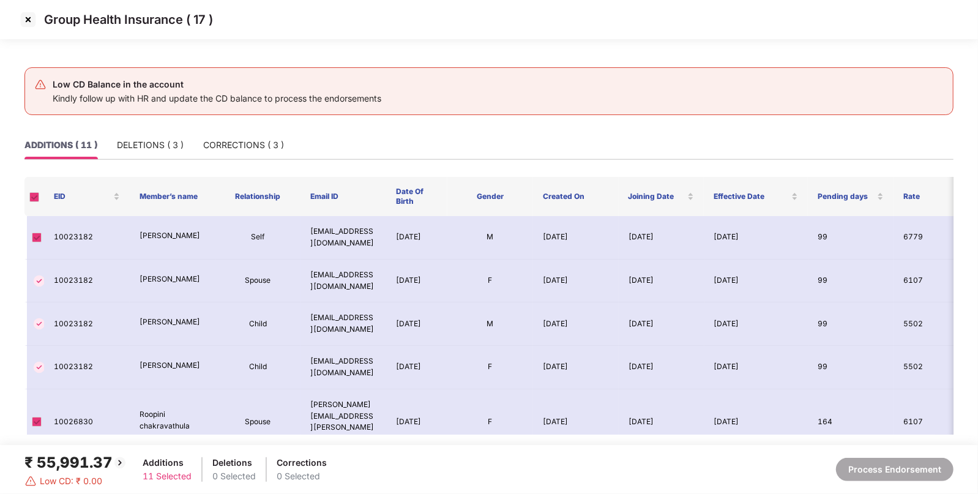
click at [30, 16] on img at bounding box center [28, 20] width 20 height 20
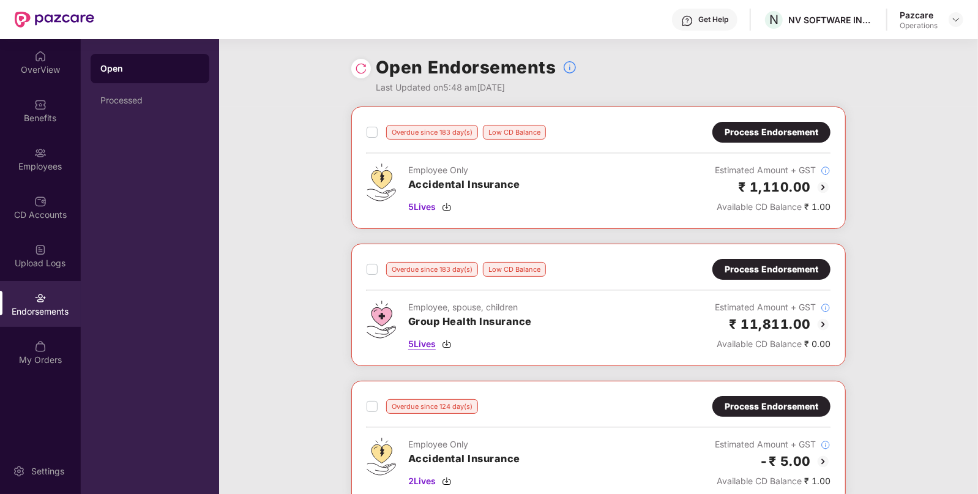
click at [416, 340] on span "5 Lives" at bounding box center [422, 343] width 28 height 13
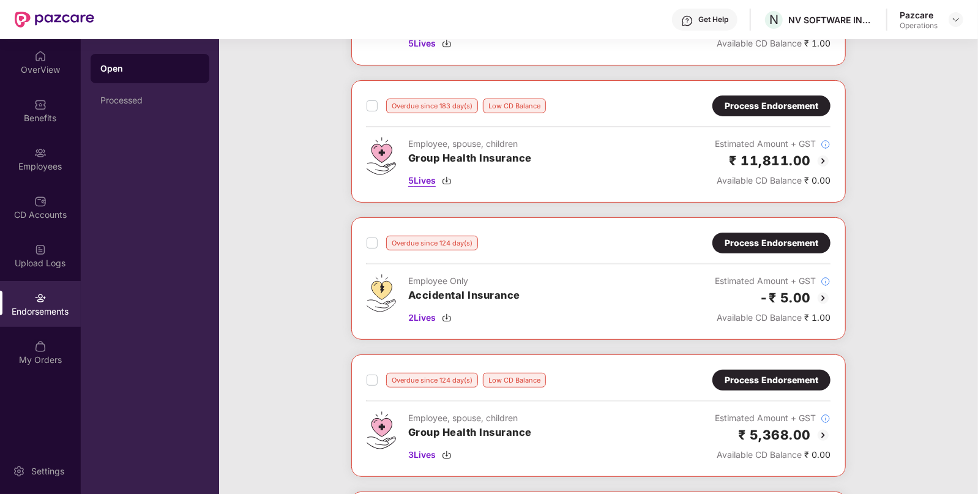
scroll to position [196, 0]
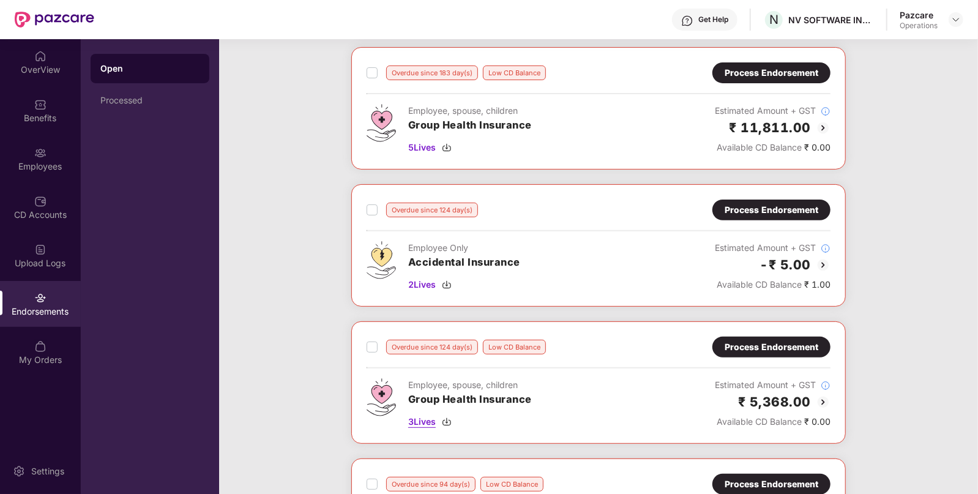
click at [429, 419] on span "3 Lives" at bounding box center [422, 421] width 28 height 13
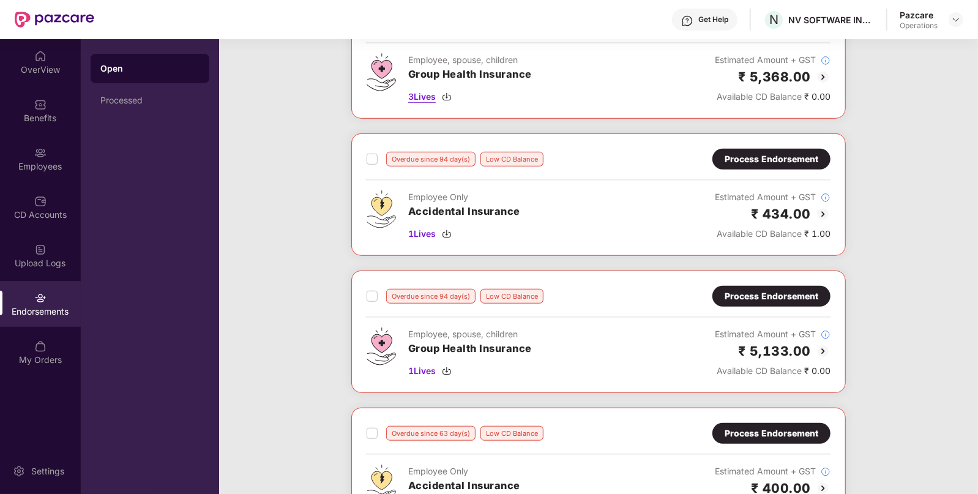
scroll to position [523, 0]
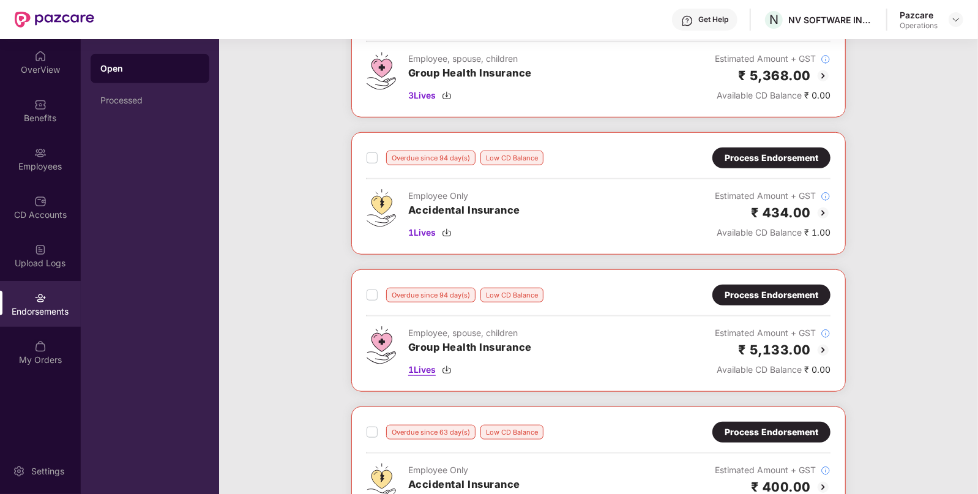
click at [425, 368] on span "1 Lives" at bounding box center [422, 369] width 28 height 13
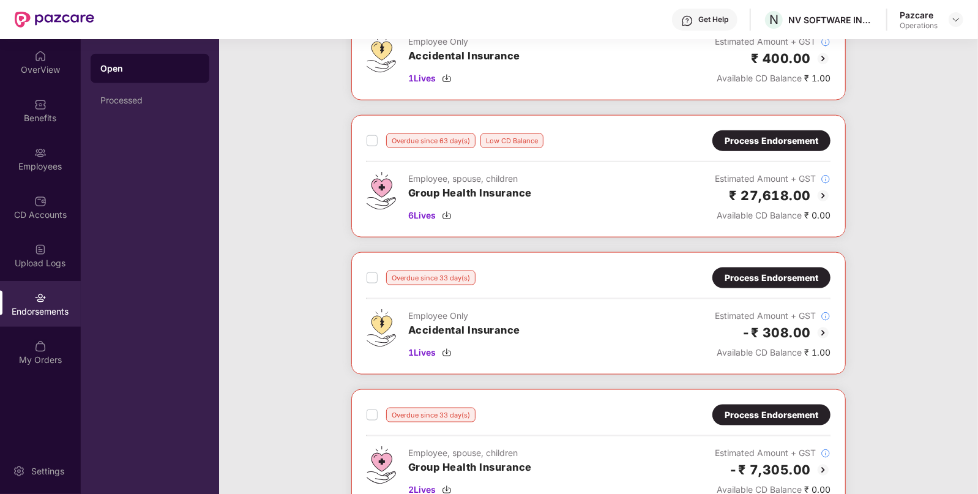
scroll to position [957, 0]
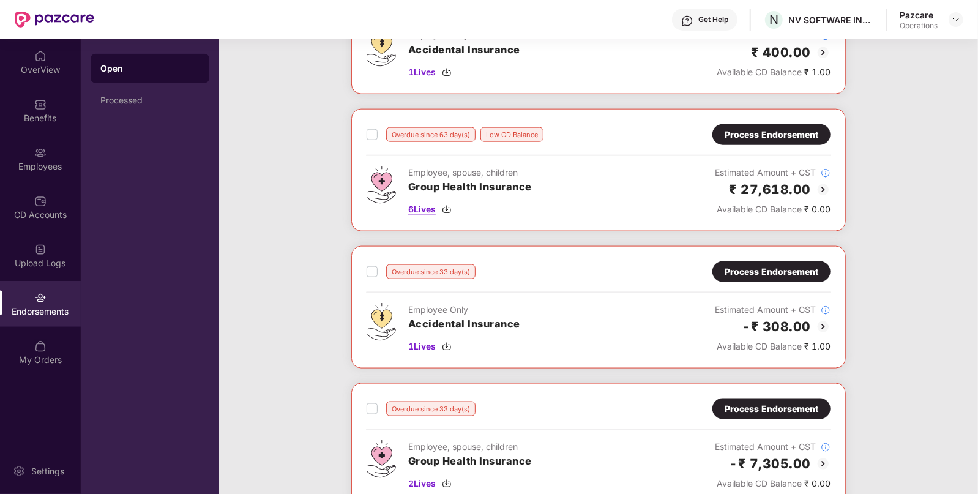
click at [427, 203] on span "6 Lives" at bounding box center [422, 209] width 28 height 13
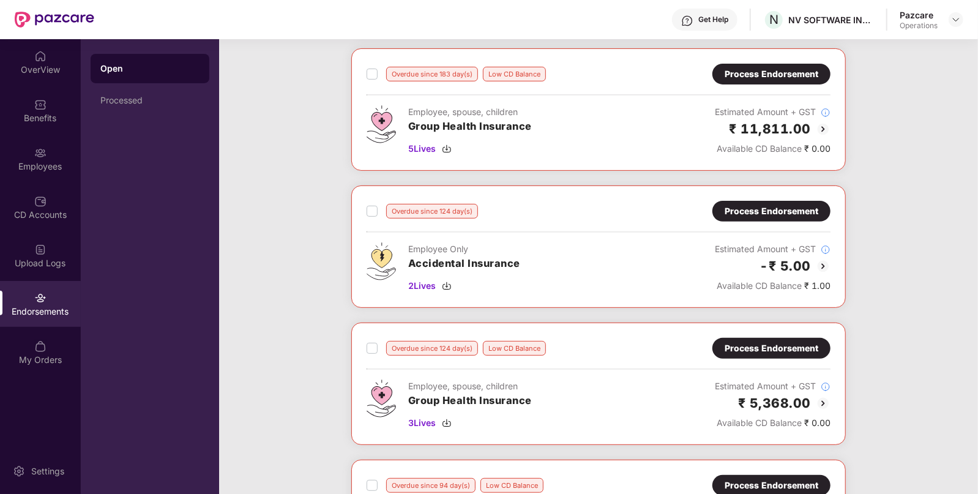
scroll to position [0, 0]
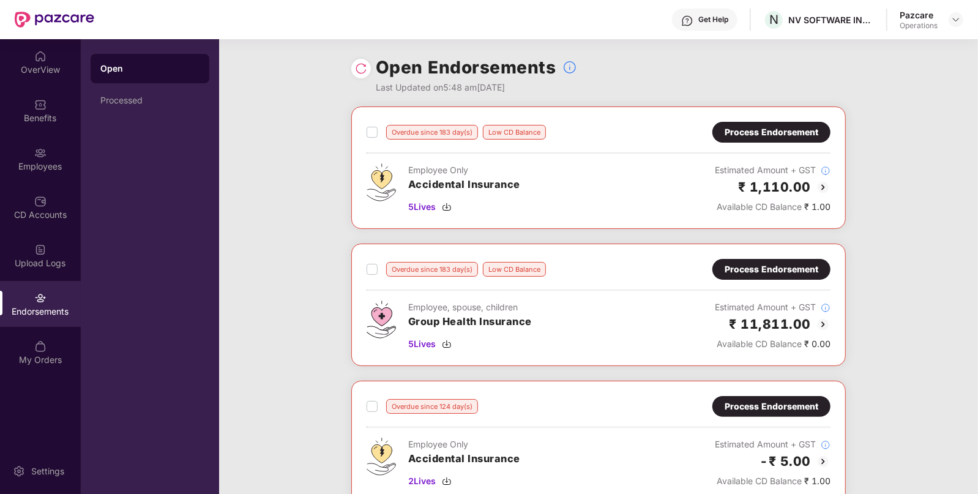
click at [796, 272] on div "Process Endorsement" at bounding box center [772, 269] width 94 height 13
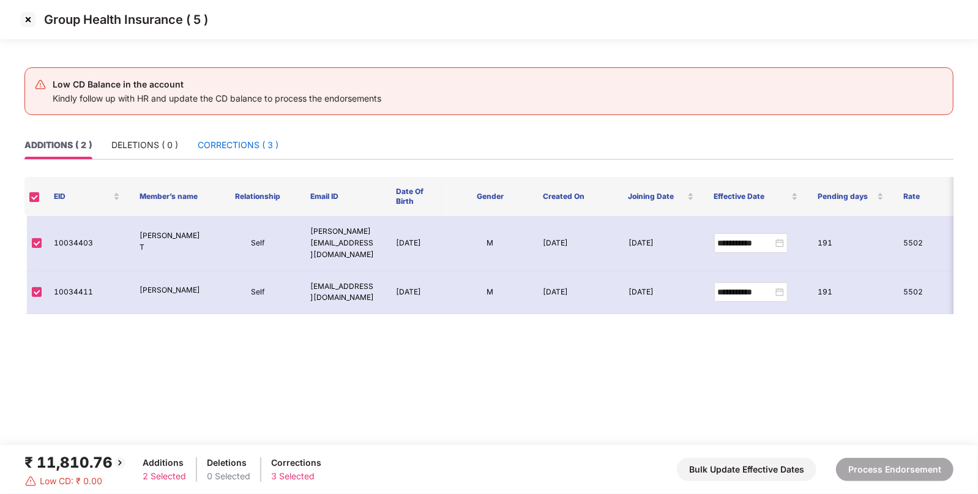
click at [258, 143] on div "CORRECTIONS ( 3 )" at bounding box center [238, 144] width 81 height 13
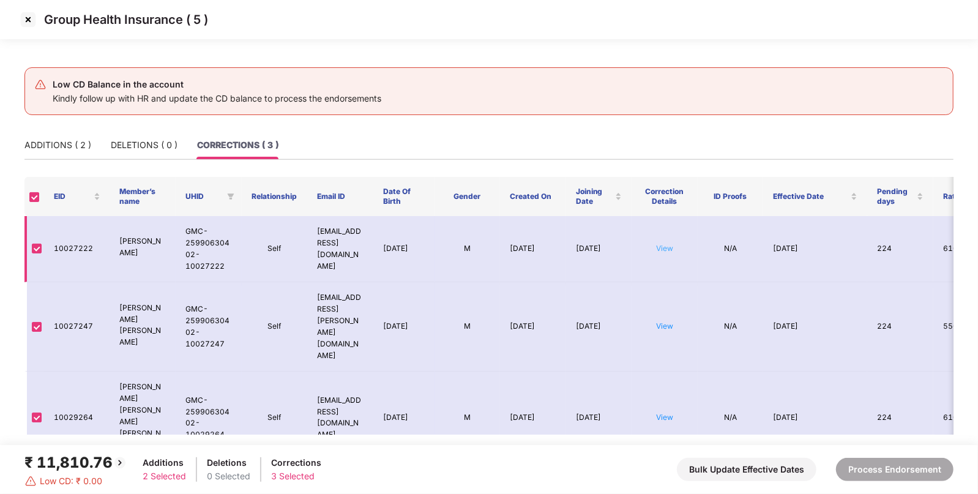
click at [662, 247] on link "View" at bounding box center [664, 248] width 17 height 9
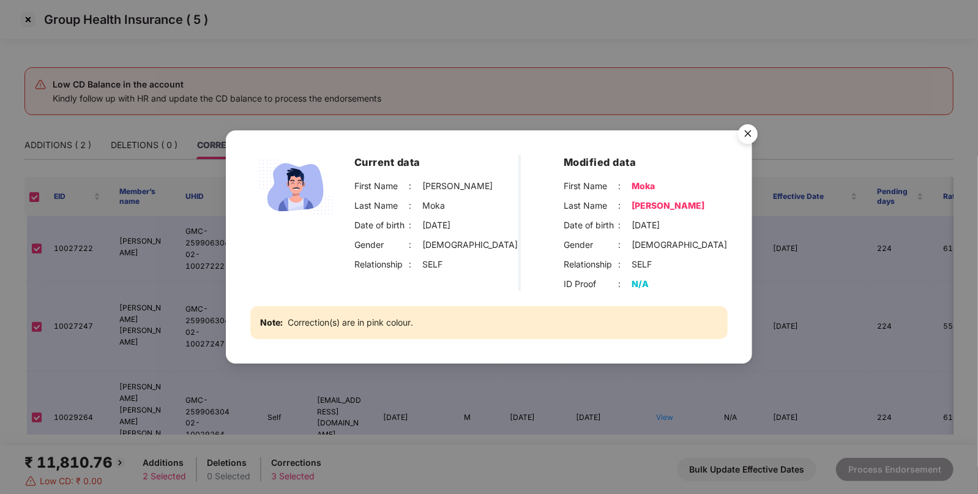
click at [753, 134] on img "Close" at bounding box center [748, 136] width 34 height 34
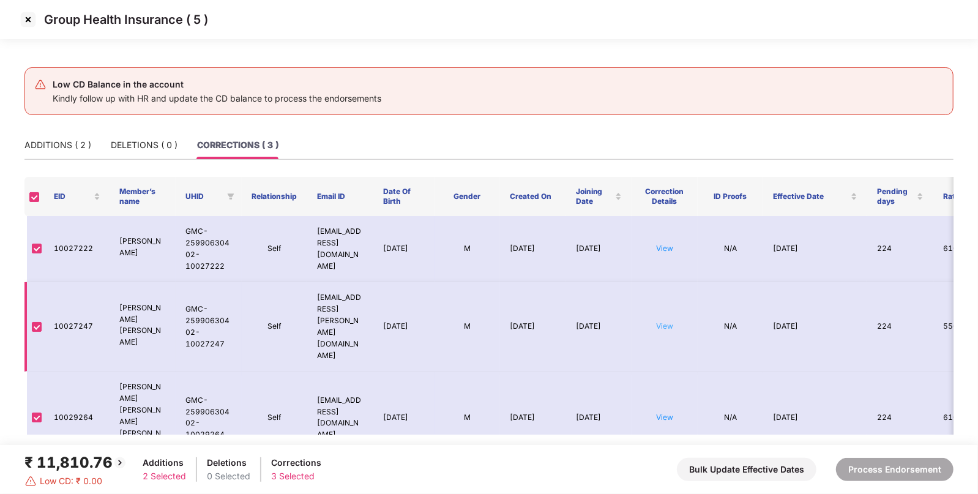
click at [660, 321] on link "View" at bounding box center [664, 325] width 17 height 9
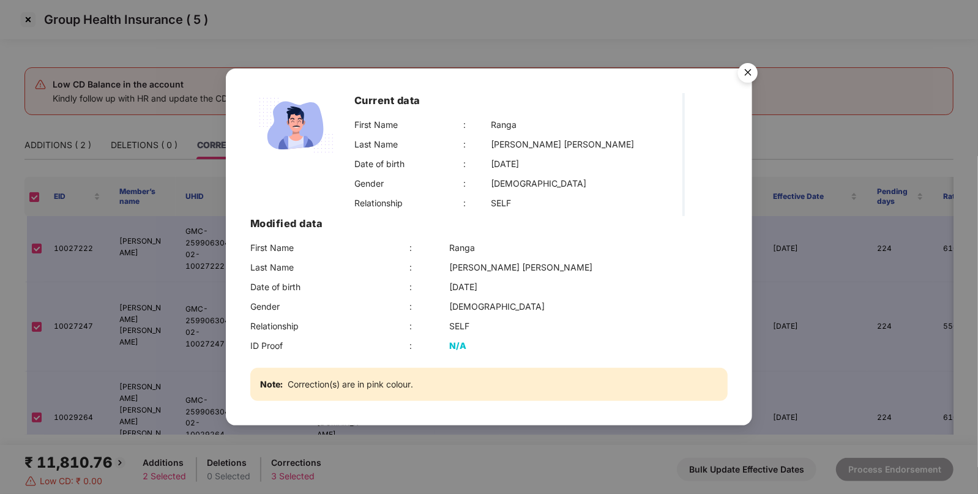
click at [739, 92] on img "Close" at bounding box center [748, 75] width 34 height 34
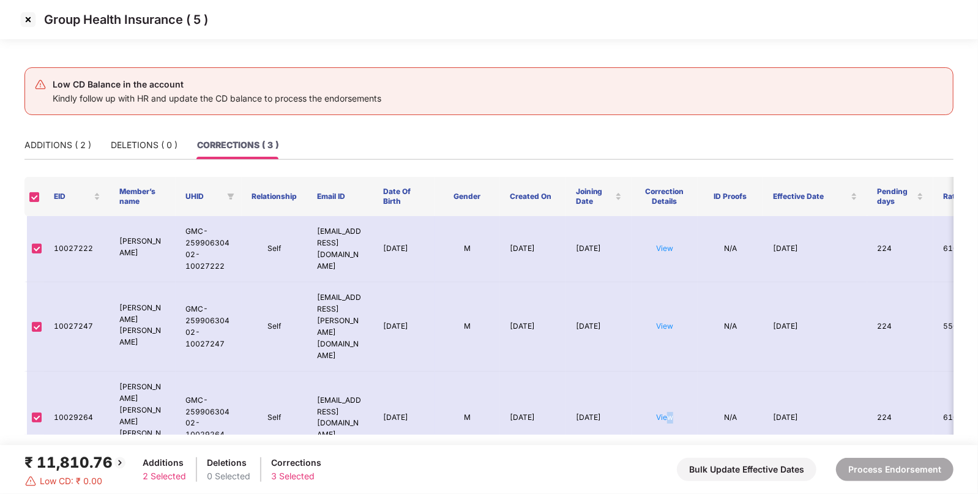
click at [670, 413] on link "View" at bounding box center [664, 417] width 17 height 9
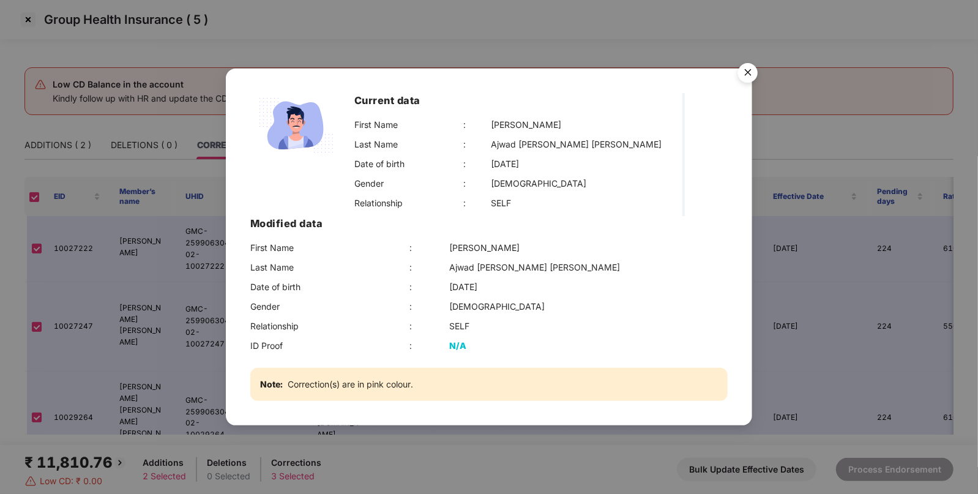
click at [743, 92] on img "Close" at bounding box center [748, 75] width 34 height 34
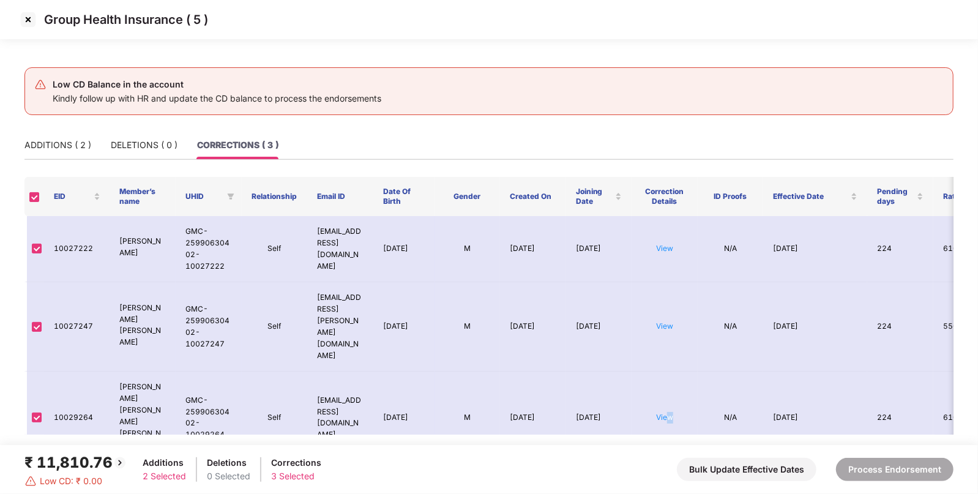
click at [26, 18] on img at bounding box center [28, 20] width 20 height 20
